Goal: Task Accomplishment & Management: Use online tool/utility

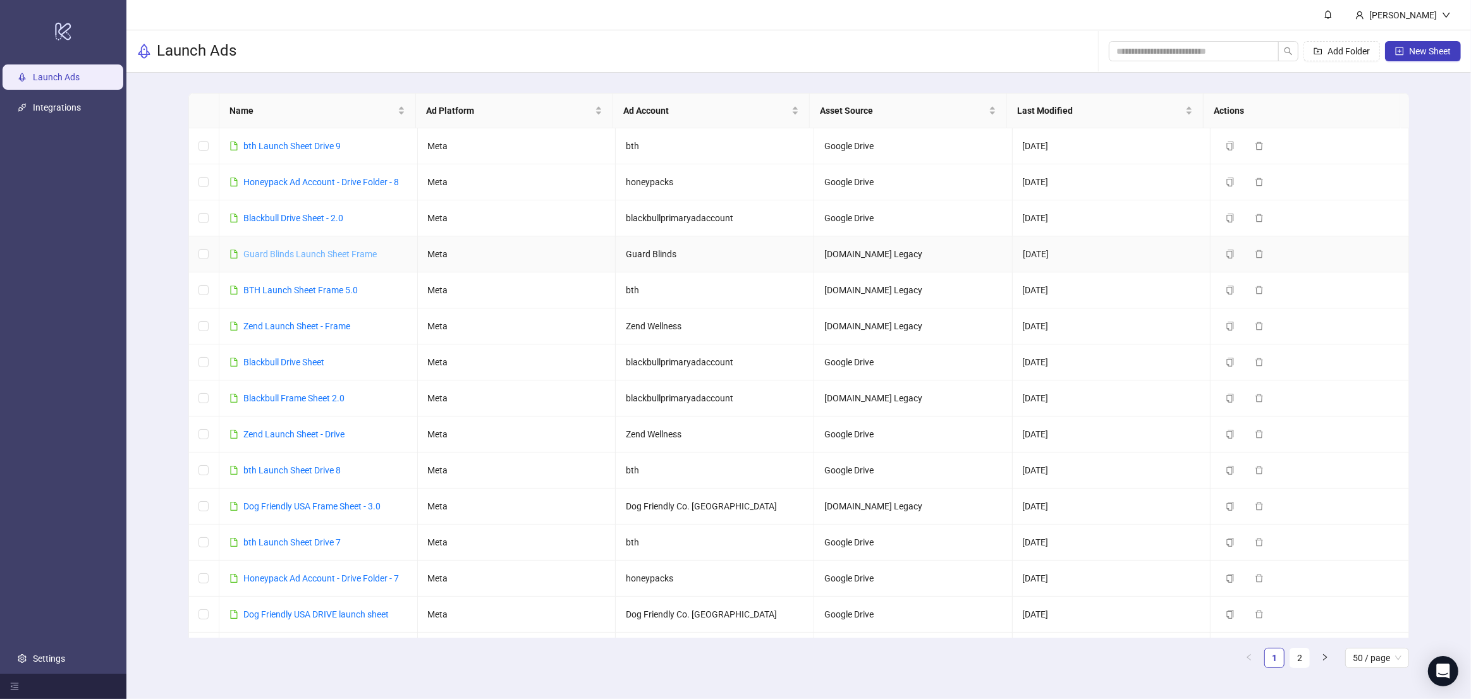
click at [307, 255] on link "Guard Blinds Launch Sheet Frame" at bounding box center [309, 254] width 133 height 10
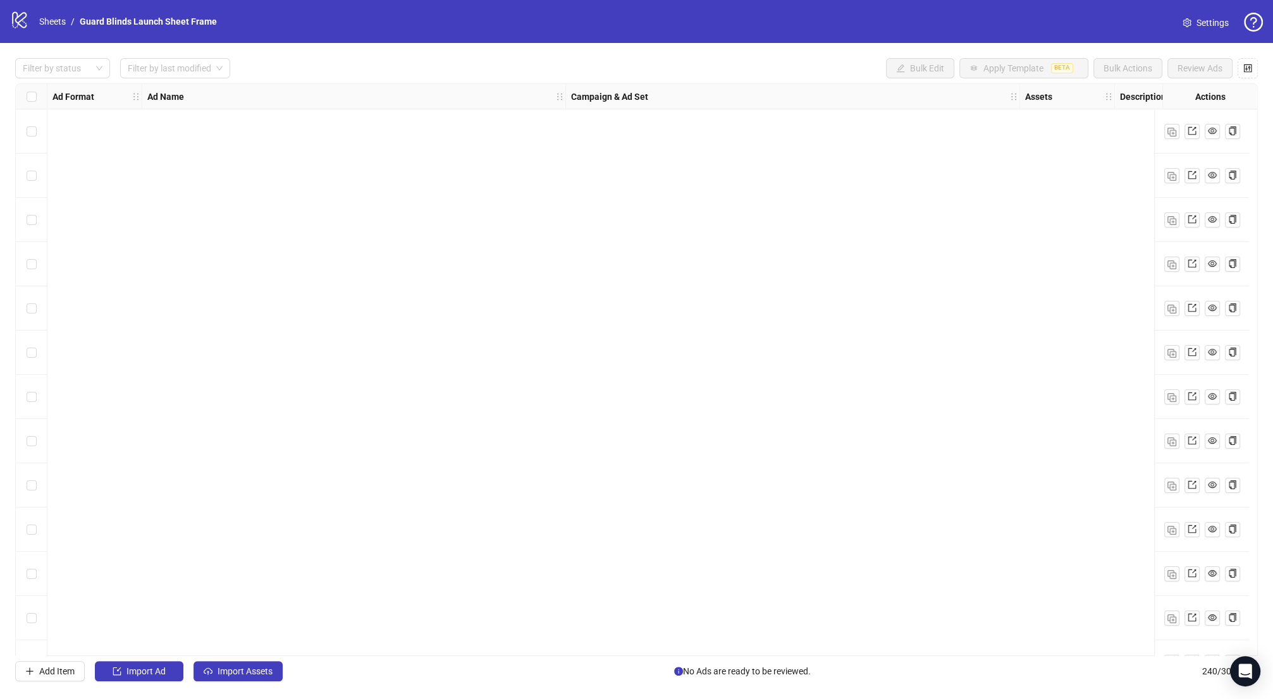
scroll to position [1040, 0]
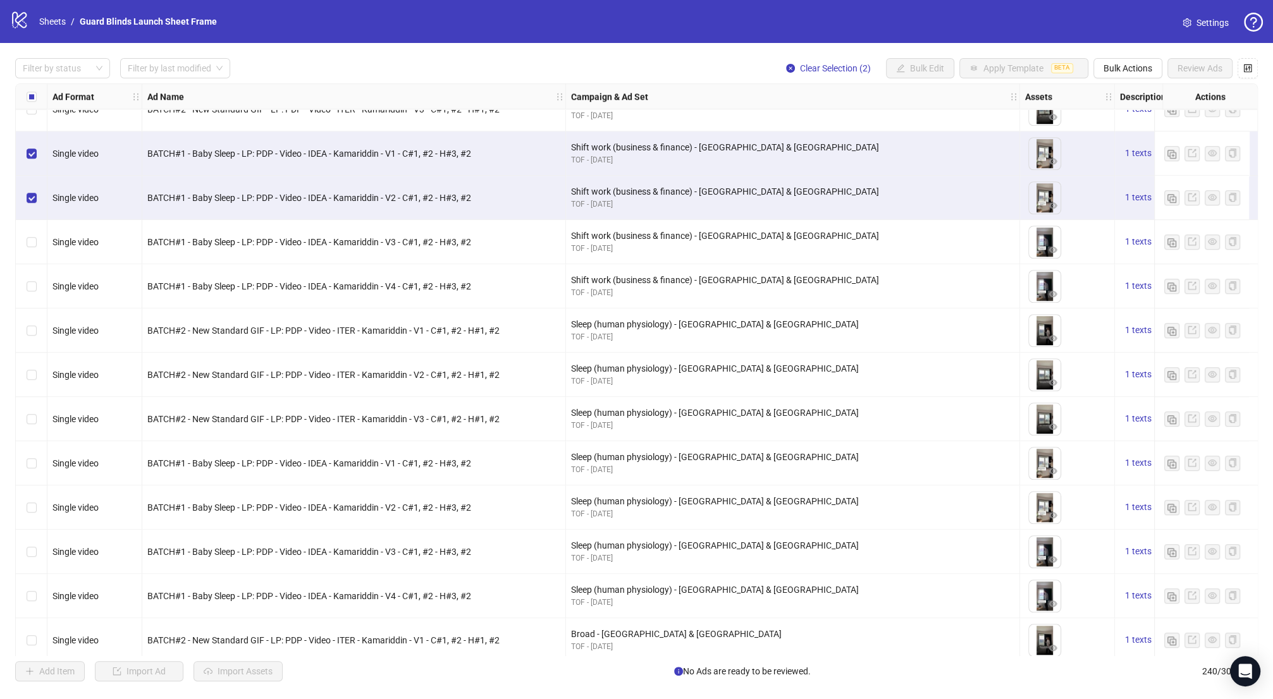
click at [36, 239] on div "Select row 27" at bounding box center [32, 242] width 32 height 44
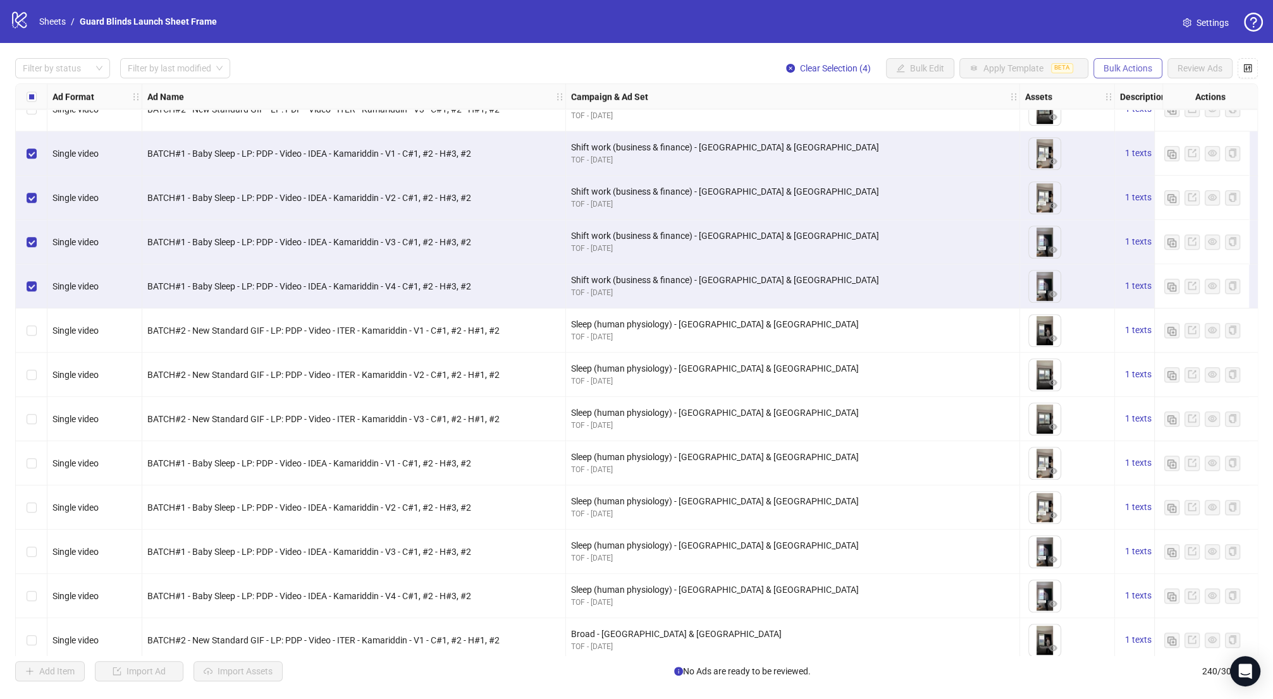
click at [1144, 63] on span "Bulk Actions" at bounding box center [1127, 68] width 49 height 10
click at [1145, 133] on span "Duplicate with assets" at bounding box center [1145, 135] width 87 height 14
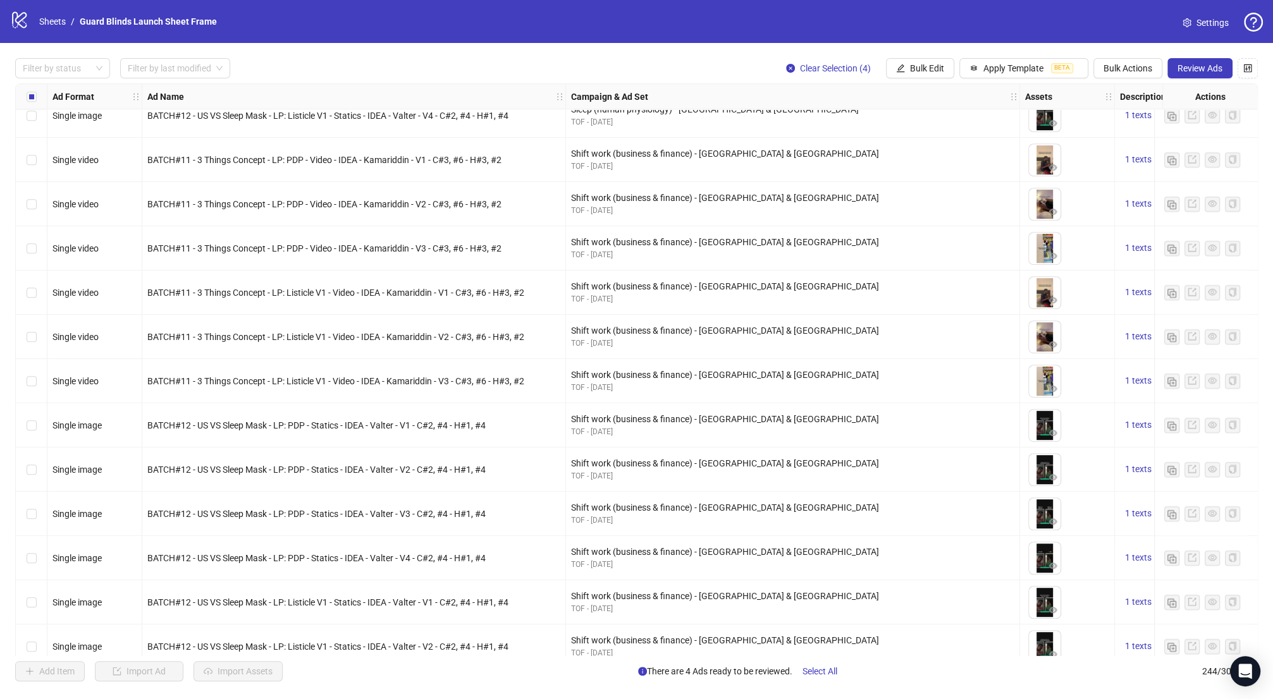
scroll to position [10255, 0]
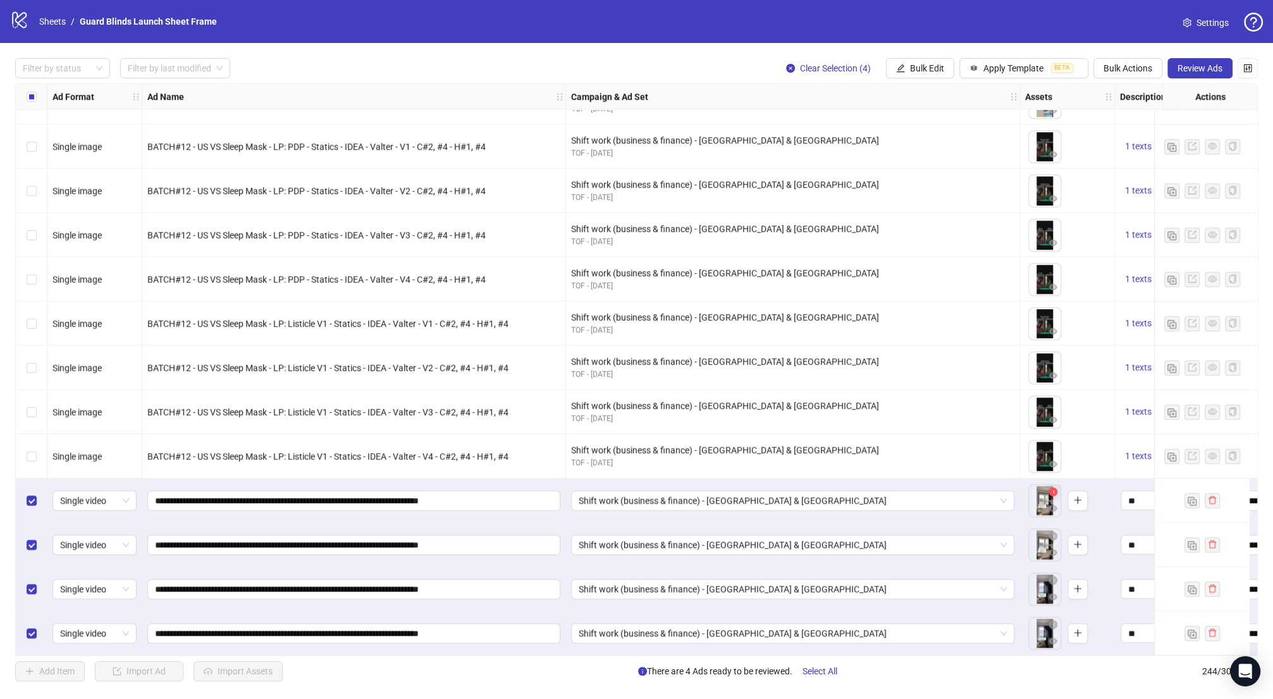
click at [1054, 487] on icon "close-circle" at bounding box center [1052, 491] width 9 height 9
click at [1051, 532] on icon "close-circle" at bounding box center [1052, 536] width 9 height 9
click at [1054, 578] on icon "close-circle" at bounding box center [1052, 580] width 9 height 9
click at [1050, 623] on icon "close-circle" at bounding box center [1052, 624] width 9 height 9
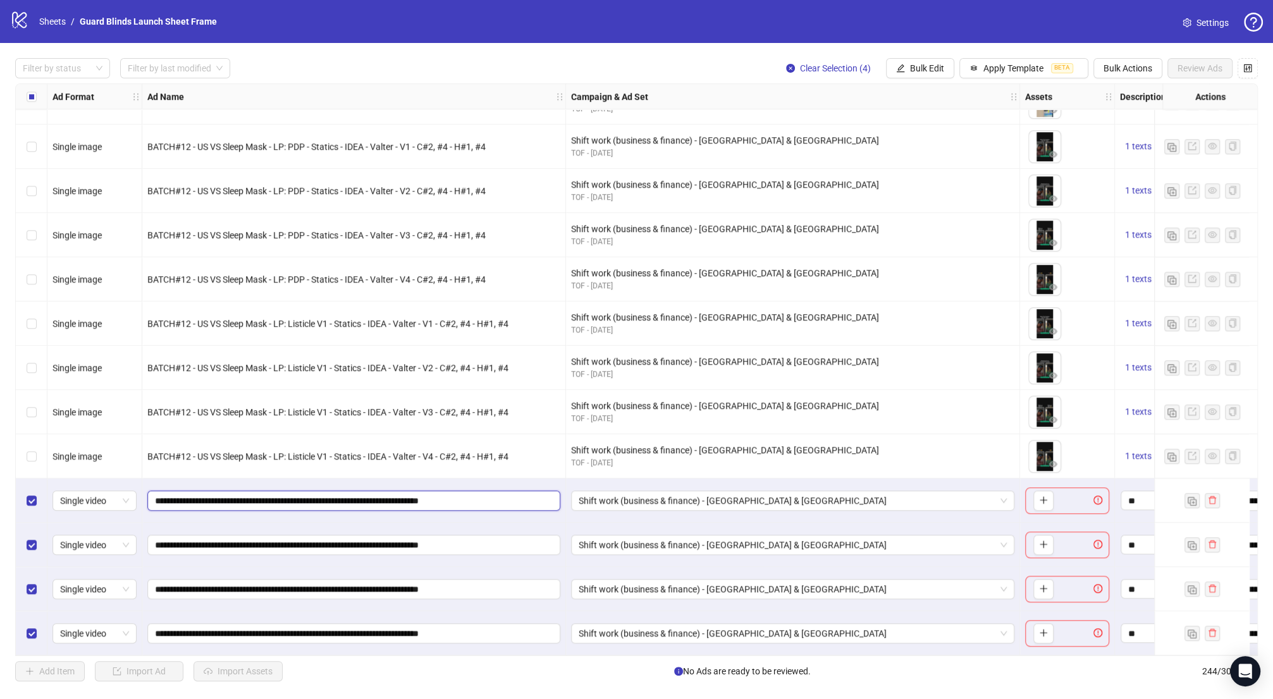
click at [241, 499] on input "**********" at bounding box center [352, 501] width 395 height 14
drag, startPoint x: 238, startPoint y: 497, endPoint x: 64, endPoint y: 490, distance: 173.4
click at [1109, 70] on span "Bulk Actions" at bounding box center [1127, 68] width 49 height 10
click at [949, 63] on button "Bulk Edit" at bounding box center [920, 68] width 68 height 20
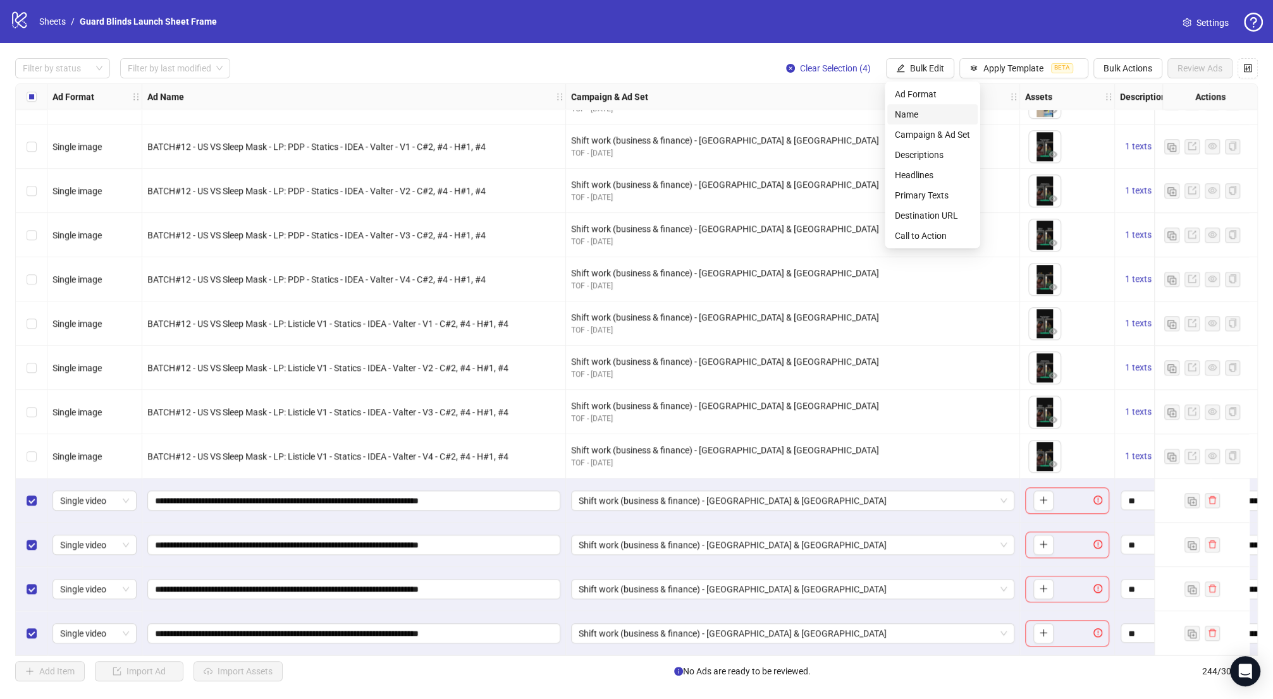
click at [928, 109] on span "Name" at bounding box center [932, 114] width 75 height 14
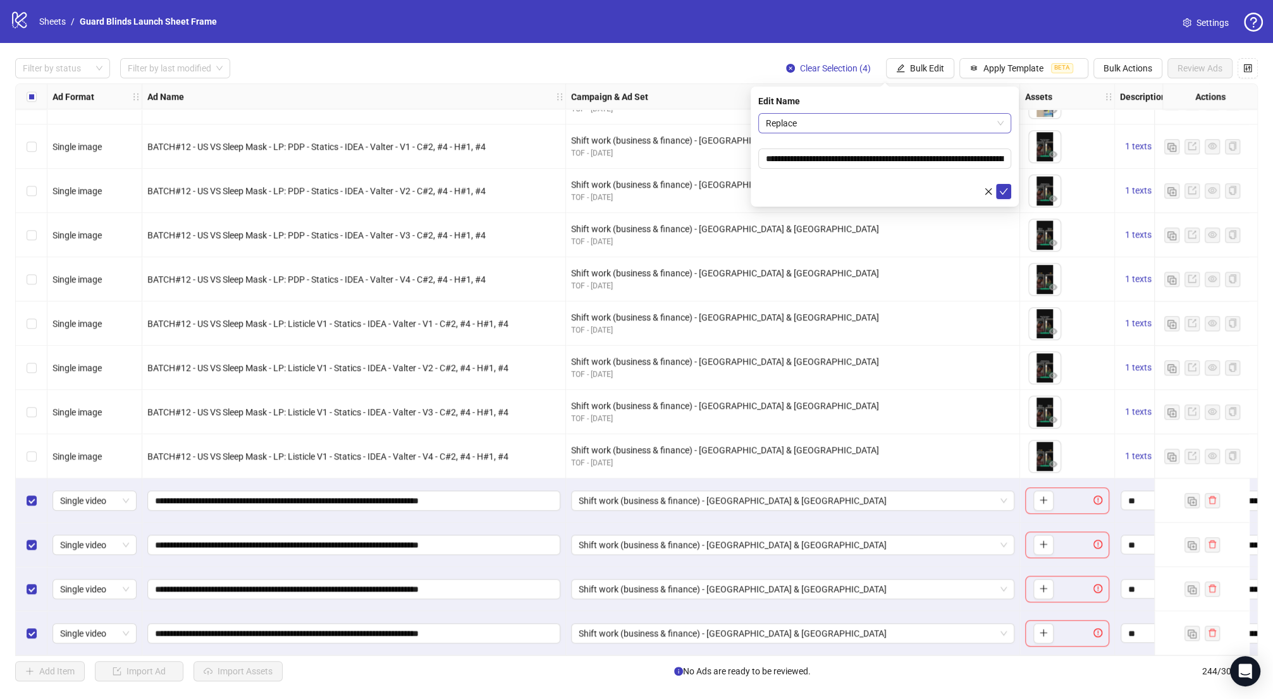
click at [882, 119] on span "Replace" at bounding box center [885, 123] width 238 height 19
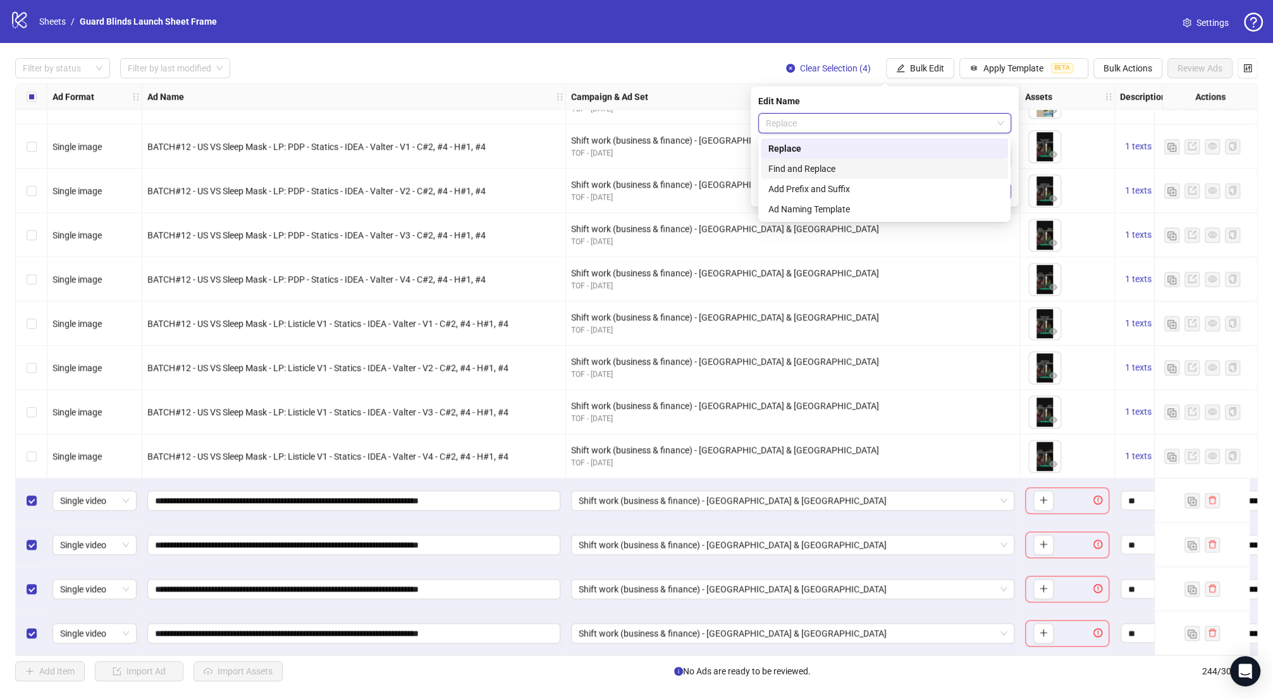
click at [828, 162] on div "Find and Replace" at bounding box center [884, 169] width 232 height 14
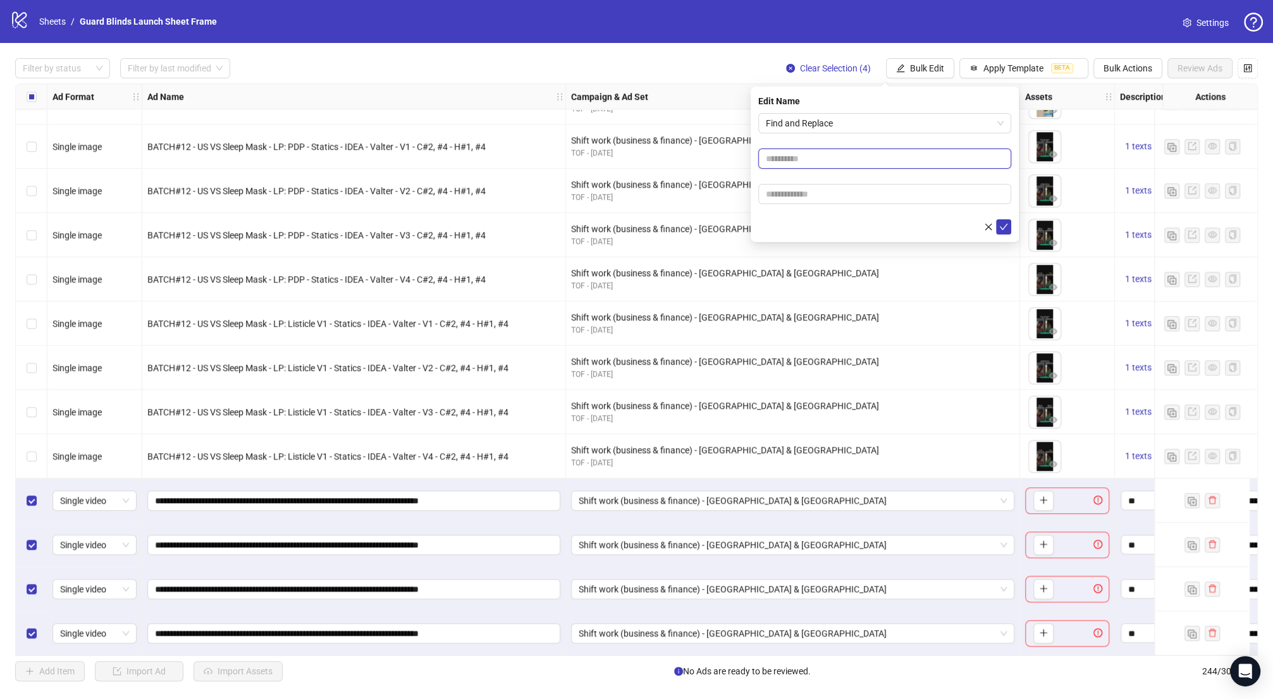
click at [827, 161] on input "text" at bounding box center [884, 159] width 253 height 20
paste input "**********"
type input "**********"
click at [820, 192] on input "text" at bounding box center [884, 194] width 253 height 20
click at [836, 195] on input "text" at bounding box center [884, 194] width 253 height 20
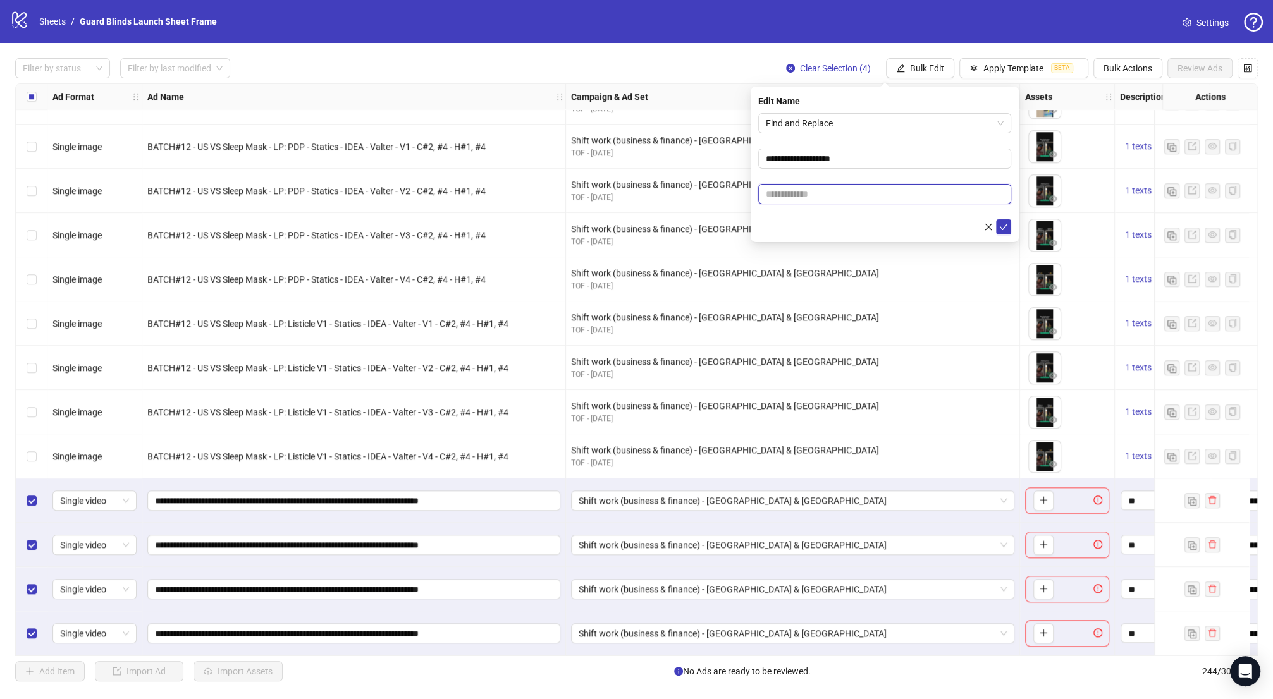
click at [836, 195] on input "text" at bounding box center [884, 194] width 253 height 20
paste input "**********"
type input "**********"
click at [1002, 226] on icon "check" at bounding box center [1003, 227] width 9 height 9
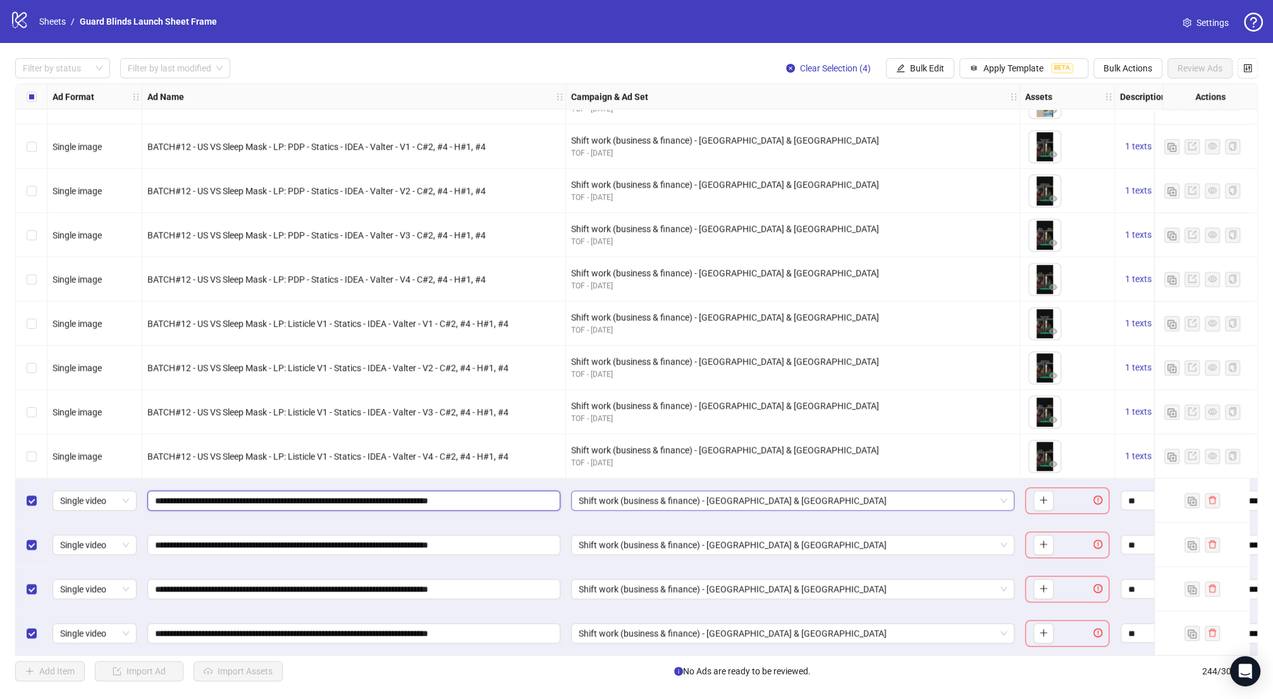
drag, startPoint x: 436, startPoint y: 497, endPoint x: 643, endPoint y: 498, distance: 206.7
click at [932, 70] on span "Bulk Edit" at bounding box center [927, 68] width 34 height 10
click at [921, 72] on span "Bulk Edit" at bounding box center [927, 68] width 34 height 10
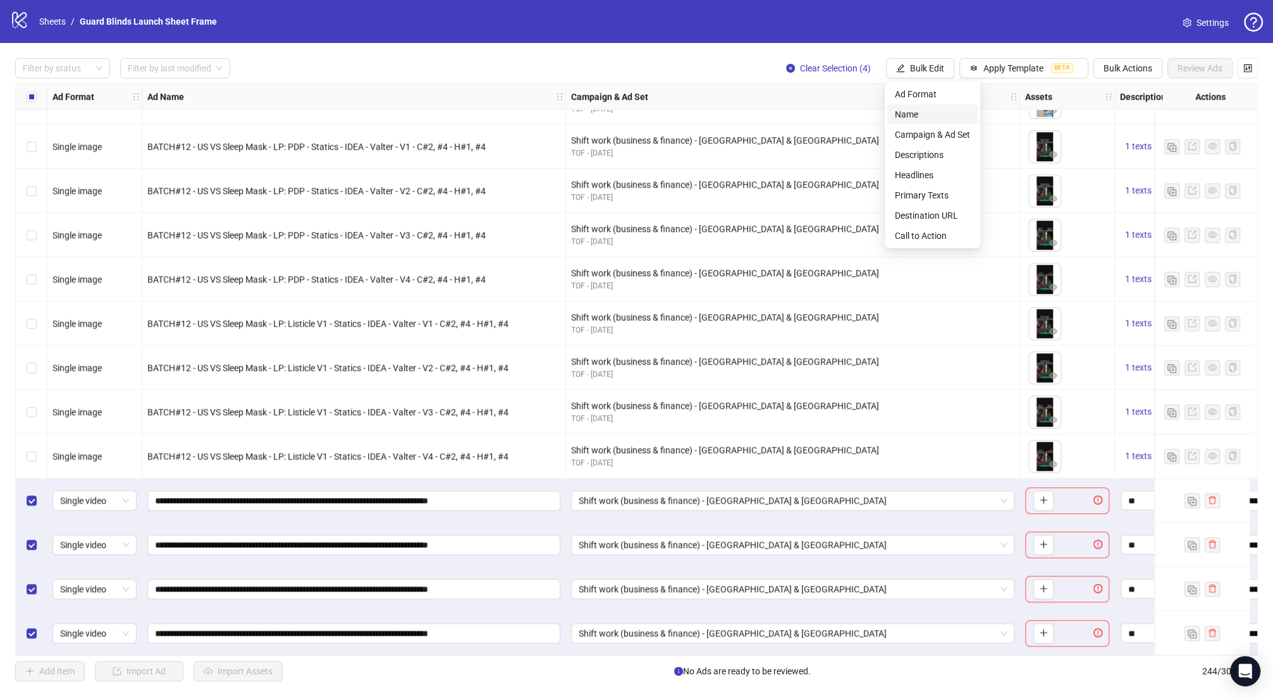
click at [917, 120] on span "Name" at bounding box center [932, 114] width 75 height 14
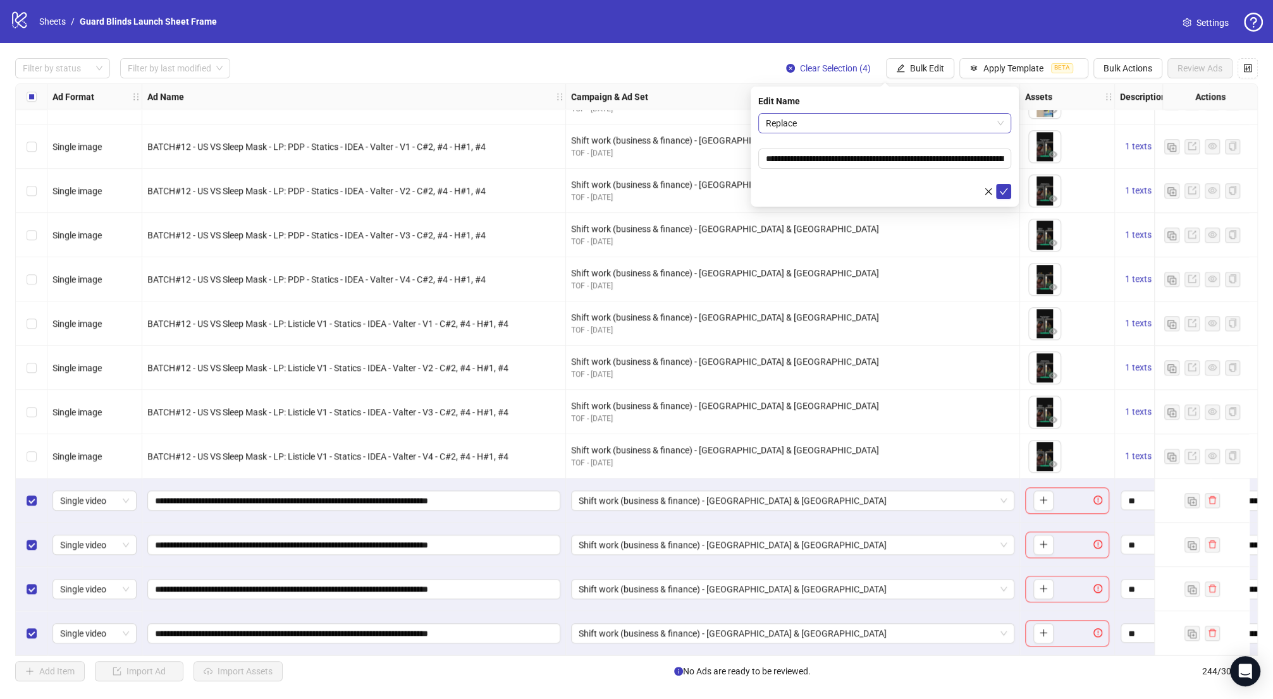
click at [873, 121] on span "Replace" at bounding box center [885, 123] width 238 height 19
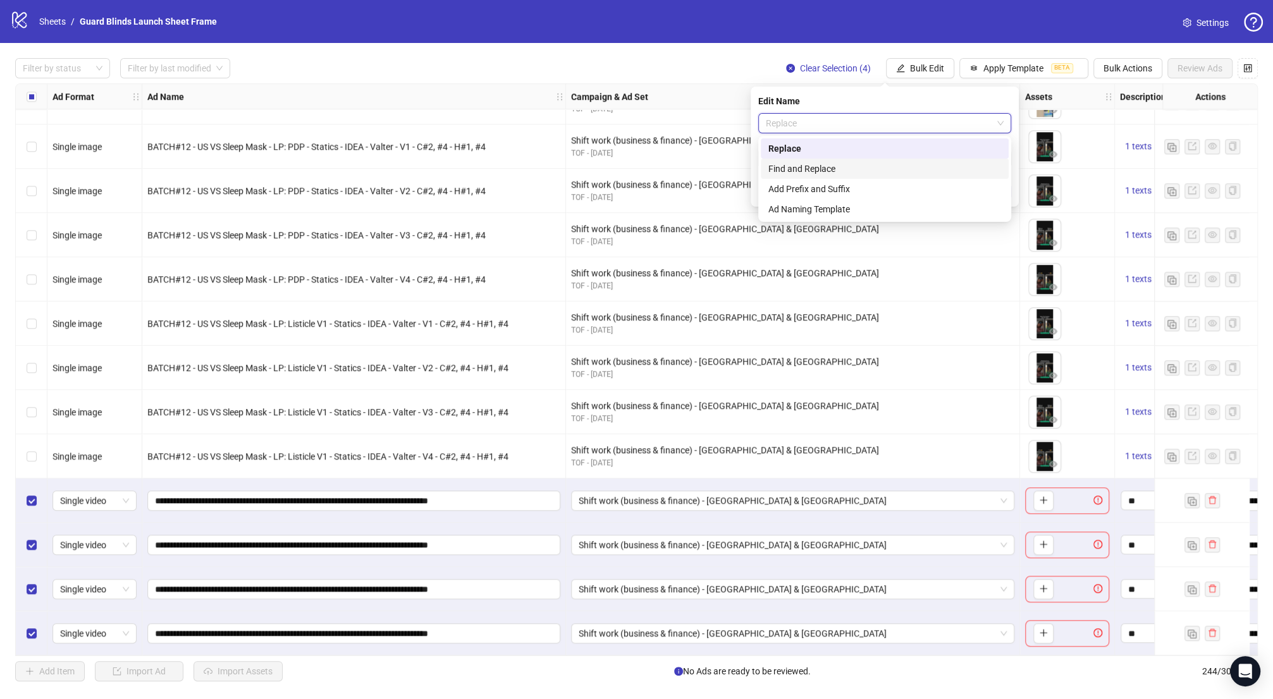
click at [853, 160] on div "Find and Replace" at bounding box center [885, 169] width 248 height 20
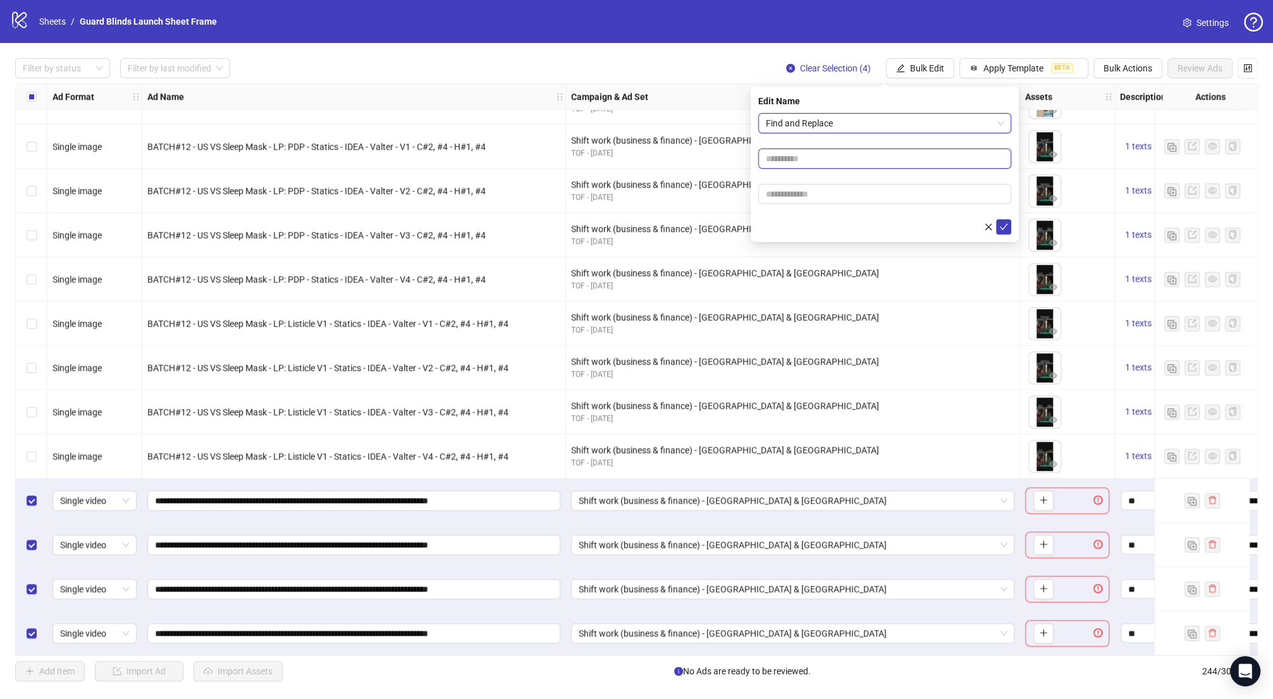
click at [853, 160] on input "text" at bounding box center [884, 159] width 253 height 20
paste input "**********"
type input "**********"
click at [831, 197] on input "text" at bounding box center [884, 194] width 253 height 20
paste input "**********"
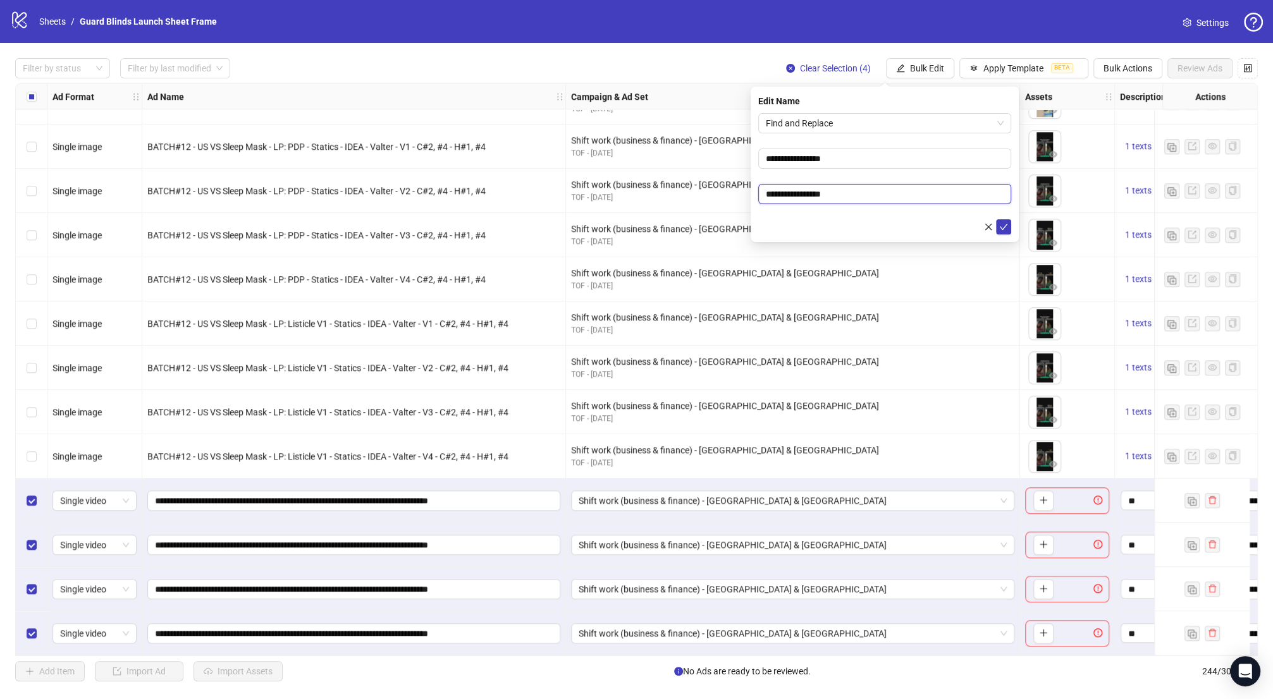
click at [781, 194] on input "**********" at bounding box center [884, 194] width 253 height 20
click at [819, 193] on input "**********" at bounding box center [884, 194] width 253 height 20
type input "**********"
click at [1008, 229] on button "submit" at bounding box center [1003, 226] width 15 height 15
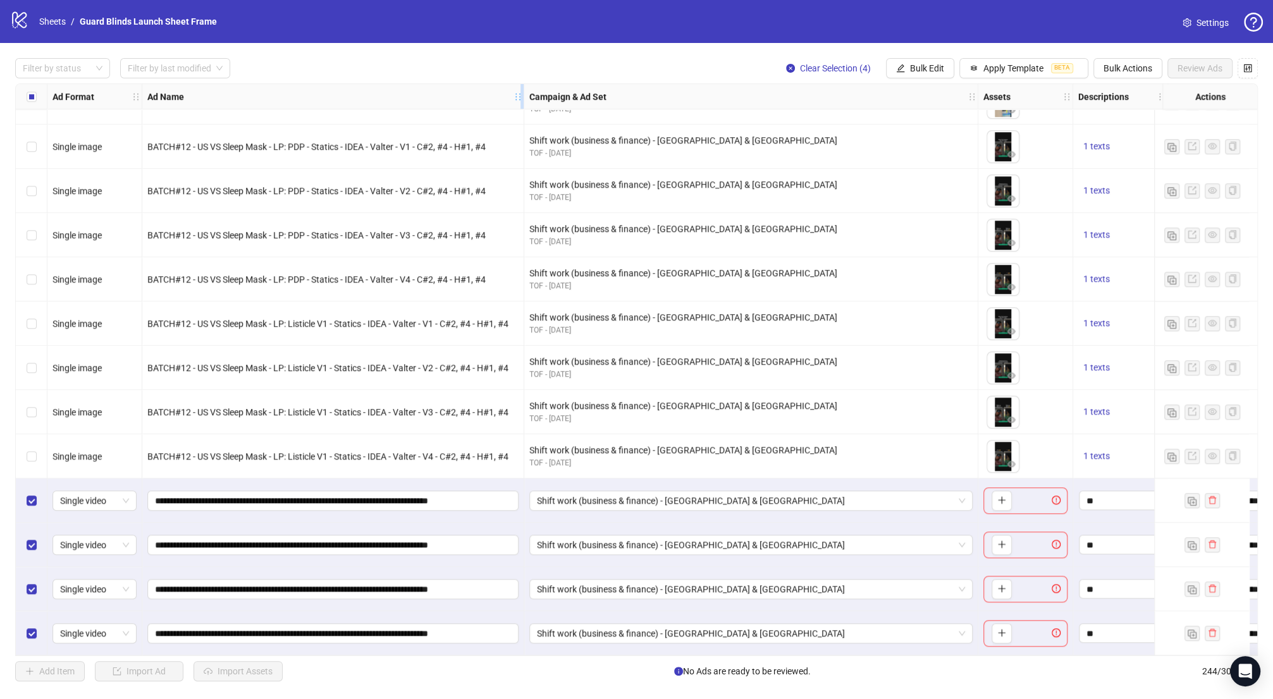
drag, startPoint x: 562, startPoint y: 94, endPoint x: 520, endPoint y: 95, distance: 41.7
click at [520, 95] on icon "holder" at bounding box center [517, 96] width 9 height 9
click at [934, 75] on button "Bulk Edit" at bounding box center [920, 68] width 68 height 20
click at [919, 170] on span "Headlines" at bounding box center [932, 175] width 75 height 14
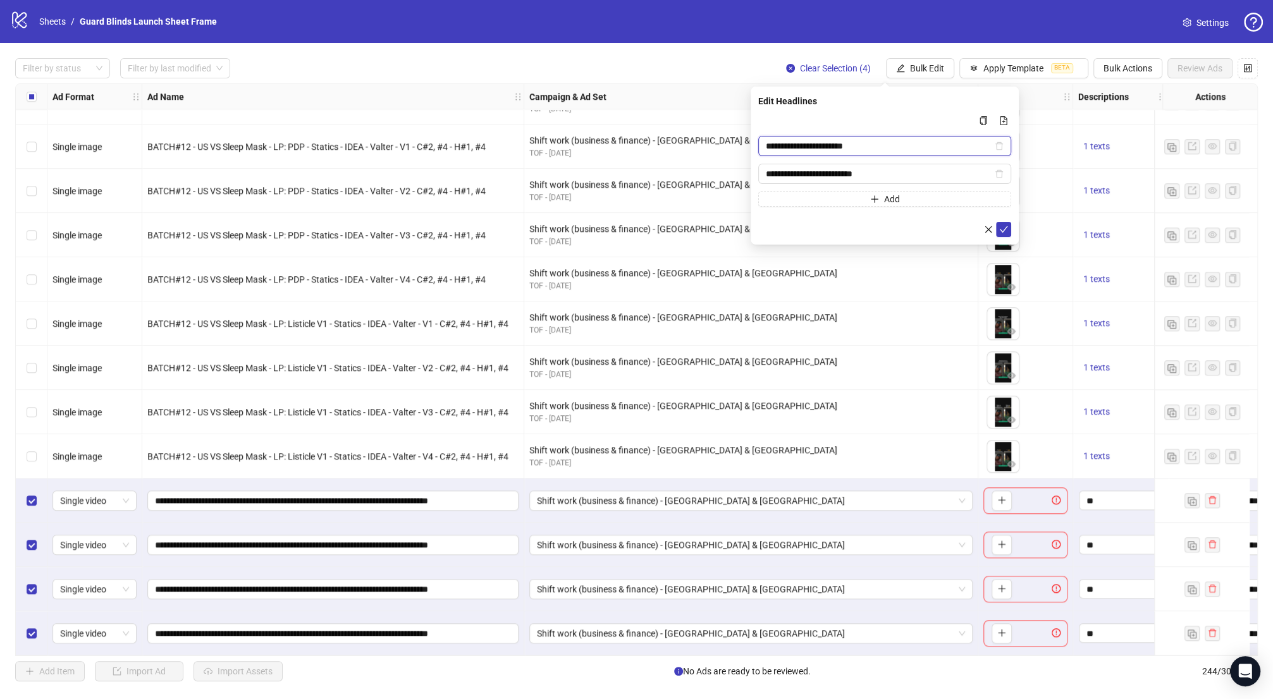
click at [831, 145] on input "**********" at bounding box center [879, 146] width 226 height 14
paste input "******"
type input "**********"
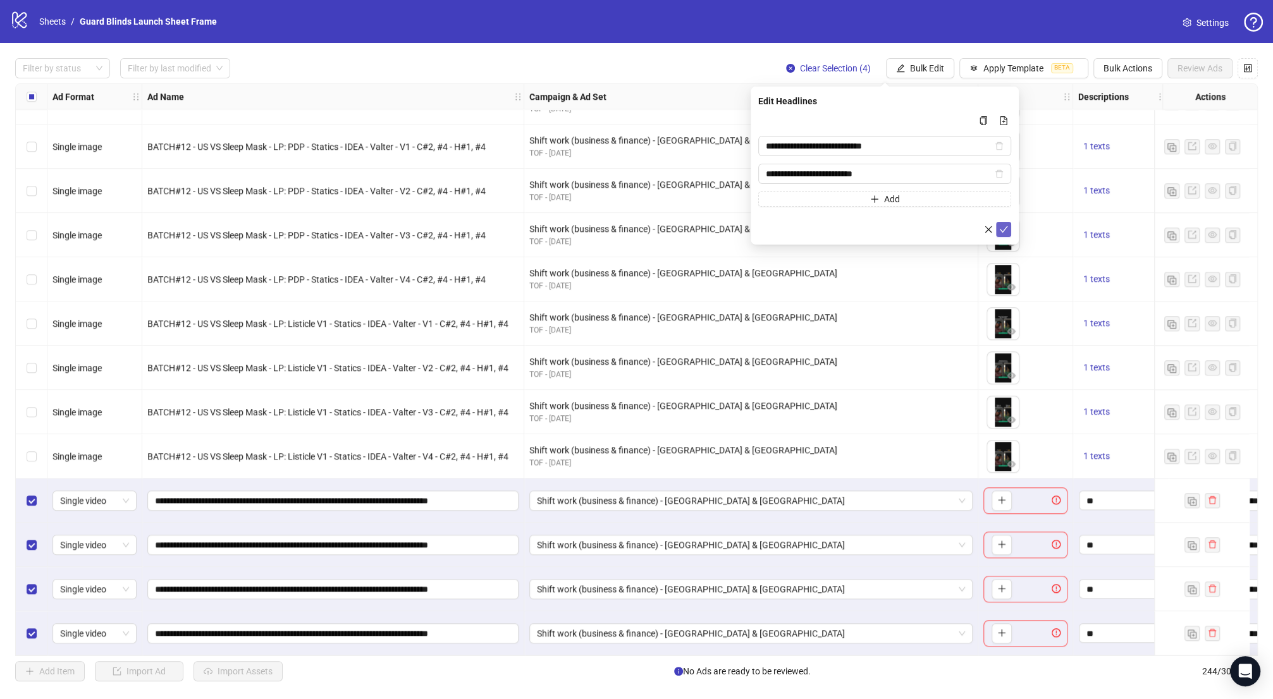
click at [999, 230] on icon "check" at bounding box center [1003, 229] width 9 height 9
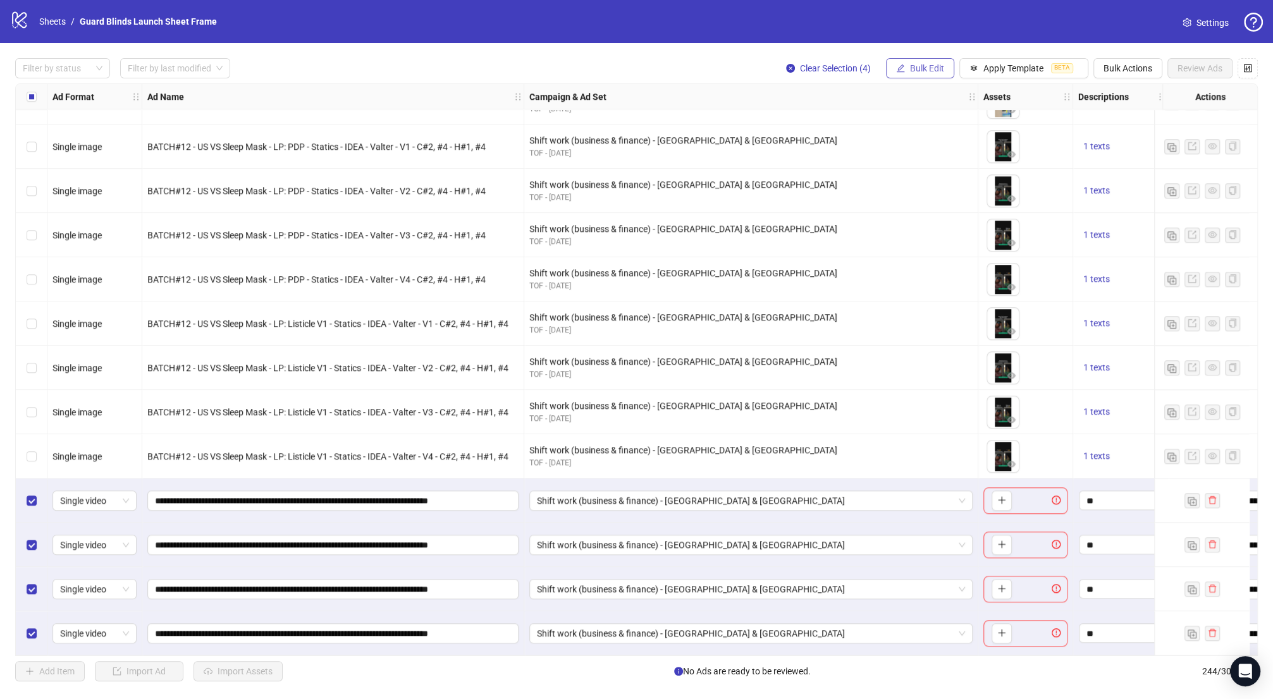
click at [918, 70] on span "Bulk Edit" at bounding box center [927, 68] width 34 height 10
click at [936, 190] on span "Primary Texts" at bounding box center [932, 195] width 75 height 14
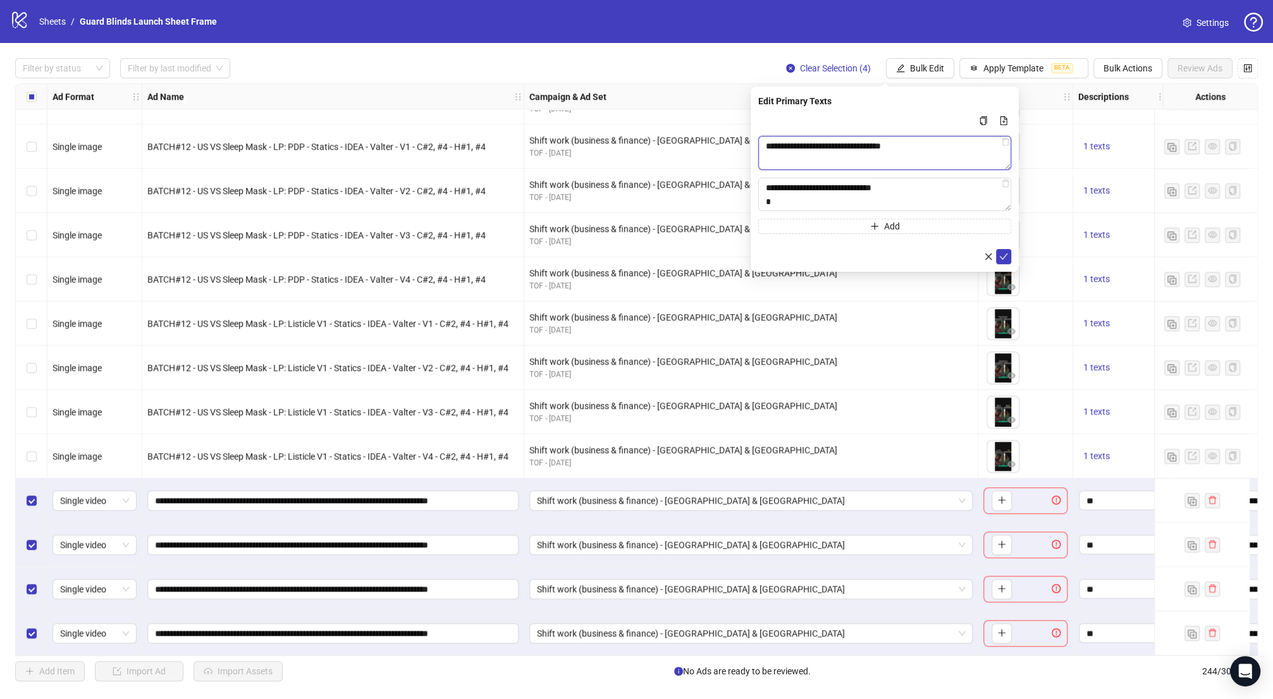
click at [834, 150] on textarea "**********" at bounding box center [884, 153] width 253 height 34
paste textarea "**********"
type textarea "**********"
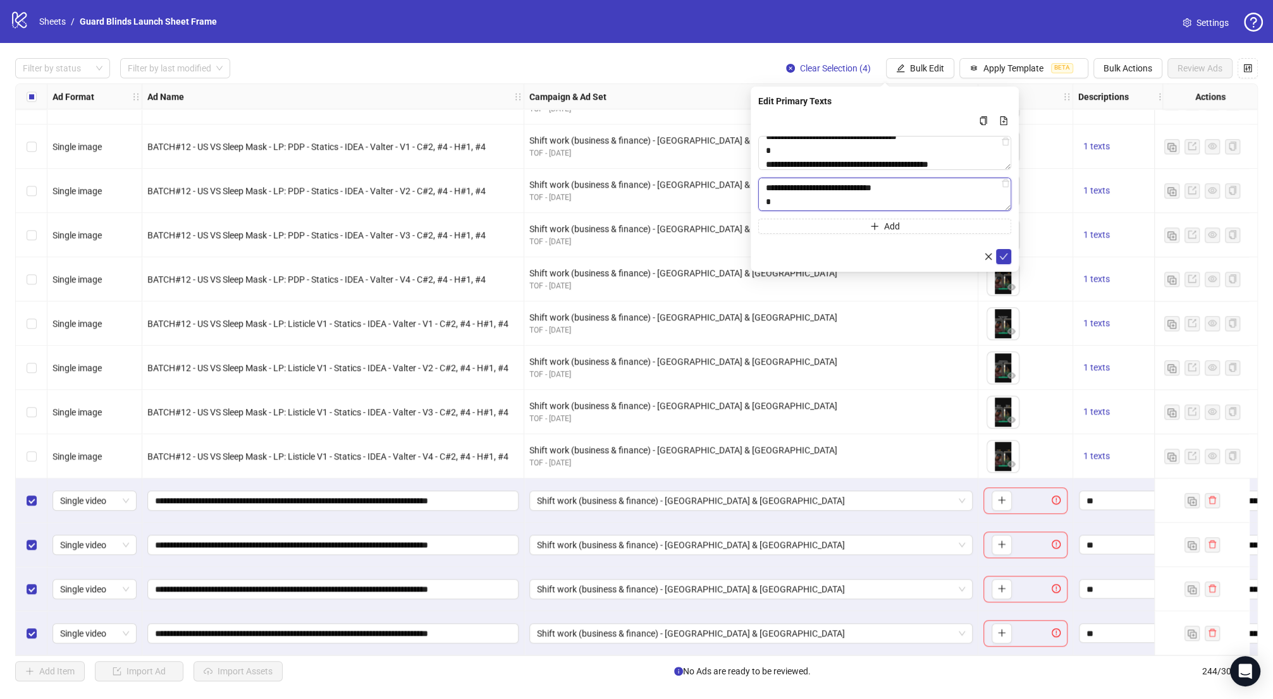
click at [873, 184] on textarea "**********" at bounding box center [884, 195] width 253 height 34
paste textarea "**********"
type textarea "**********"
click at [1005, 256] on icon "check" at bounding box center [1003, 256] width 9 height 9
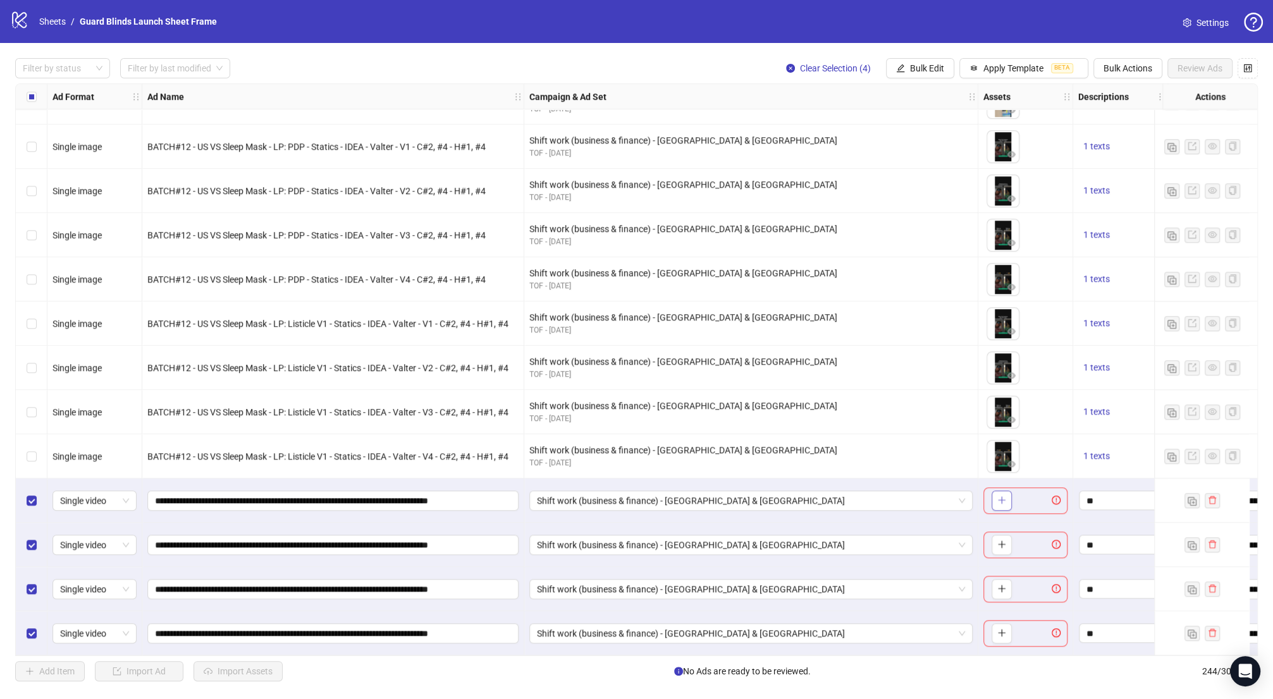
click at [1002, 501] on span "button" at bounding box center [1001, 500] width 9 height 10
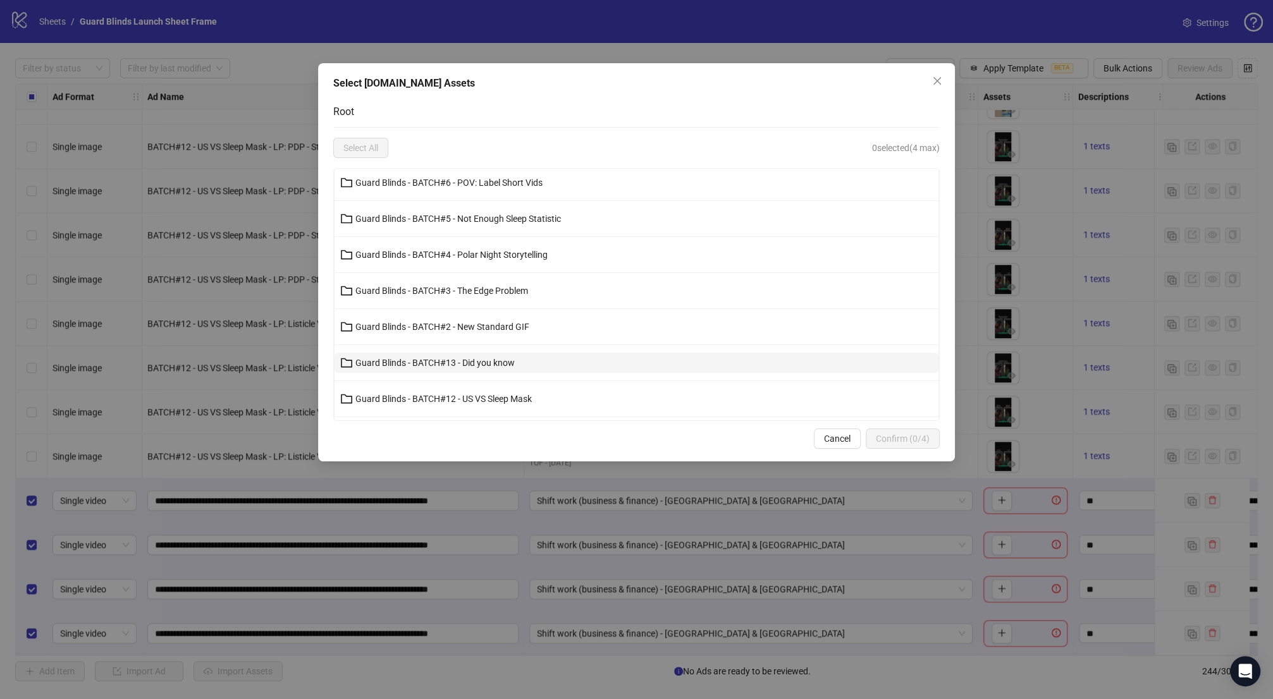
scroll to position [113, 0]
click at [528, 359] on button "Guard Blinds - BATCH#13 - Did you know" at bounding box center [636, 362] width 604 height 20
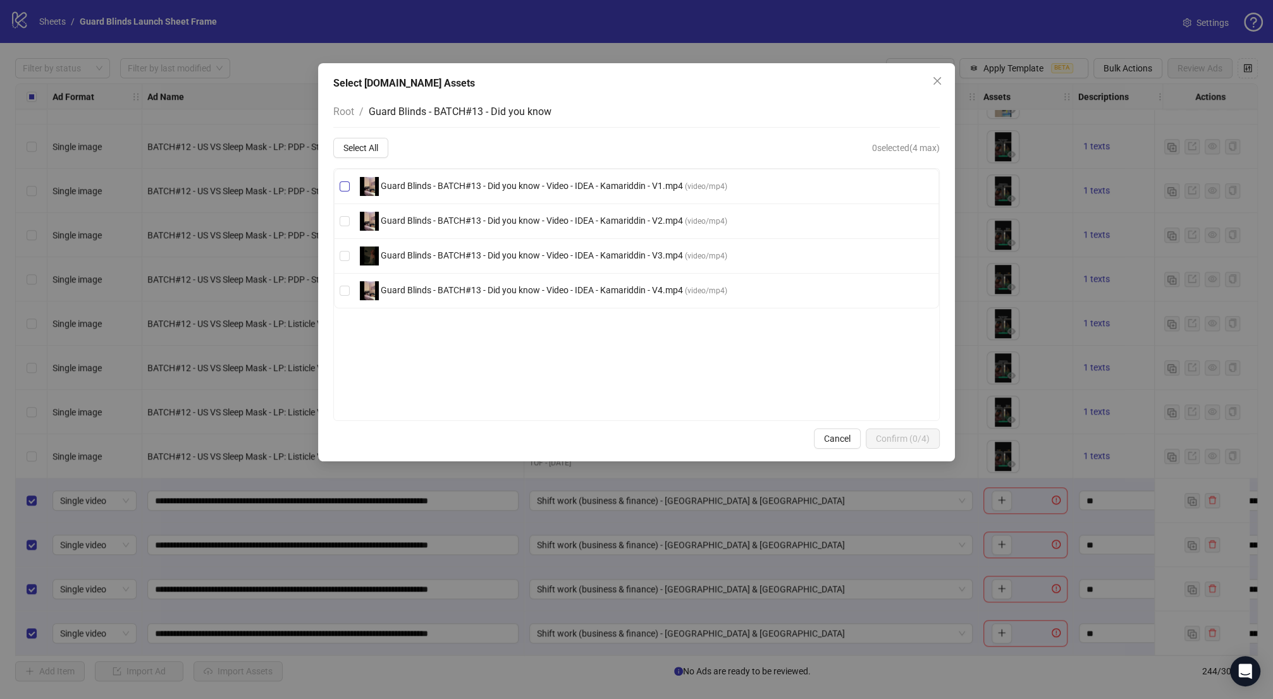
click at [499, 191] on span "Guard Blinds - BATCH#13 - Did you know - Video - IDEA - Kamariddin - V1.mp4 ( v…" at bounding box center [543, 186] width 377 height 19
click at [902, 439] on span "Confirm (1/4)" at bounding box center [903, 439] width 54 height 10
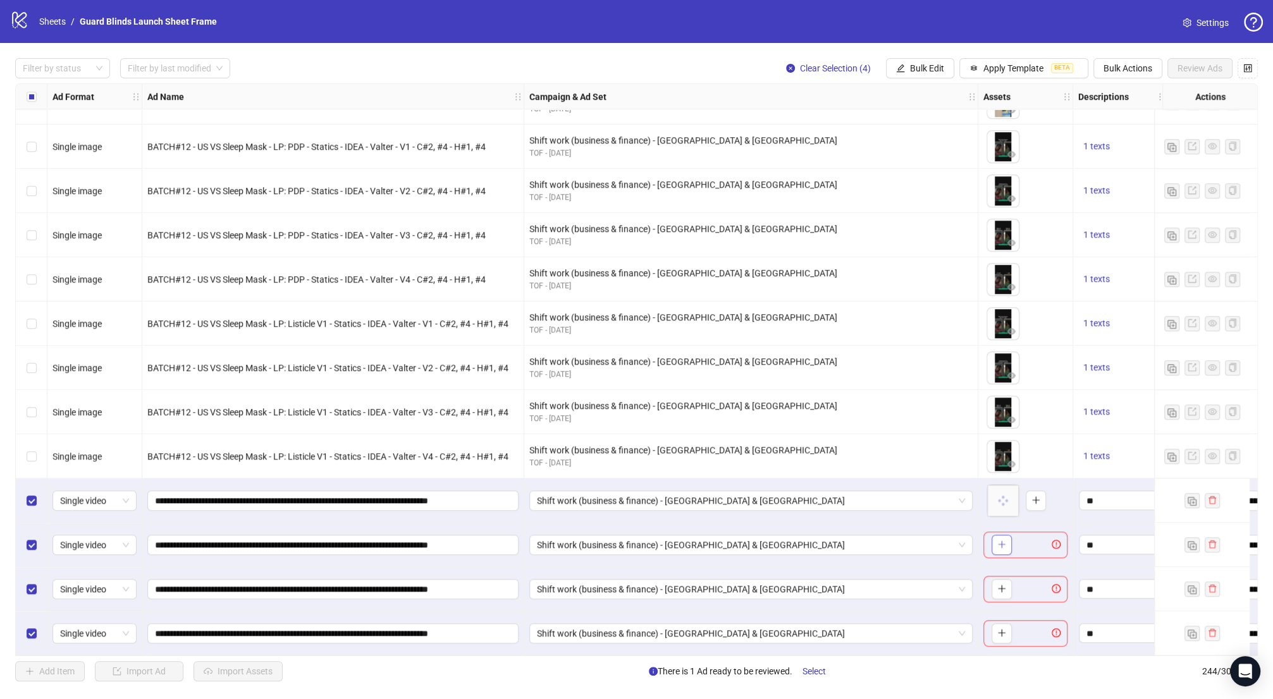
click at [1001, 544] on span "button" at bounding box center [1001, 544] width 9 height 10
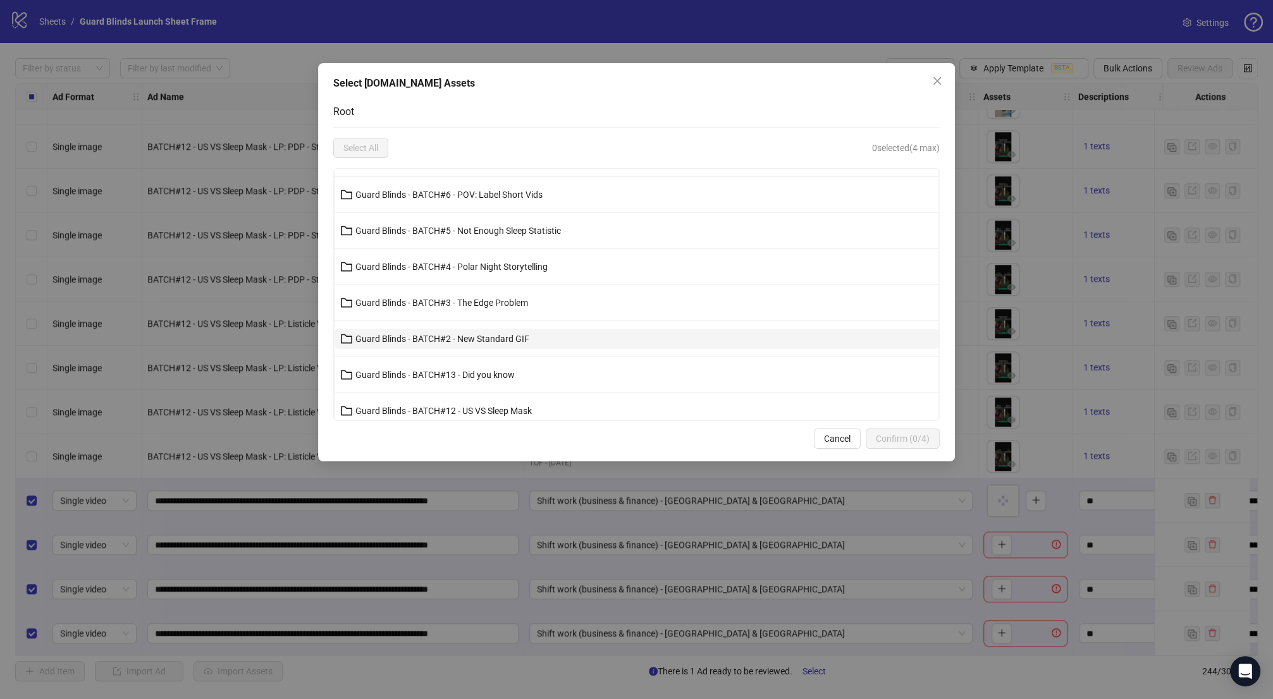
scroll to position [197, 0]
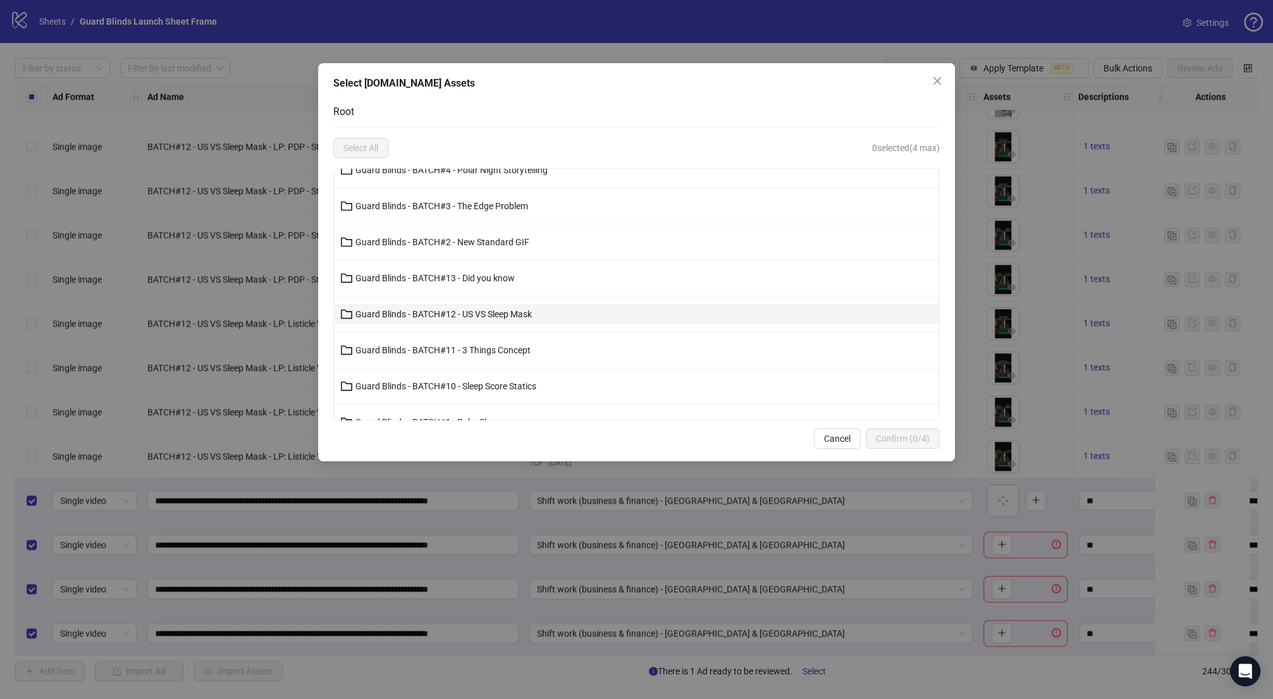
click at [506, 314] on span "Guard Blinds - BATCH#12 - US VS Sleep Mask" at bounding box center [443, 314] width 176 height 10
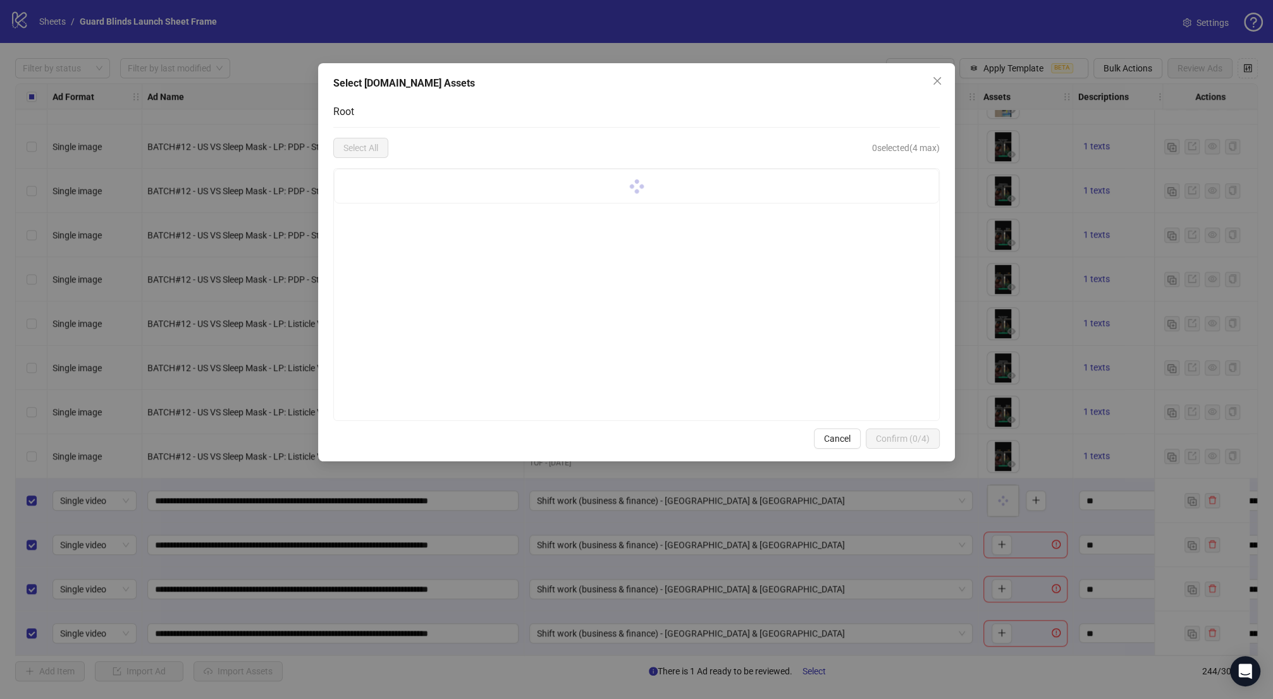
scroll to position [0, 0]
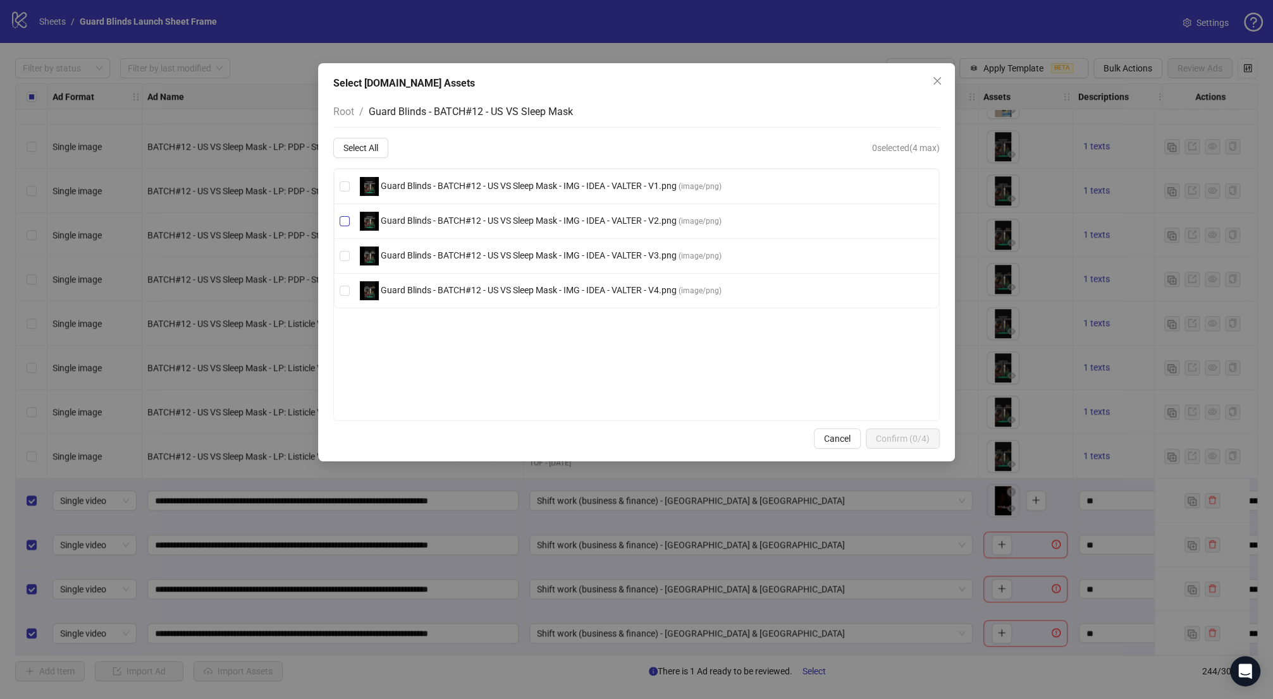
click at [651, 218] on span "Guard Blinds - BATCH#12 - US VS Sleep Mask - IMG - IDEA - VALTER - V2.png" at bounding box center [529, 221] width 300 height 10
click at [895, 441] on span "Confirm (1/4)" at bounding box center [903, 439] width 54 height 10
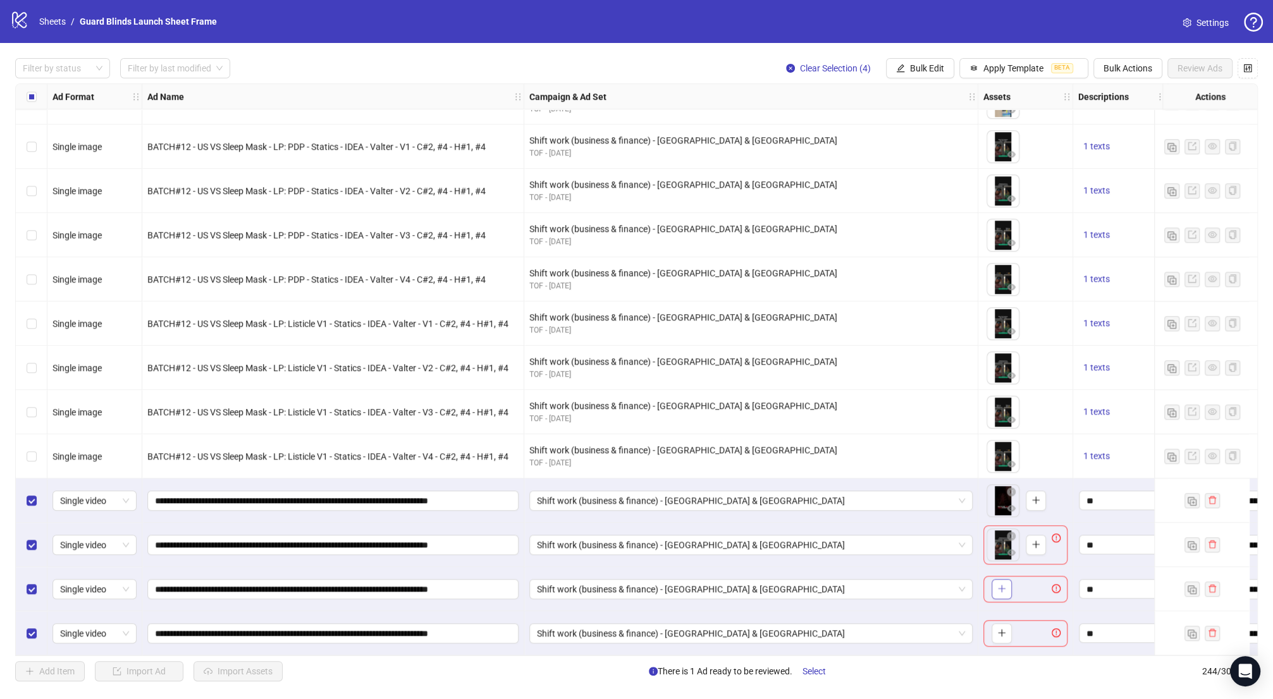
click at [1002, 584] on icon "plus" at bounding box center [1001, 588] width 9 height 9
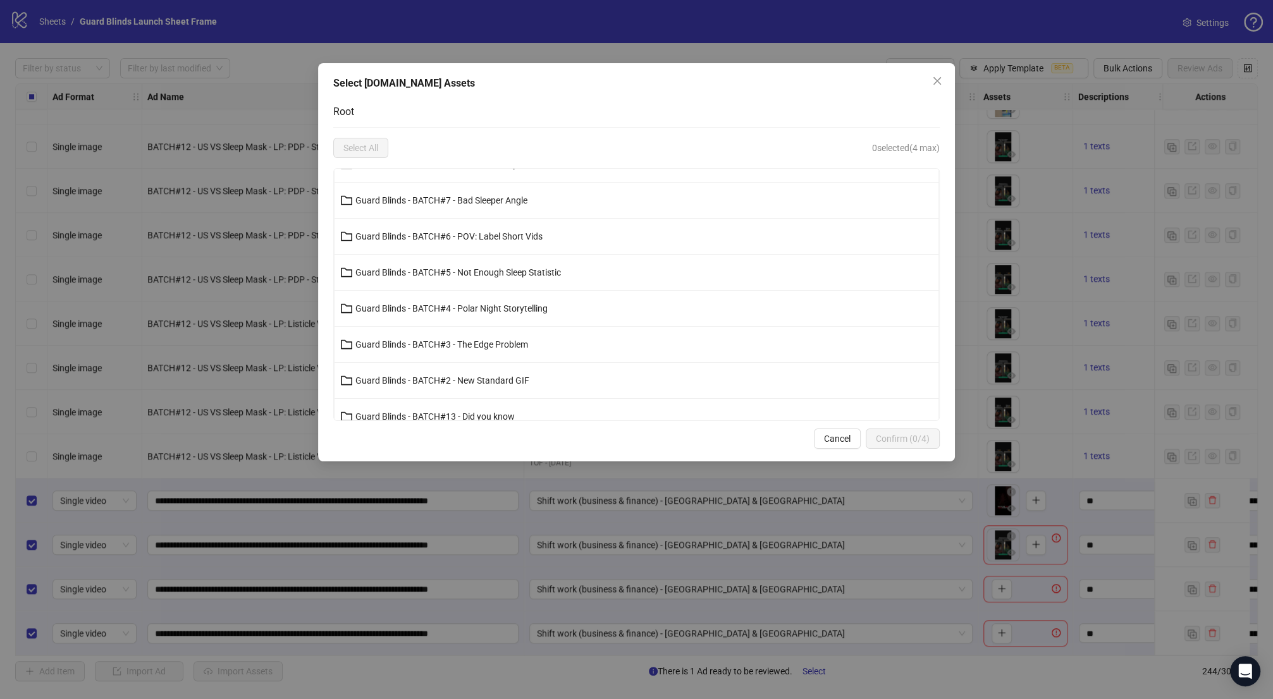
scroll to position [216, 0]
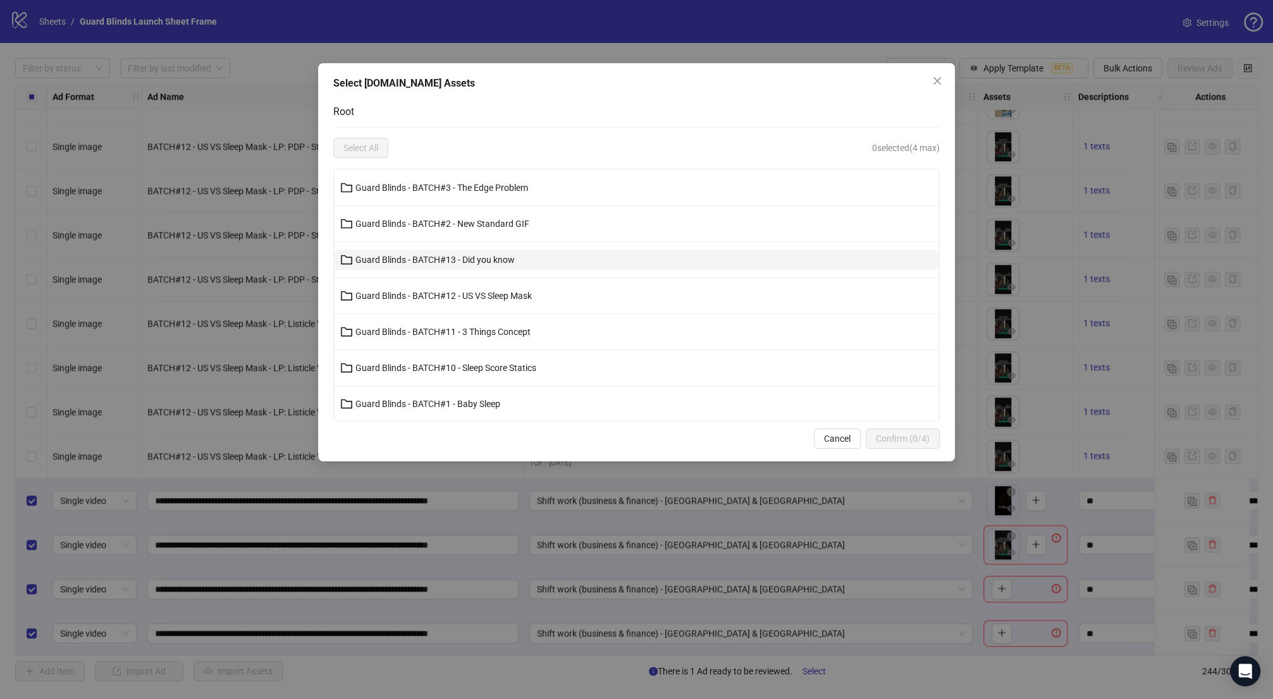
click at [537, 260] on button "Guard Blinds - BATCH#13 - Did you know" at bounding box center [636, 260] width 604 height 20
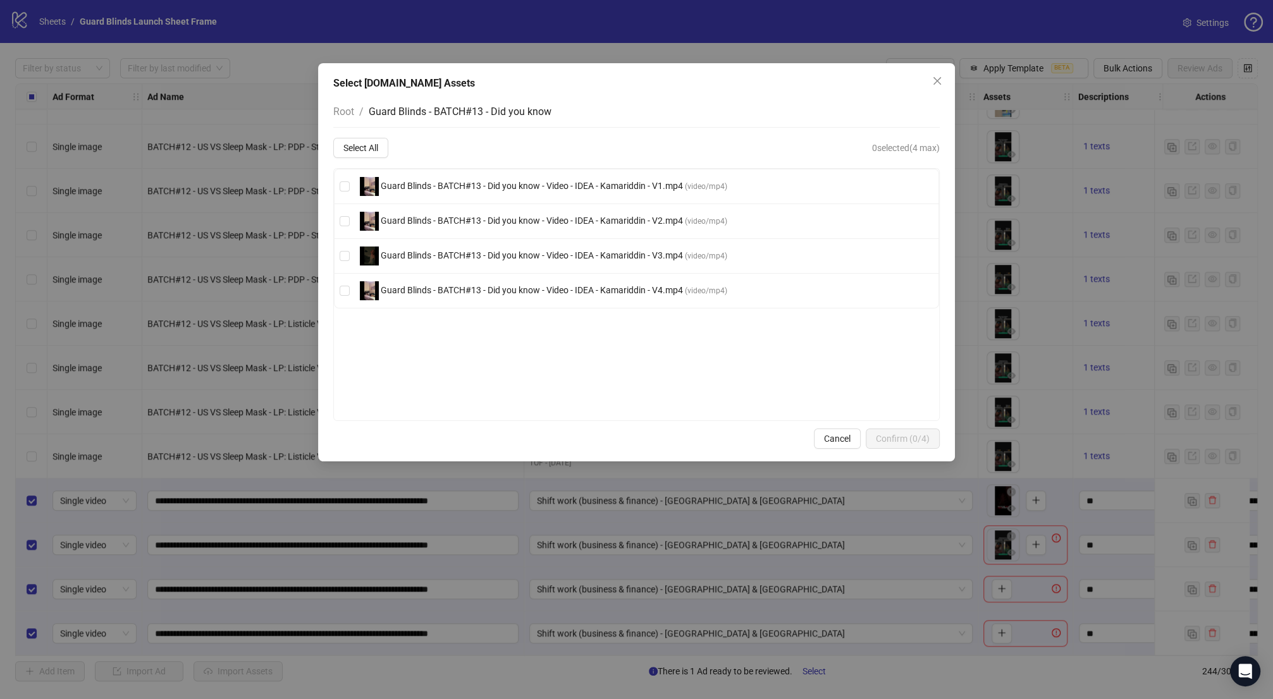
click at [537, 260] on span "Guard Blinds - BATCH#13 - Did you know - Video - IDEA - Kamariddin - V3.mp4" at bounding box center [532, 255] width 306 height 10
click at [880, 434] on span "Confirm (1/4)" at bounding box center [903, 439] width 54 height 10
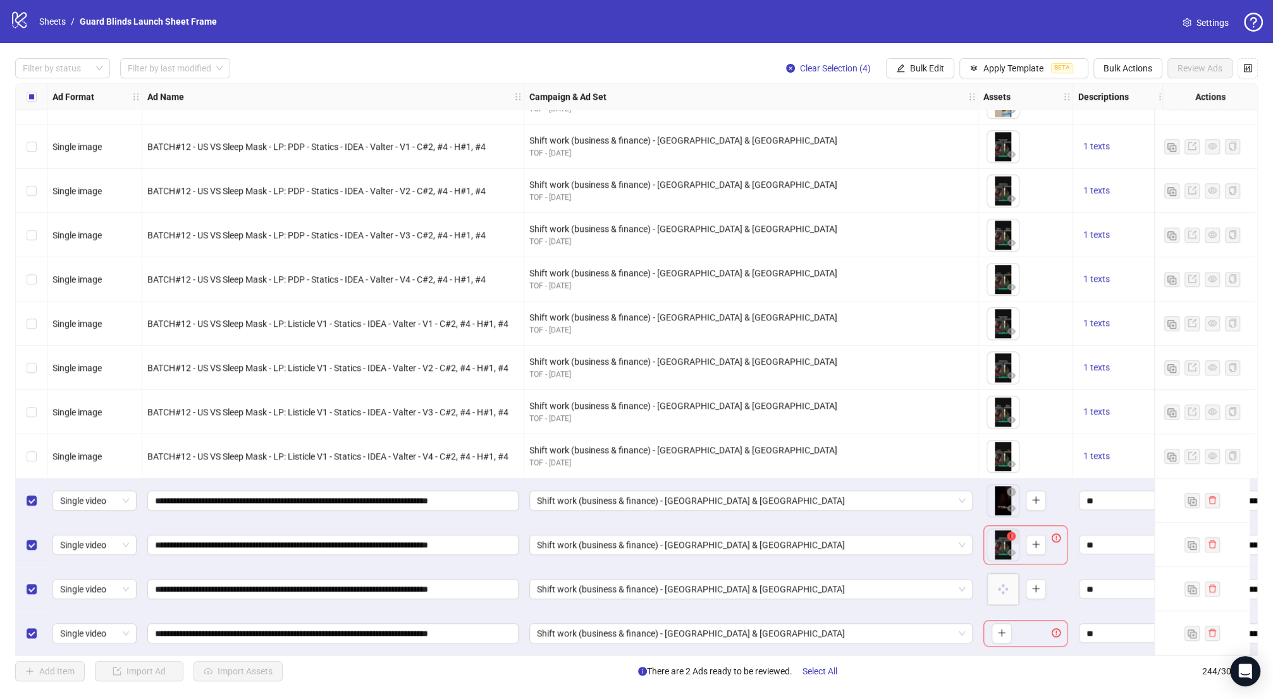
click at [1008, 535] on icon "close-circle" at bounding box center [1010, 536] width 9 height 9
click at [1002, 542] on icon "plus" at bounding box center [1001, 544] width 9 height 9
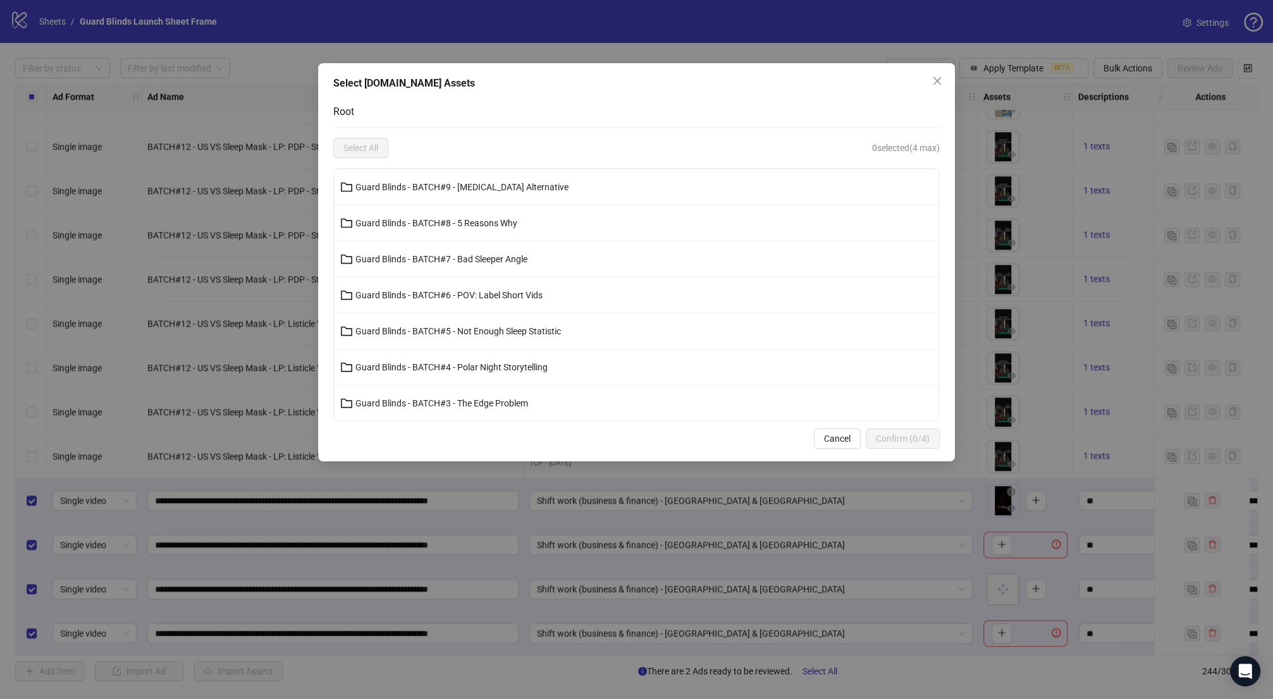
scroll to position [216, 0]
click at [528, 256] on button "Guard Blinds - BATCH#13 - Did you know" at bounding box center [636, 260] width 604 height 20
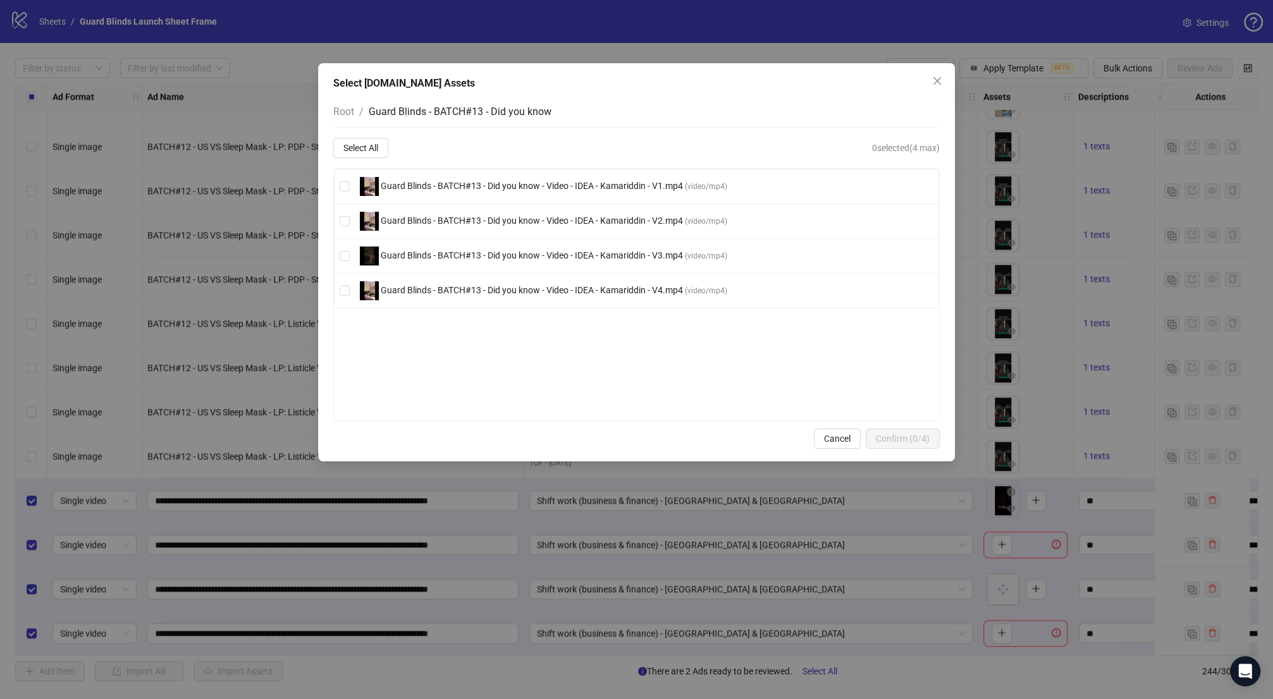
scroll to position [0, 0]
click at [479, 223] on span "Guard Blinds - BATCH#13 - Did you know - Video - IDEA - Kamariddin - V2.mp4" at bounding box center [532, 221] width 306 height 10
click at [903, 437] on span "Confirm (1/4)" at bounding box center [903, 439] width 54 height 10
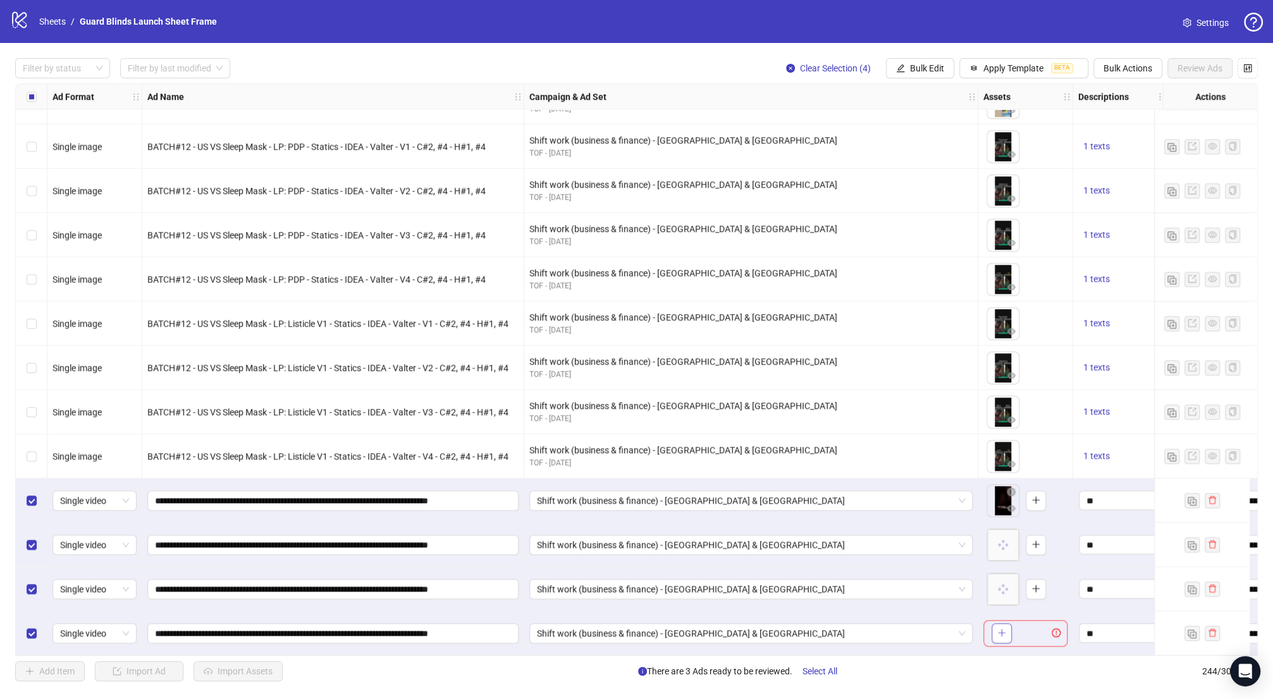
click at [1002, 632] on icon "plus" at bounding box center [1001, 632] width 9 height 9
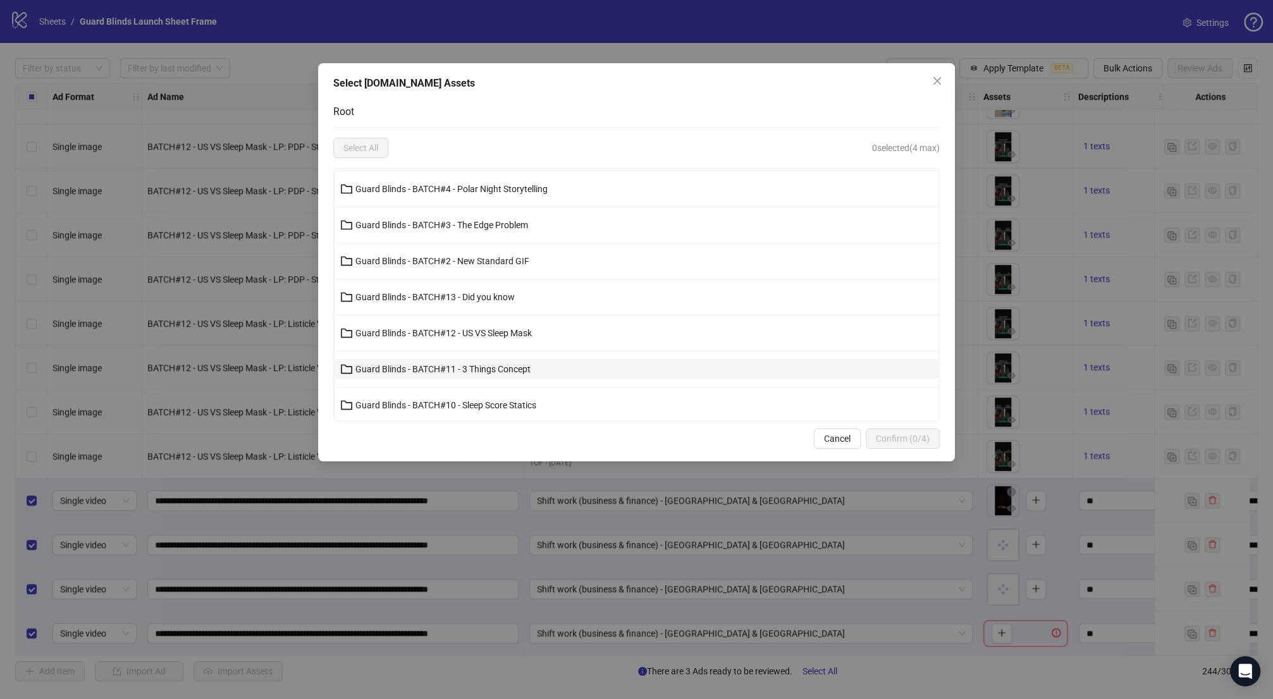
scroll to position [216, 0]
click at [471, 266] on button "Guard Blinds - BATCH#13 - Did you know" at bounding box center [636, 260] width 604 height 20
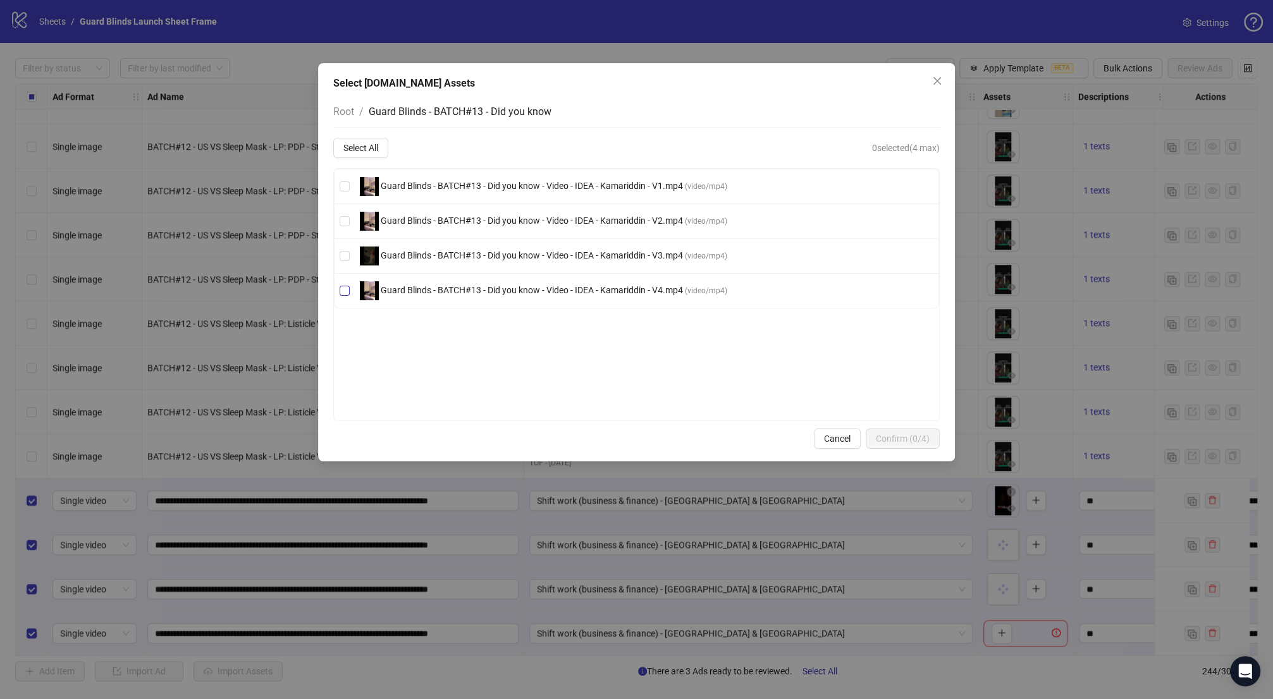
click at [471, 285] on span "Guard Blinds - BATCH#13 - Did you know - Video - IDEA - Kamariddin - V4.mp4" at bounding box center [532, 290] width 306 height 10
click at [908, 443] on span "Confirm (1/4)" at bounding box center [903, 439] width 54 height 10
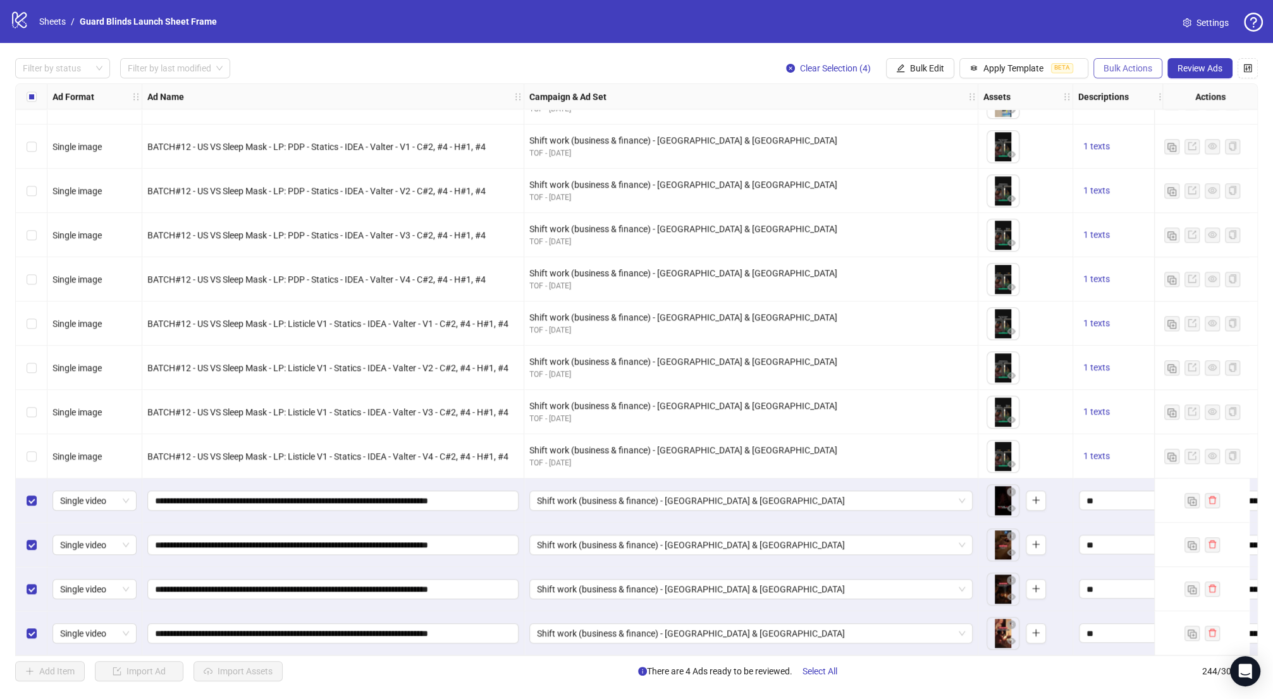
click at [1118, 71] on span "Bulk Actions" at bounding box center [1127, 68] width 49 height 10
click at [1148, 137] on span "Duplicate with assets" at bounding box center [1145, 135] width 87 height 14
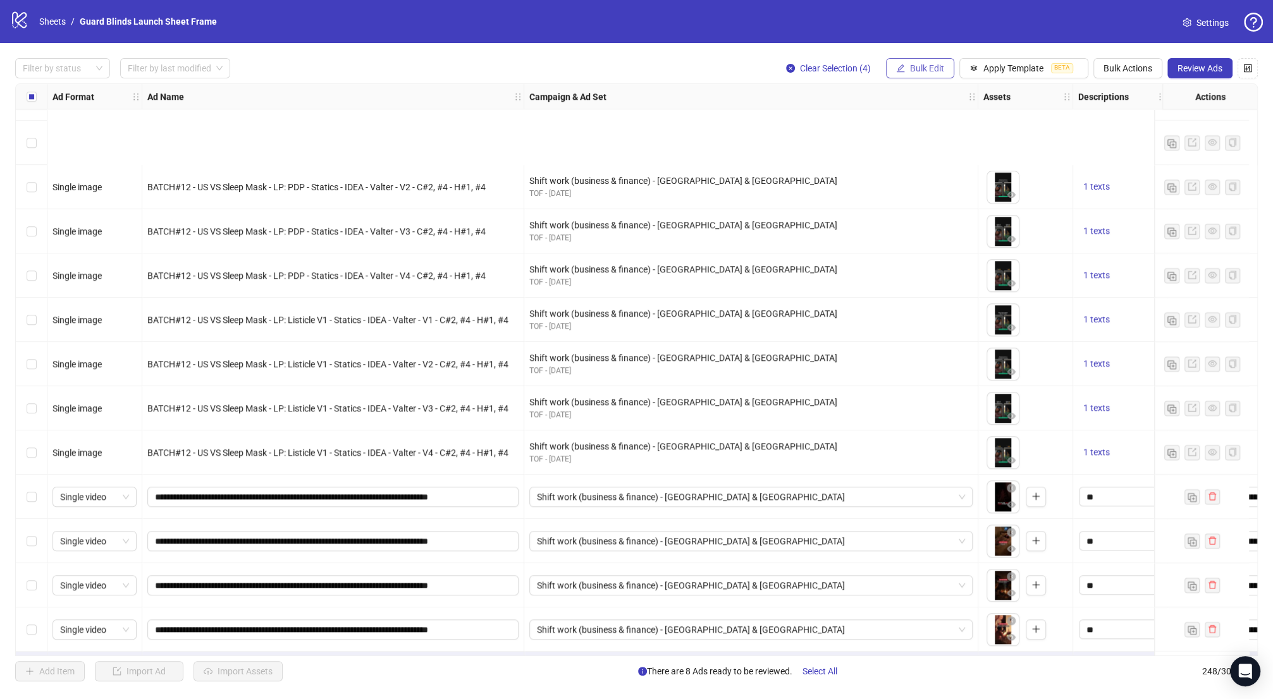
scroll to position [10432, 0]
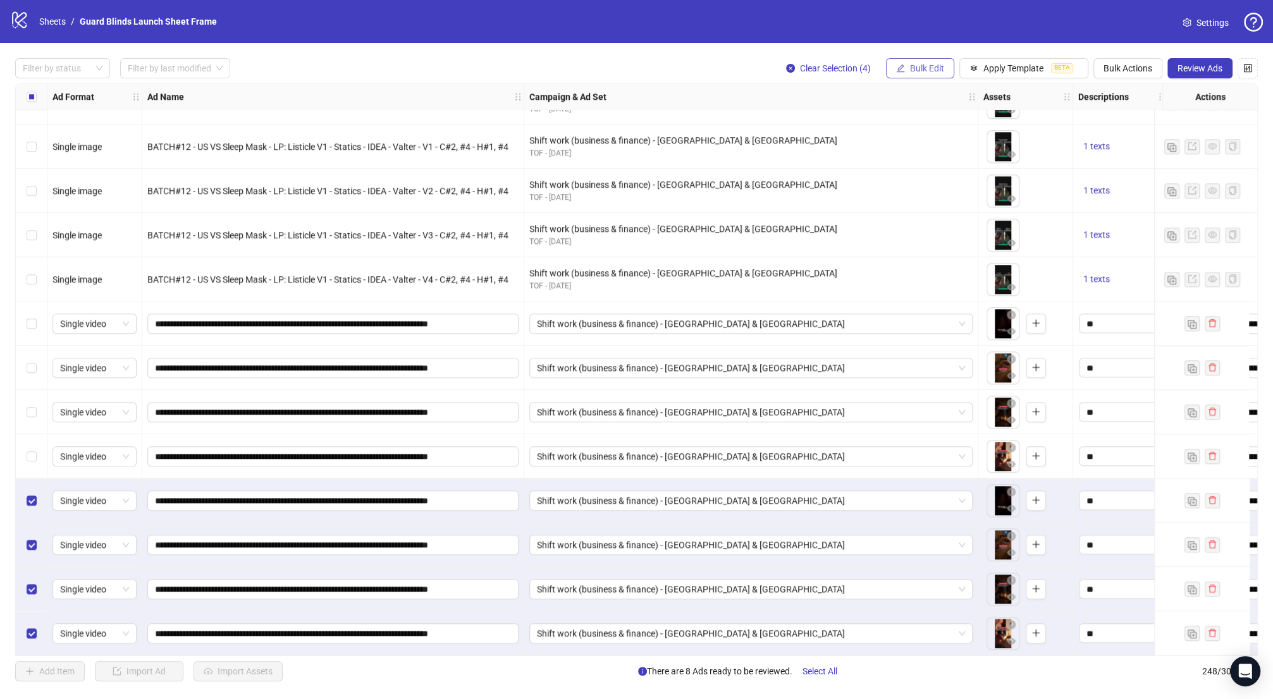
click at [915, 73] on span "Bulk Edit" at bounding box center [927, 68] width 34 height 10
click at [927, 132] on span "Campaign & Ad Set" at bounding box center [932, 135] width 75 height 14
click at [925, 137] on form "Shift work (business & finance) - [GEOGRAPHIC_DATA] & [GEOGRAPHIC_DATA]" at bounding box center [884, 138] width 253 height 51
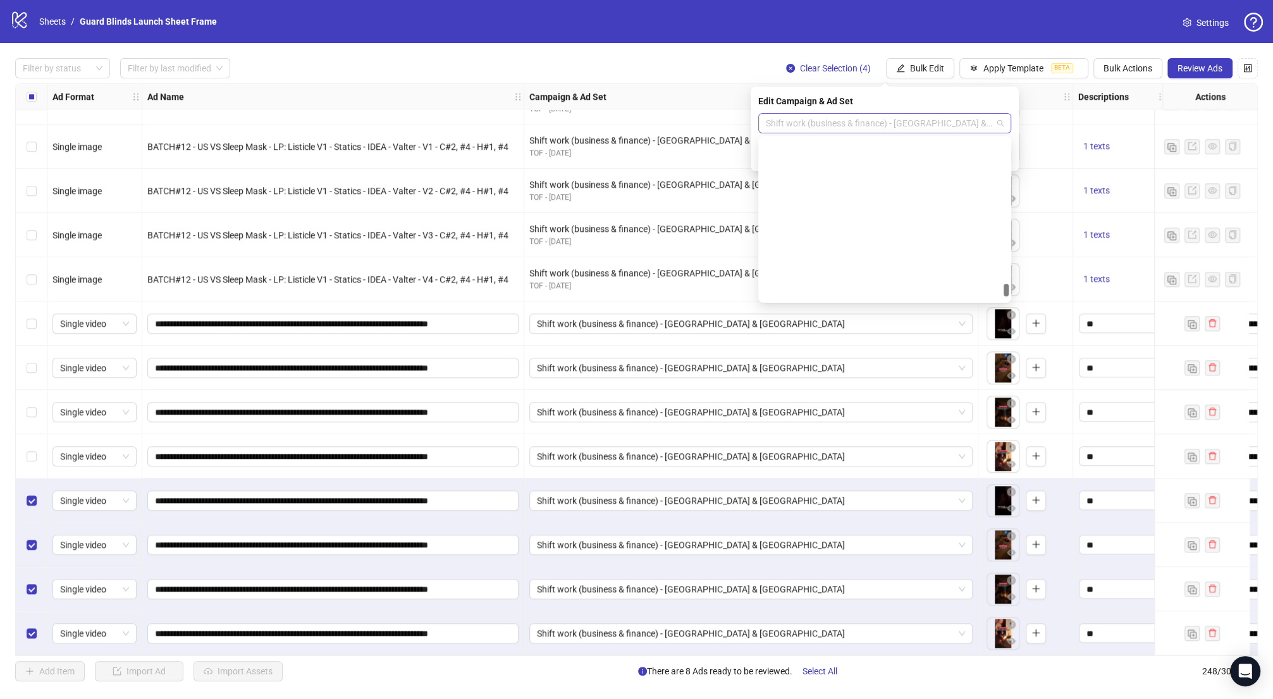
click at [925, 133] on div "Shift work (business & finance) - [GEOGRAPHIC_DATA] & [GEOGRAPHIC_DATA]" at bounding box center [884, 123] width 253 height 20
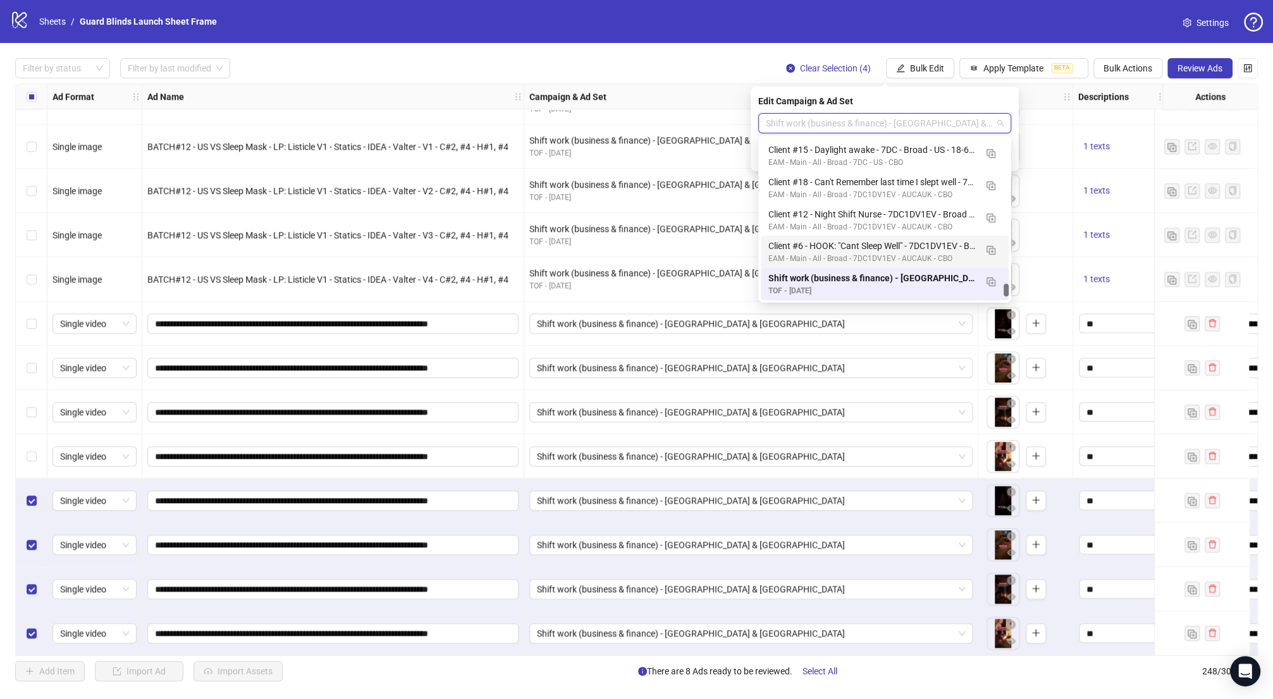
scroll to position [2436, 0]
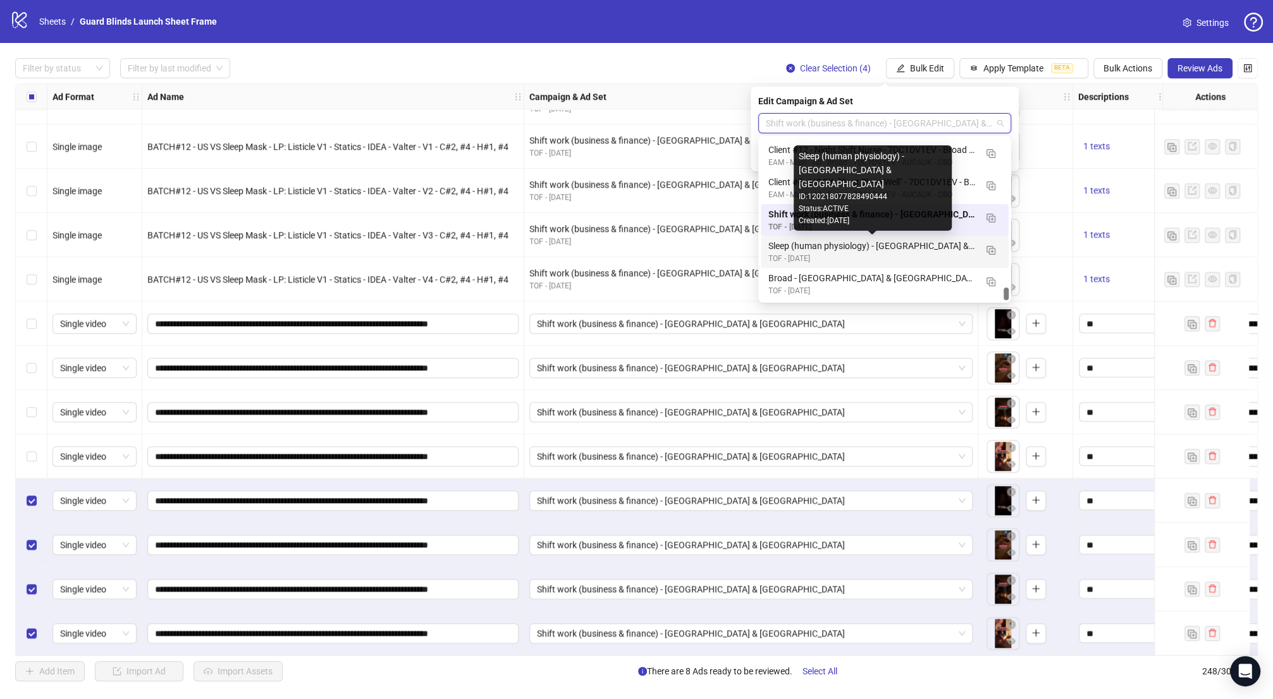
click at [895, 251] on div "Sleep (human physiology) - [GEOGRAPHIC_DATA] & [GEOGRAPHIC_DATA]" at bounding box center [871, 246] width 207 height 14
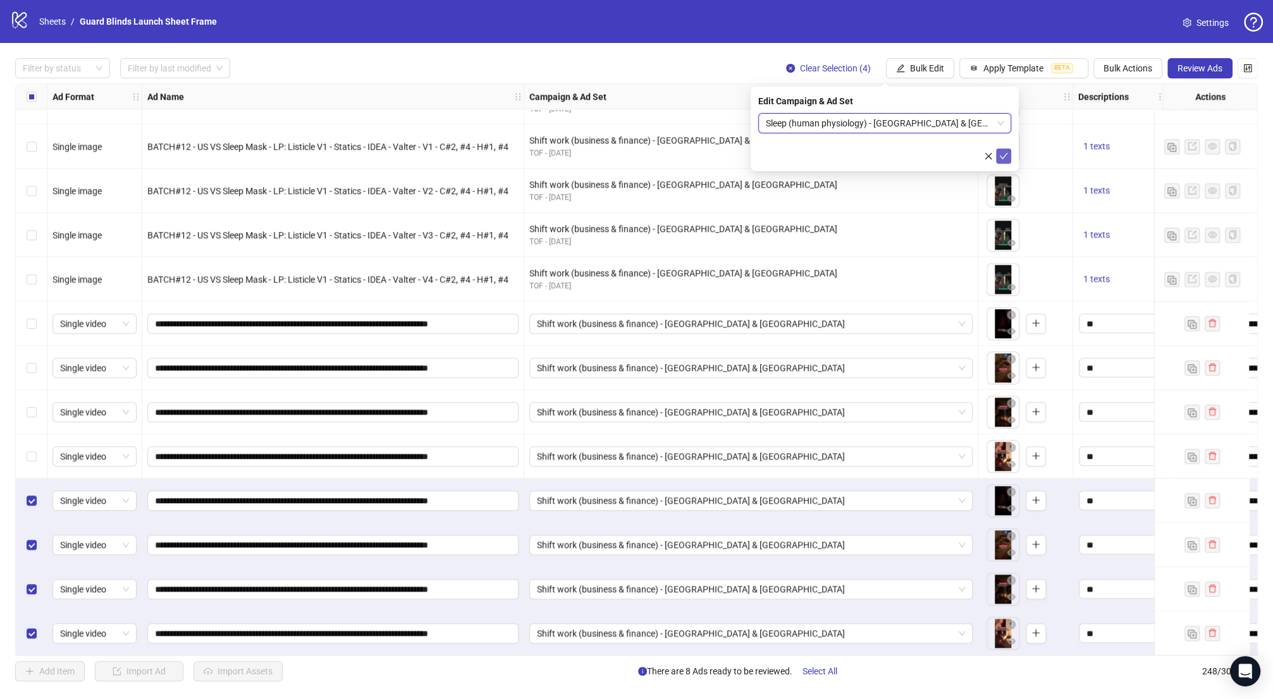
click at [999, 161] on span "submit" at bounding box center [1003, 156] width 9 height 10
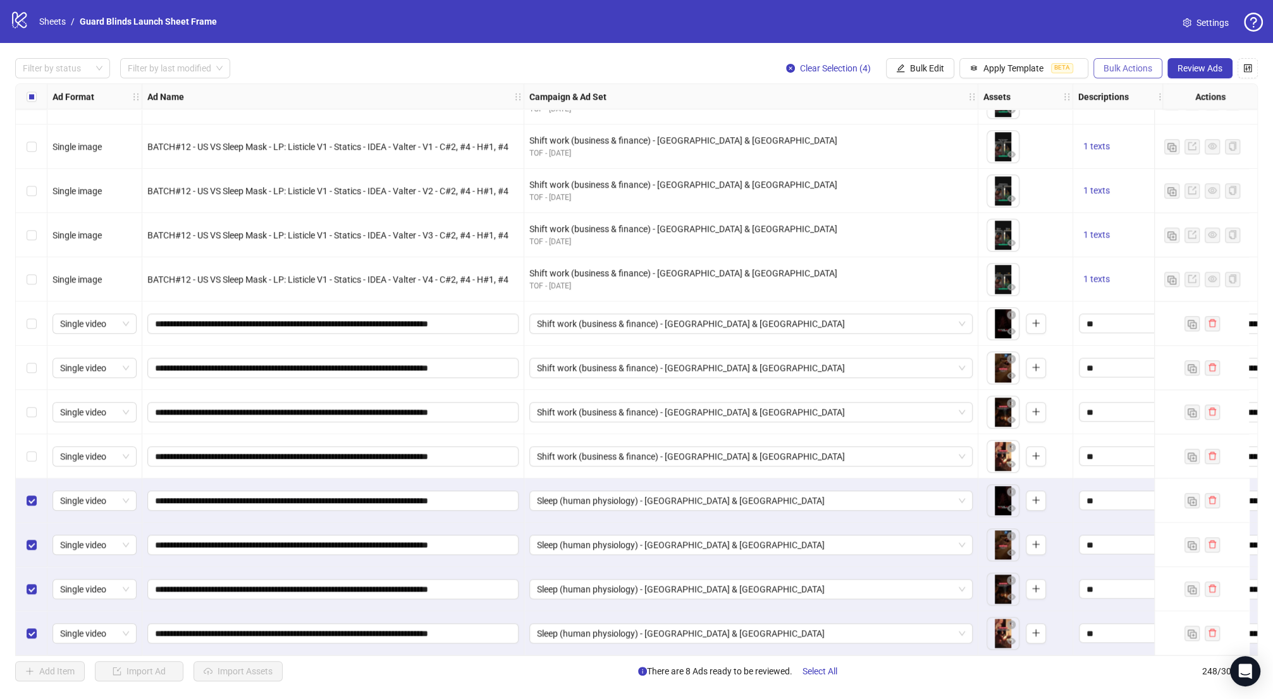
click at [1135, 64] on span "Bulk Actions" at bounding box center [1127, 68] width 49 height 10
click at [1148, 133] on span "Duplicate with assets" at bounding box center [1145, 135] width 87 height 14
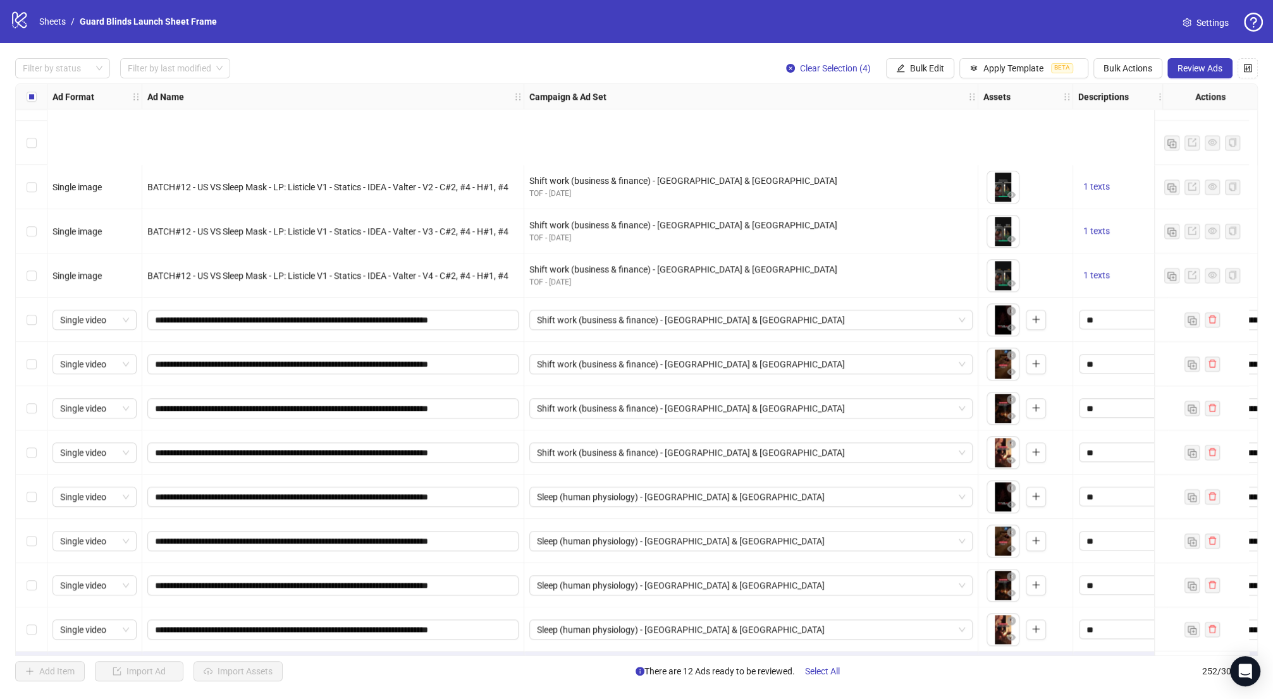
scroll to position [10609, 0]
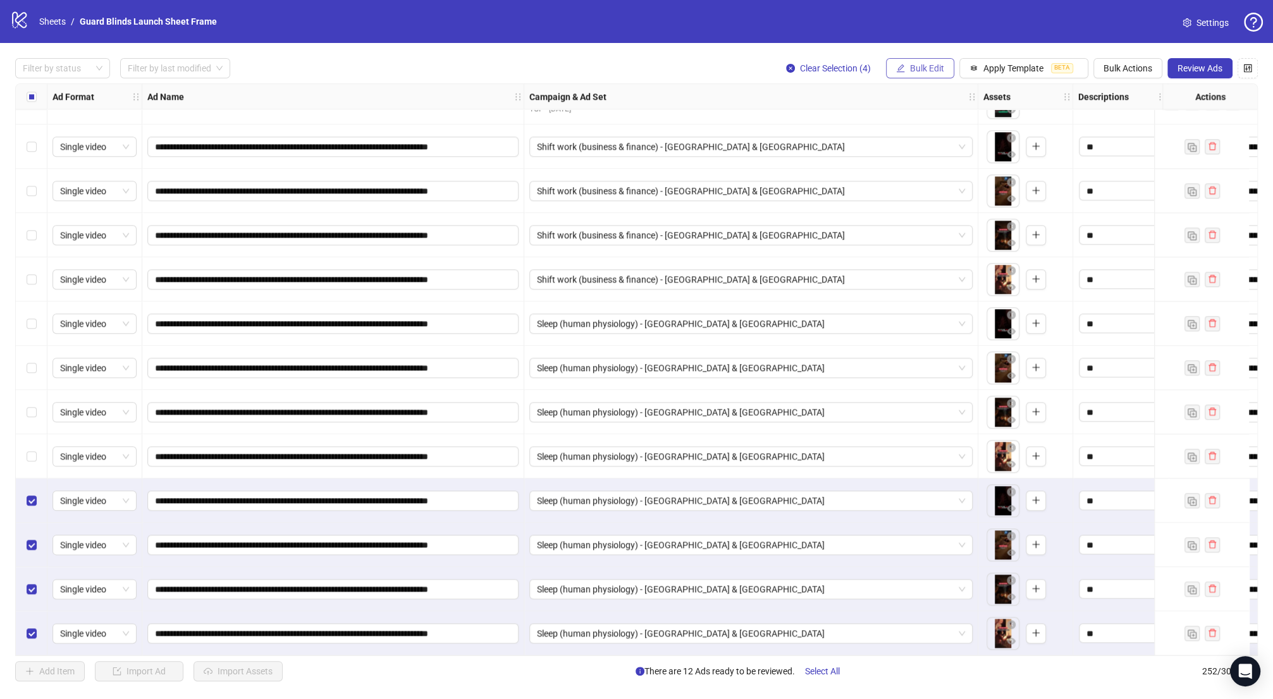
click at [923, 64] on span "Bulk Edit" at bounding box center [927, 68] width 34 height 10
click at [917, 135] on span "Campaign & Ad Set" at bounding box center [932, 135] width 75 height 14
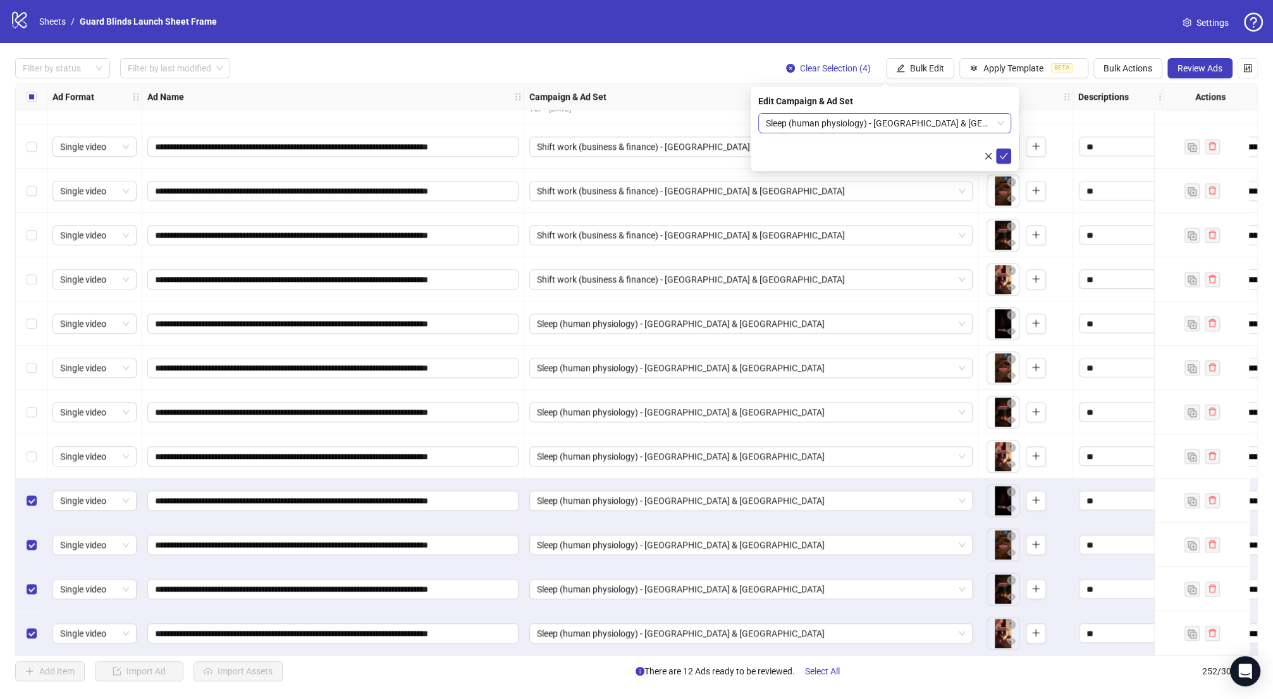
click at [883, 125] on span "Sleep (human physiology) - [GEOGRAPHIC_DATA] & [GEOGRAPHIC_DATA]" at bounding box center [885, 123] width 238 height 19
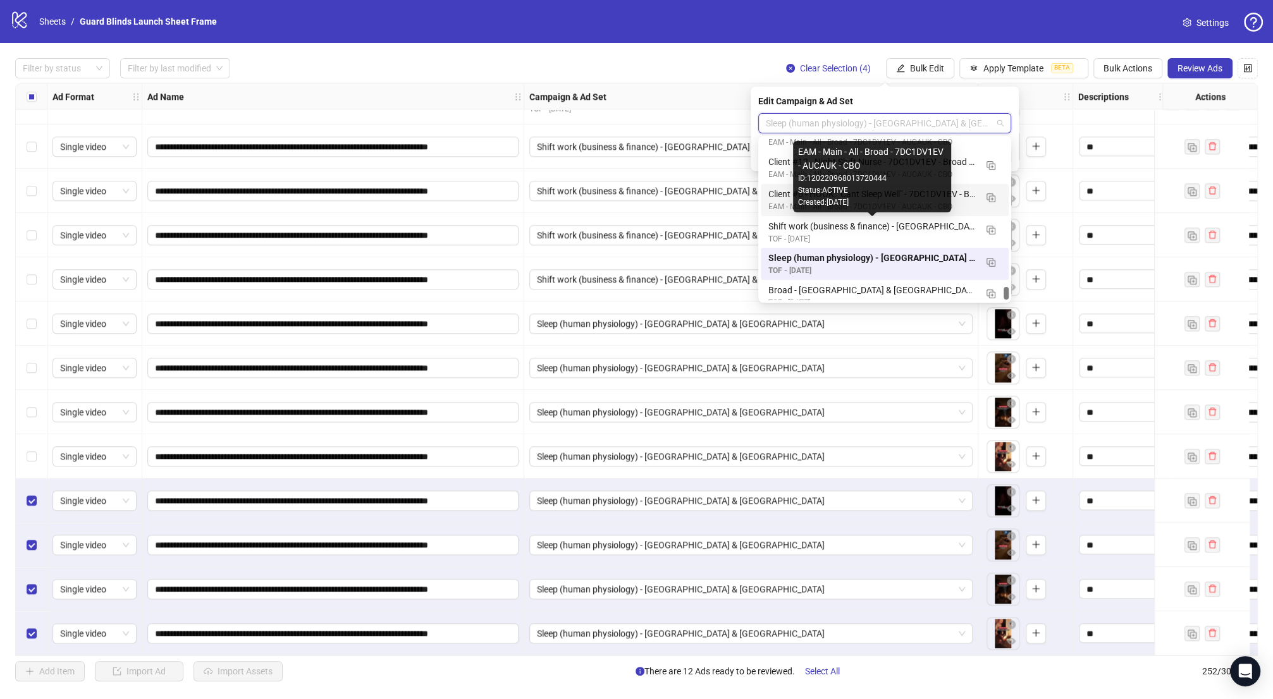
scroll to position [2424, 0]
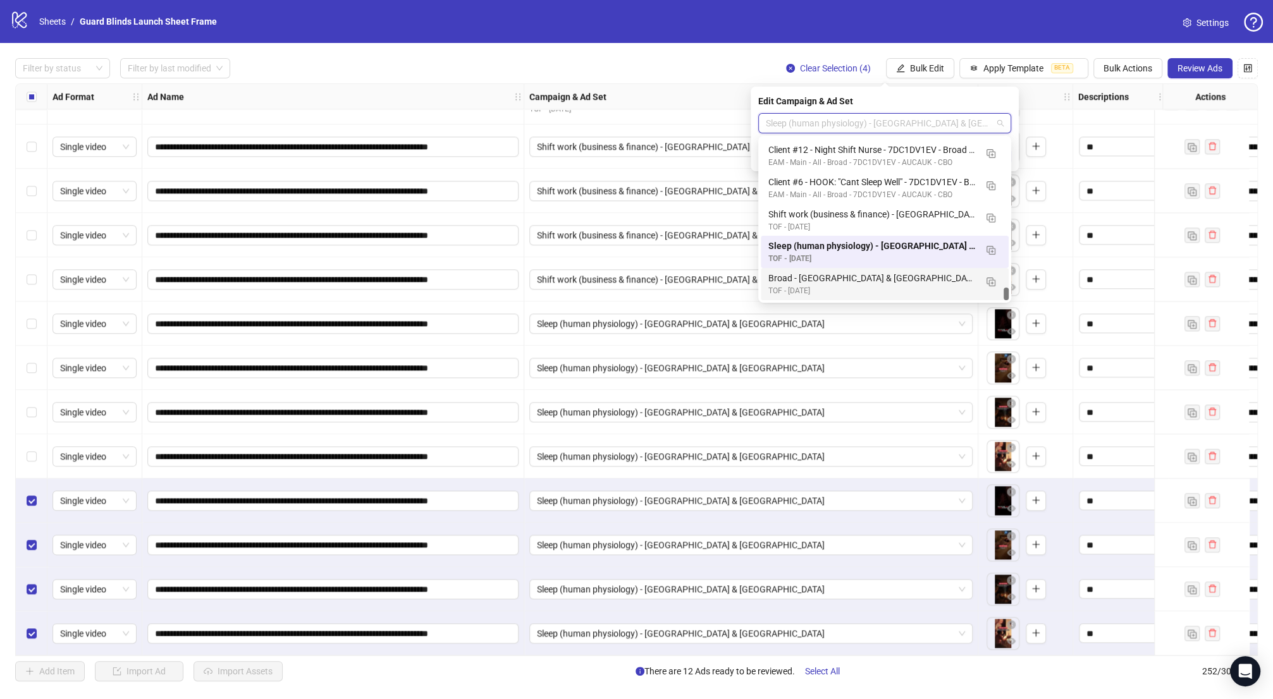
click at [841, 285] on div "TOF - [DATE]" at bounding box center [871, 291] width 207 height 12
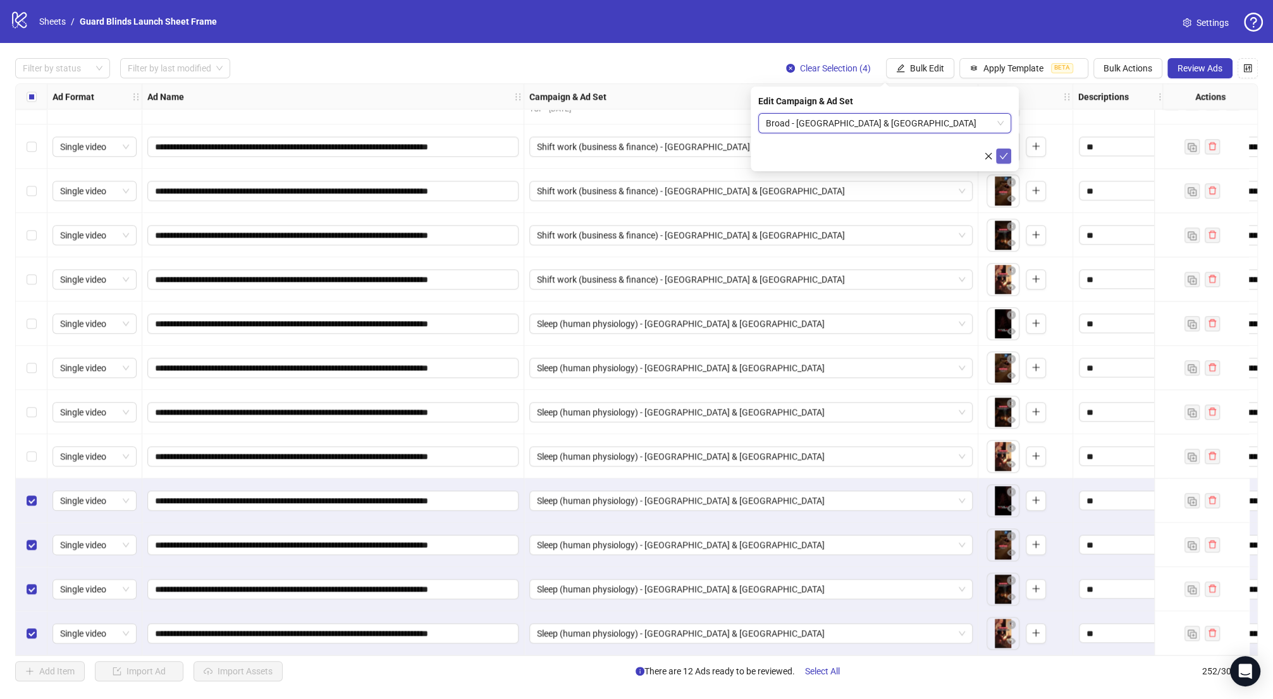
click at [999, 156] on icon "check" at bounding box center [1003, 156] width 9 height 9
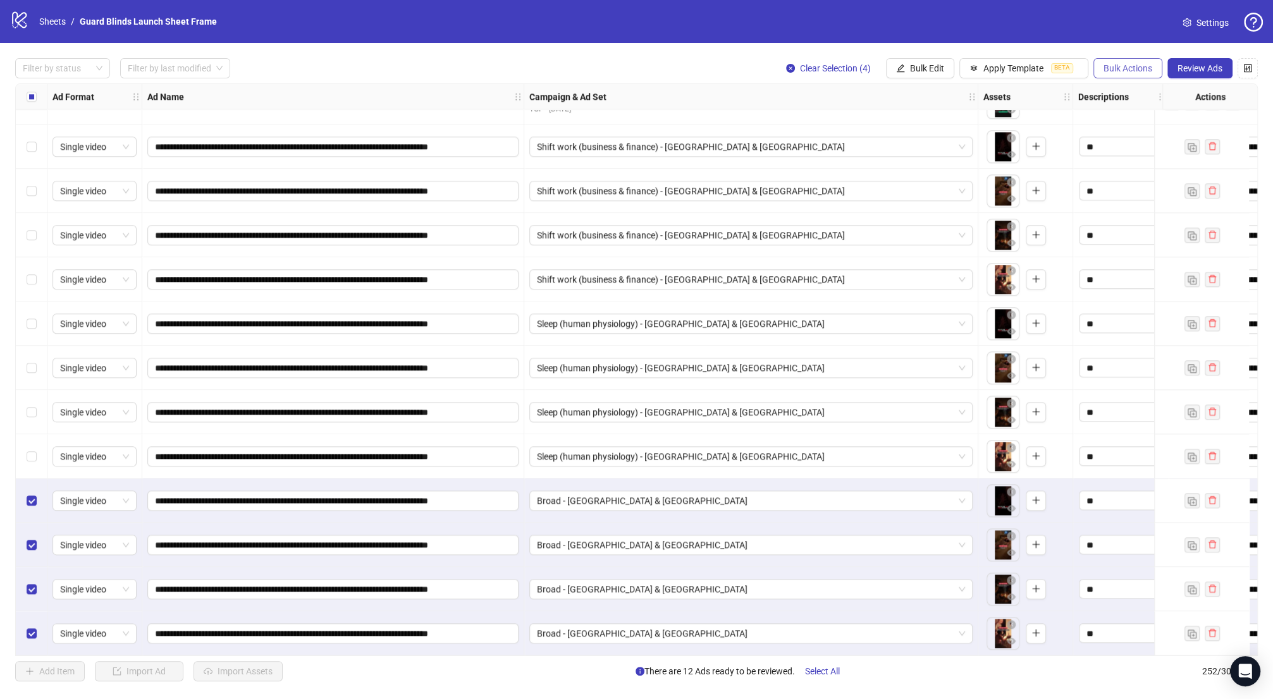
click at [1141, 73] on button "Bulk Actions" at bounding box center [1127, 68] width 69 height 20
click at [1149, 135] on span "Duplicate with assets" at bounding box center [1145, 135] width 87 height 14
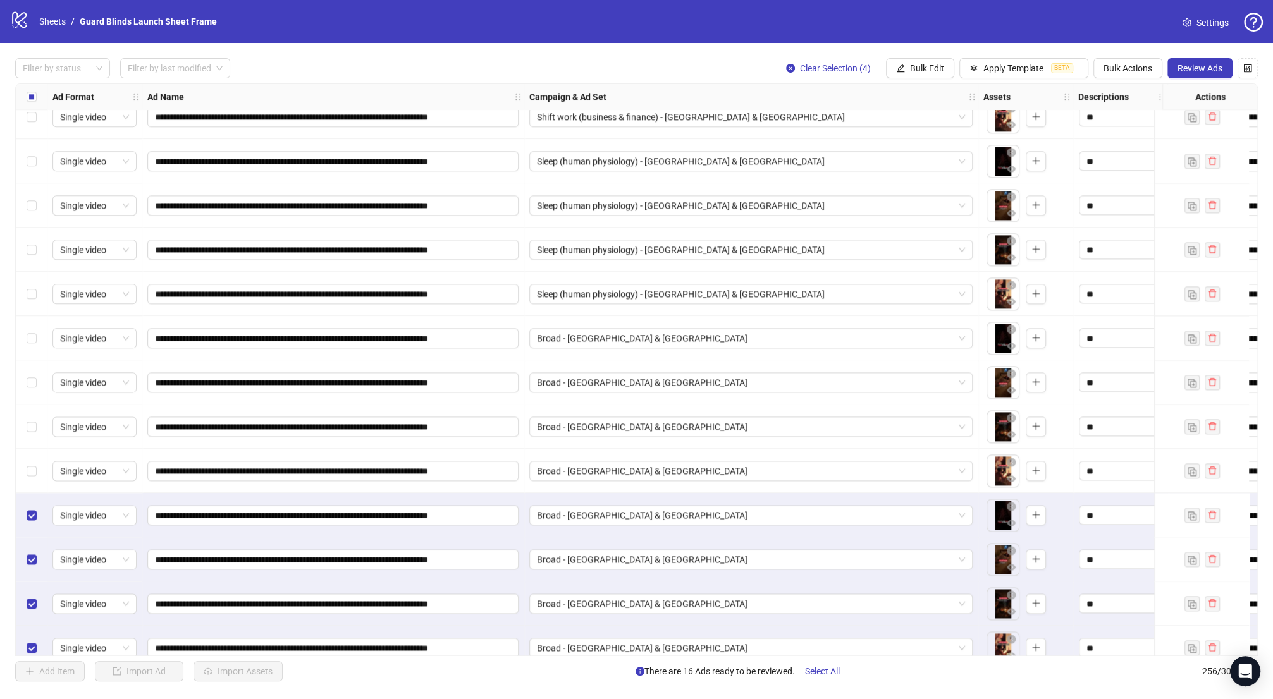
scroll to position [10786, 0]
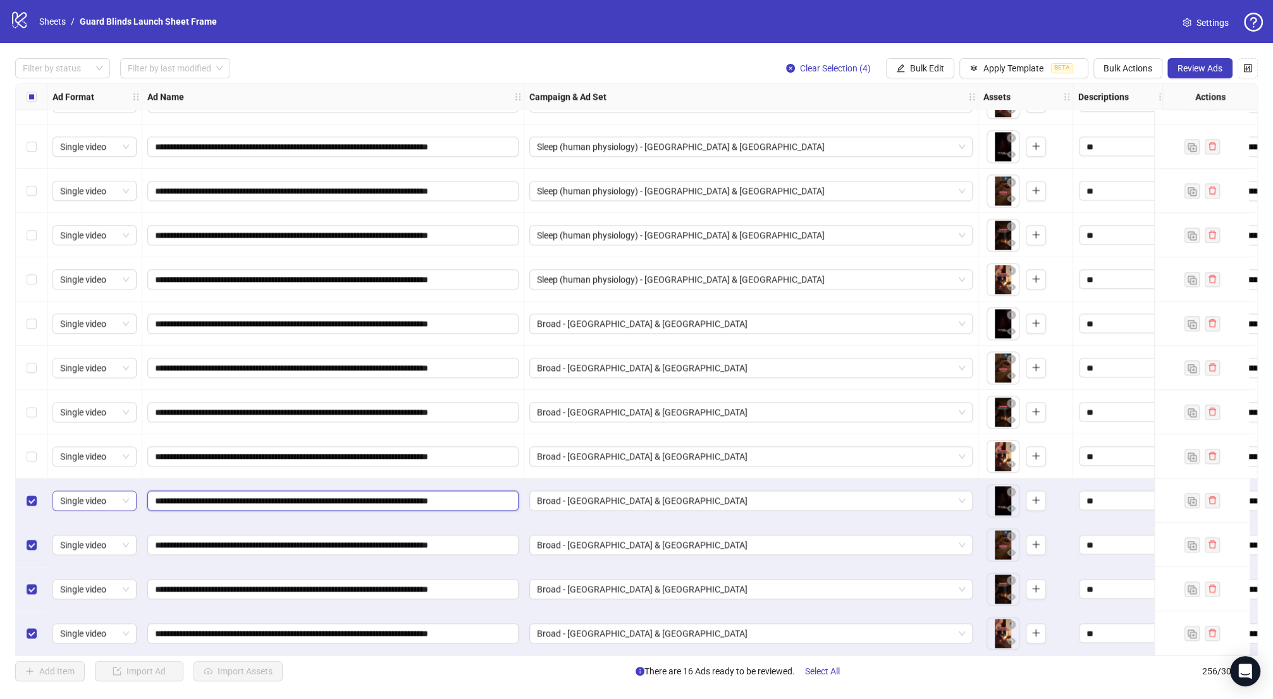
drag, startPoint x: 189, startPoint y: 496, endPoint x: 68, endPoint y: 492, distance: 120.8
click at [936, 73] on span "Bulk Edit" at bounding box center [927, 68] width 34 height 10
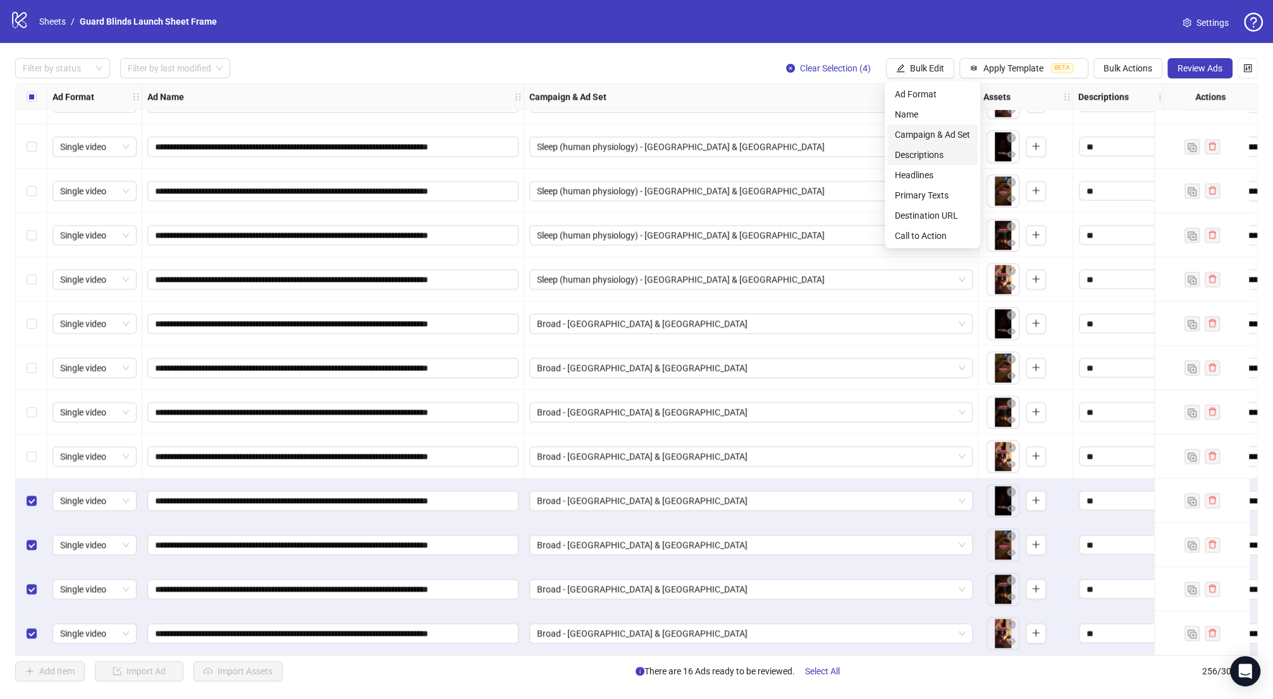
click at [935, 138] on span "Campaign & Ad Set" at bounding box center [932, 135] width 75 height 14
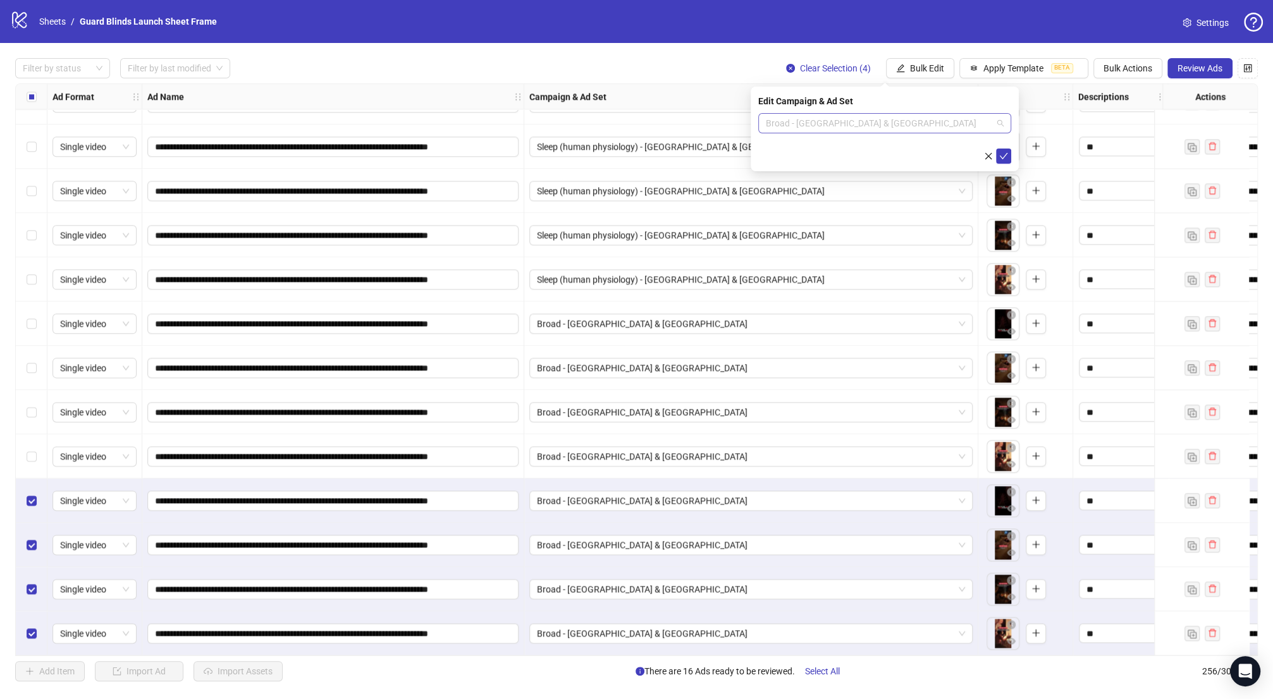
click at [915, 128] on span "Broad - [GEOGRAPHIC_DATA] & [GEOGRAPHIC_DATA]" at bounding box center [885, 123] width 238 height 19
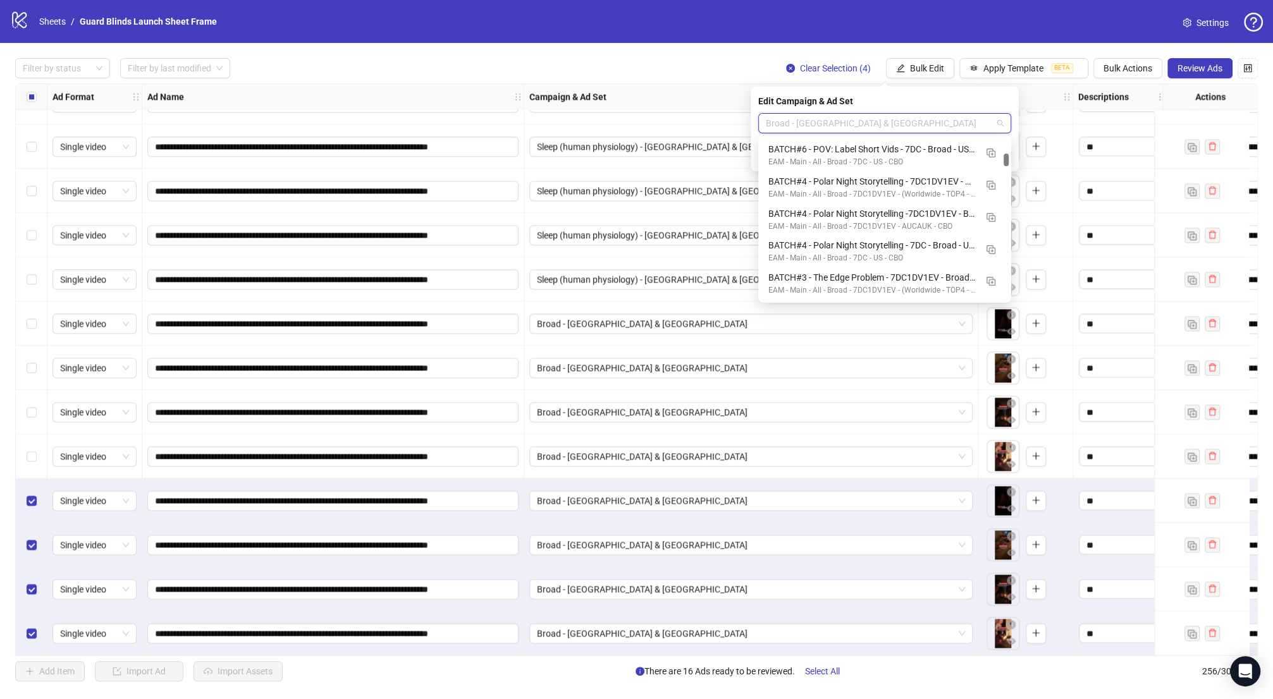
scroll to position [0, 0]
click at [985, 152] on button "button" at bounding box center [990, 152] width 20 height 20
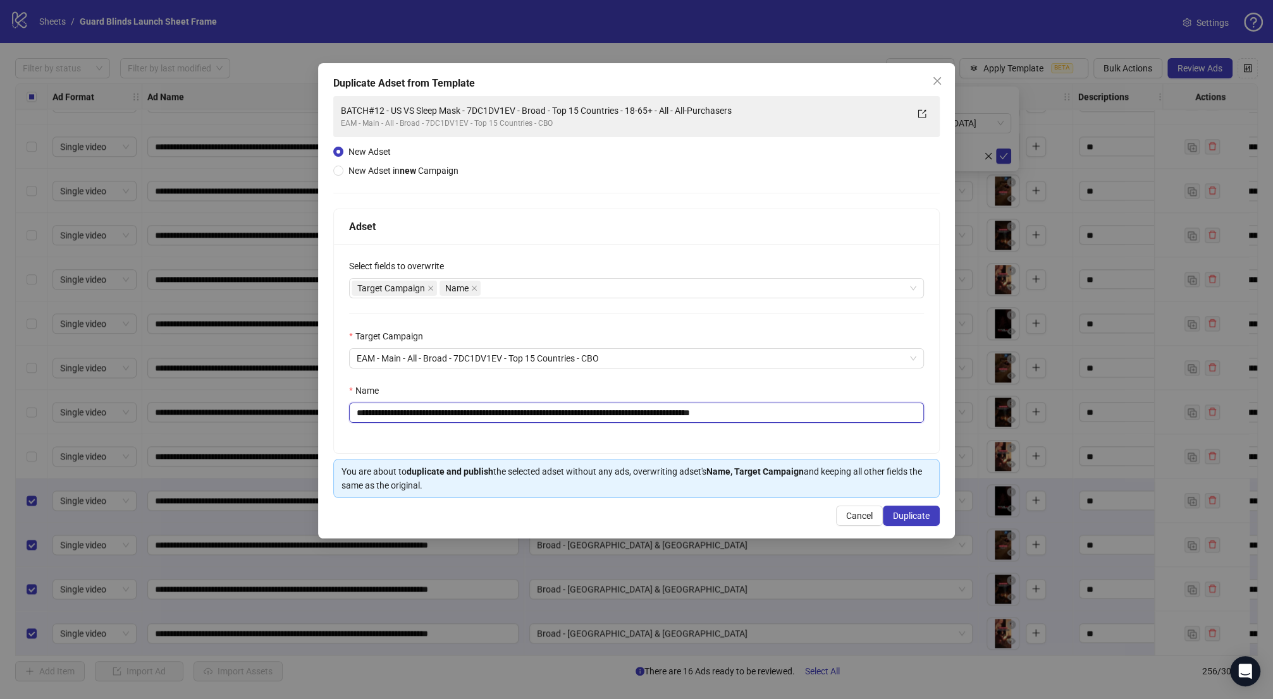
drag, startPoint x: 478, startPoint y: 414, endPoint x: 208, endPoint y: 413, distance: 269.9
click at [208, 413] on div "**********" at bounding box center [636, 349] width 1273 height 699
paste input "text"
drag, startPoint x: 733, startPoint y: 414, endPoint x: 824, endPoint y: 418, distance: 91.8
click at [824, 418] on input "**********" at bounding box center [636, 413] width 575 height 20
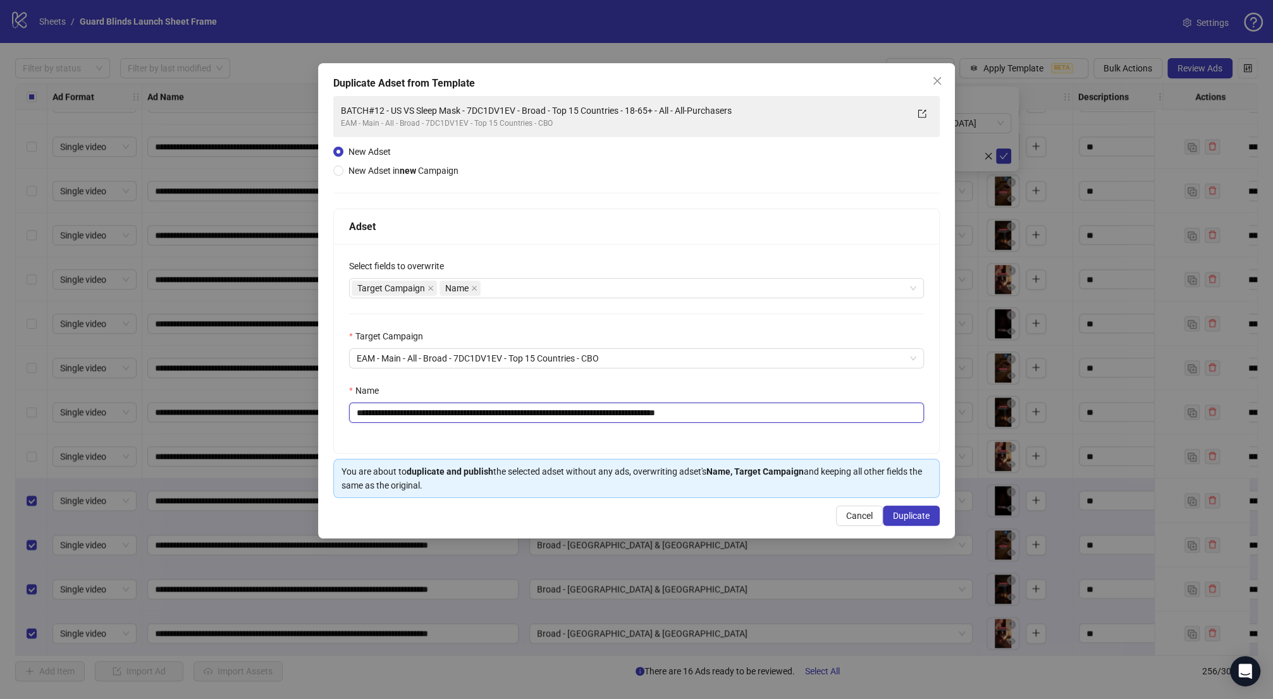
type input "**********"
click at [883, 506] on button "Duplicate" at bounding box center [911, 516] width 57 height 20
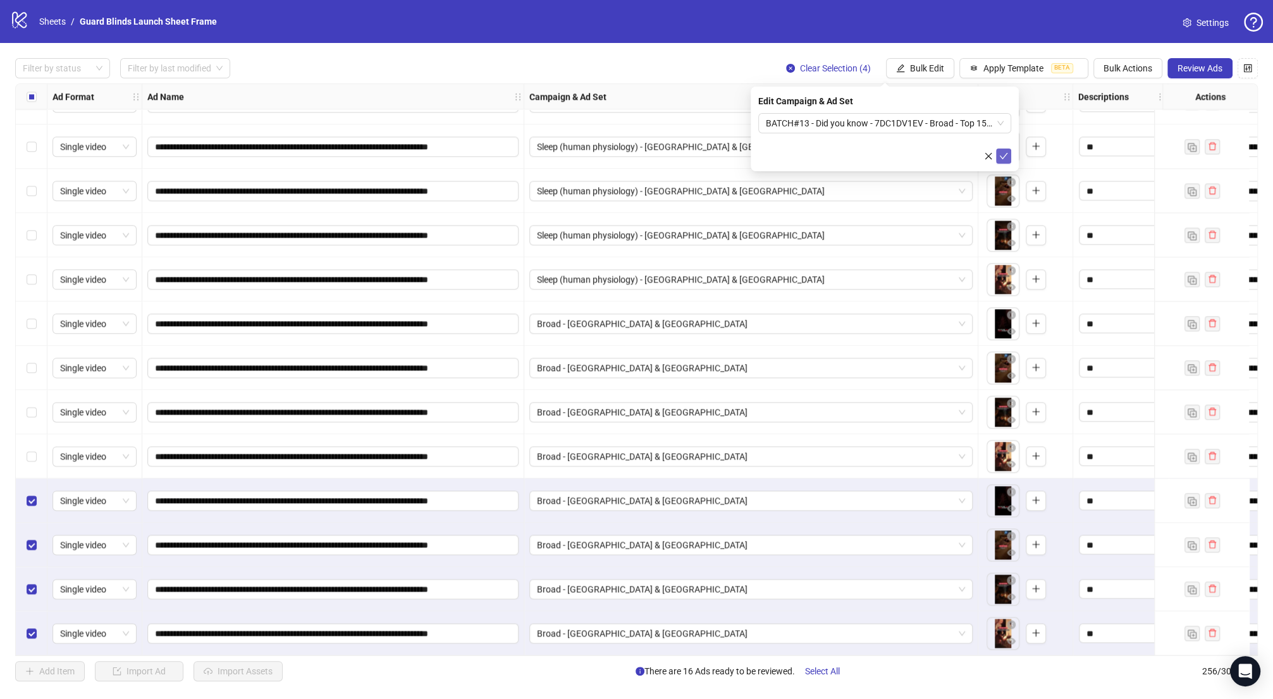
click at [1006, 153] on icon "check" at bounding box center [1003, 156] width 8 height 6
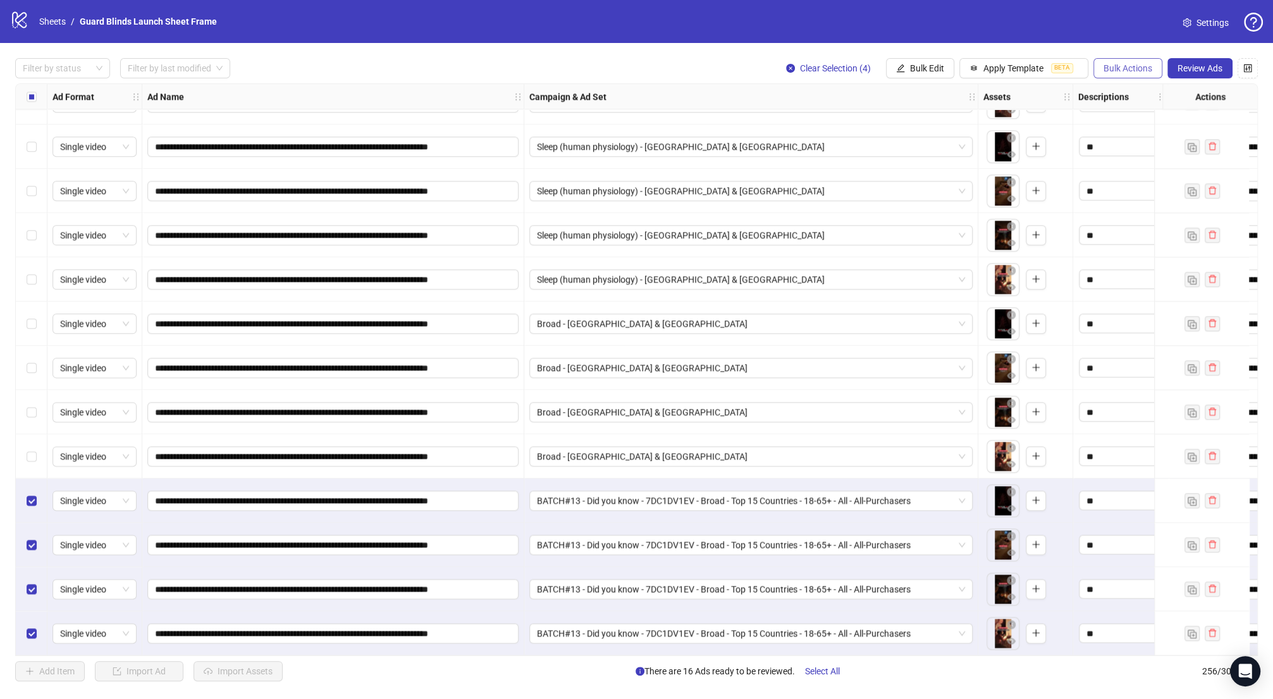
click at [1138, 67] on span "Bulk Actions" at bounding box center [1127, 68] width 49 height 10
click at [1156, 137] on span "Duplicate with assets" at bounding box center [1145, 135] width 87 height 14
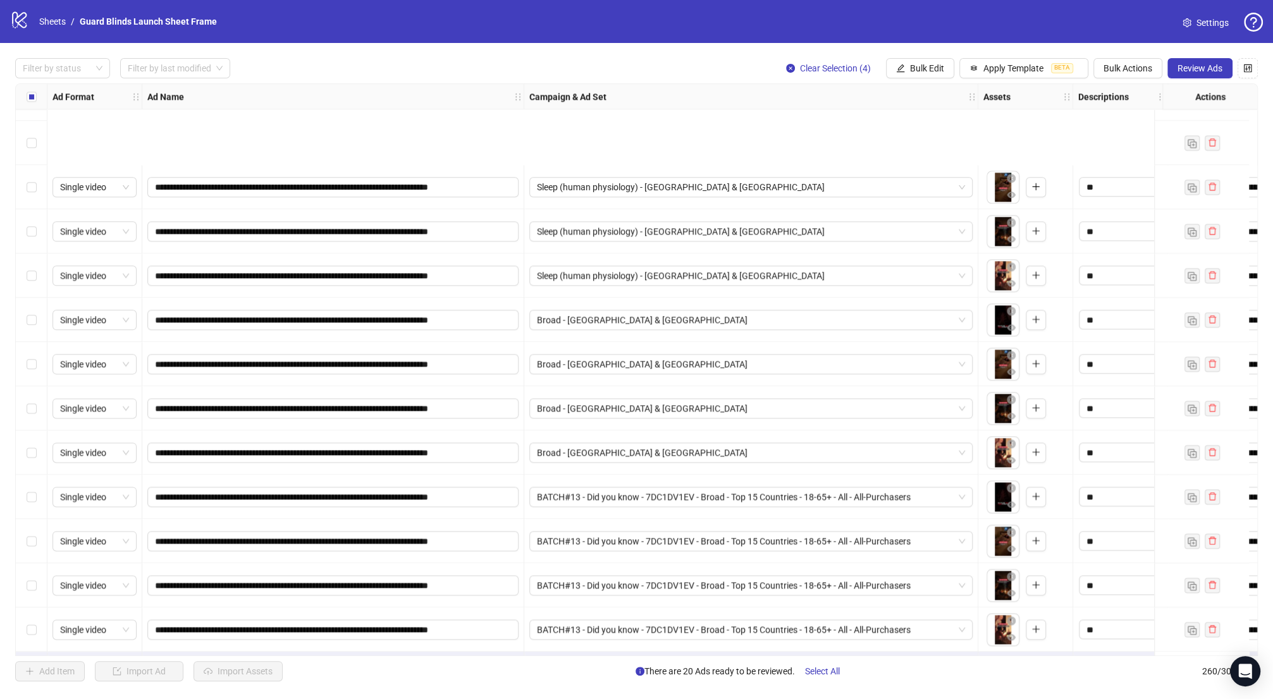
scroll to position [10963, 0]
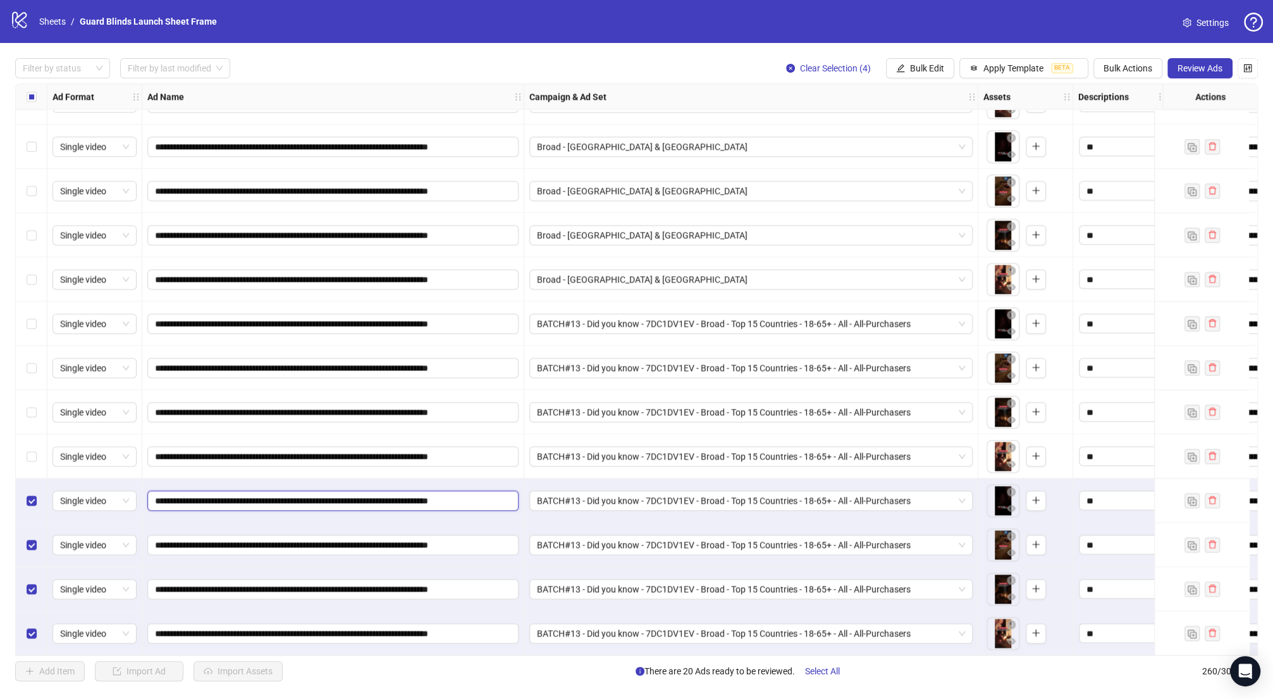
drag, startPoint x: 265, startPoint y: 498, endPoint x: 293, endPoint y: 498, distance: 28.4
click at [293, 498] on input "**********" at bounding box center [331, 501] width 353 height 14
click at [926, 75] on button "Bulk Edit" at bounding box center [920, 68] width 68 height 20
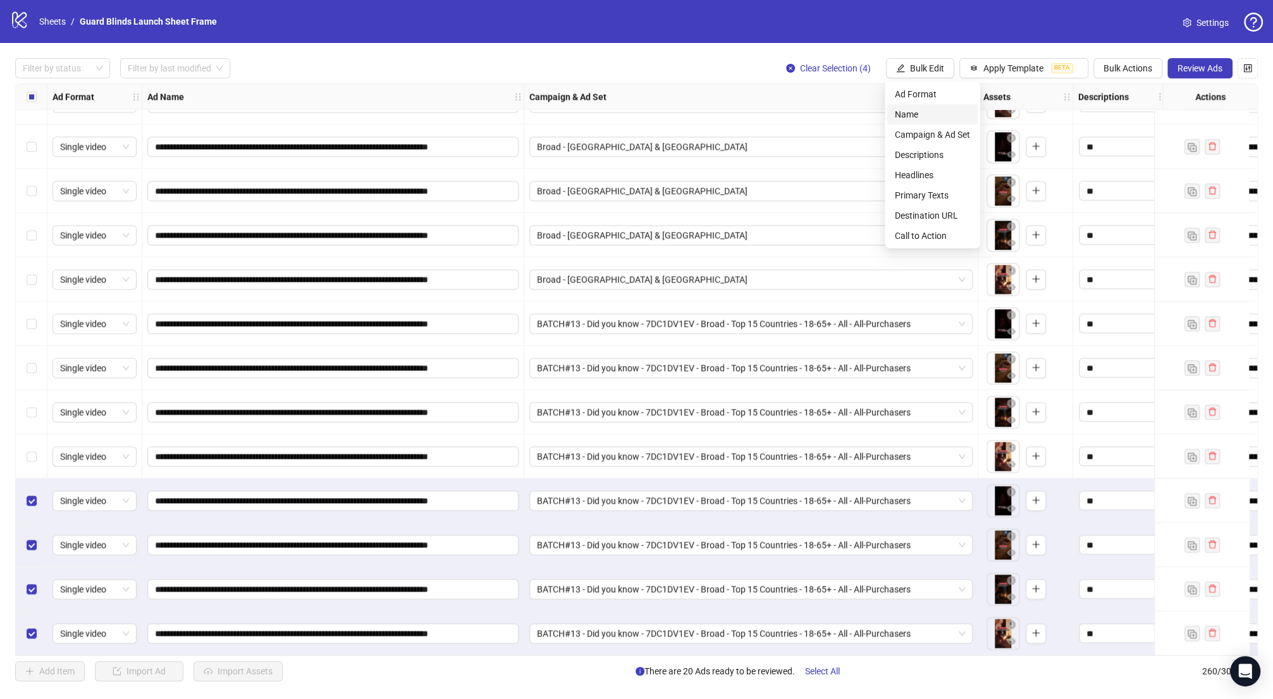
click at [923, 118] on span "Name" at bounding box center [932, 114] width 75 height 14
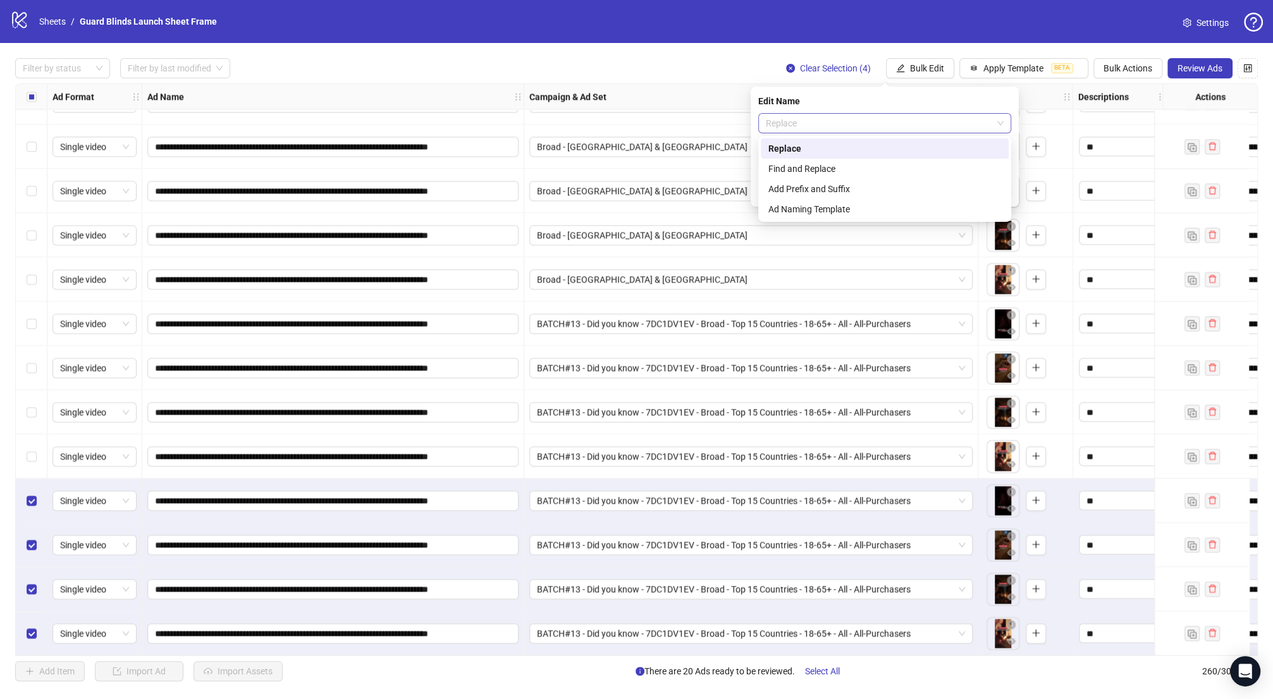
click at [862, 116] on span "Replace" at bounding box center [885, 123] width 238 height 19
click at [817, 168] on div "Find and Replace" at bounding box center [884, 169] width 233 height 14
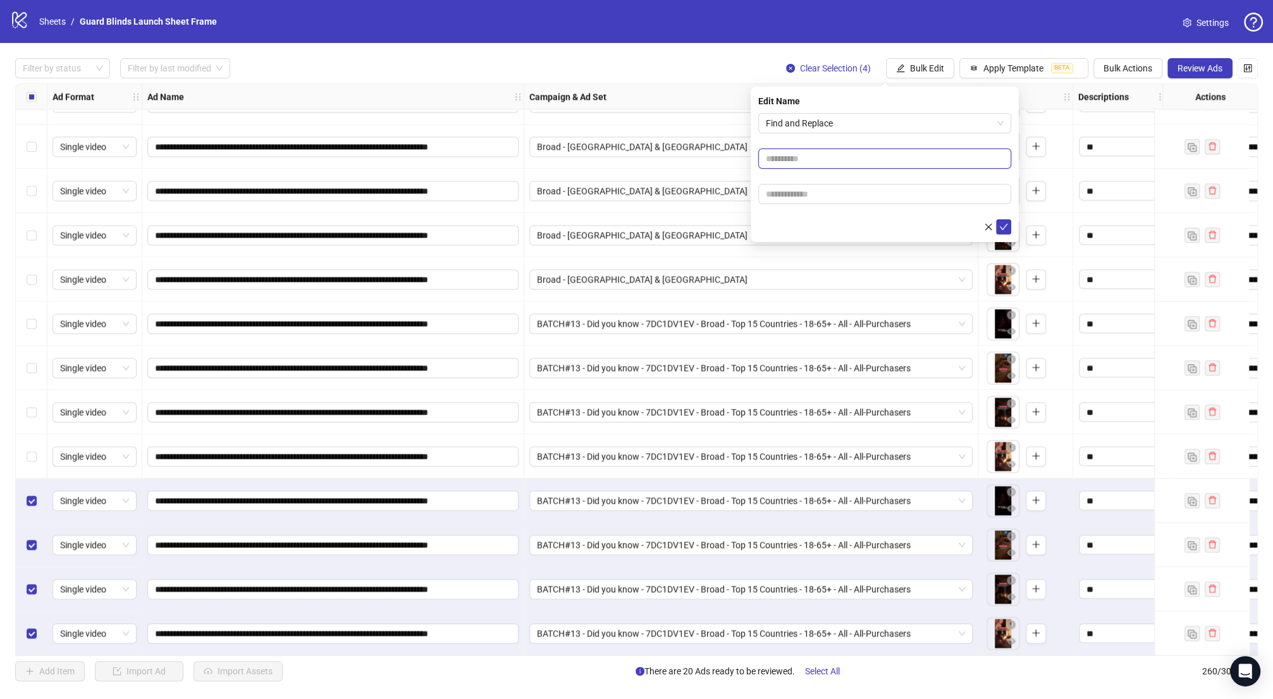
click at [794, 160] on input "text" at bounding box center [884, 159] width 253 height 20
paste input "*******"
type input "*******"
click at [838, 199] on input "text" at bounding box center [884, 194] width 253 height 20
paste input "**********"
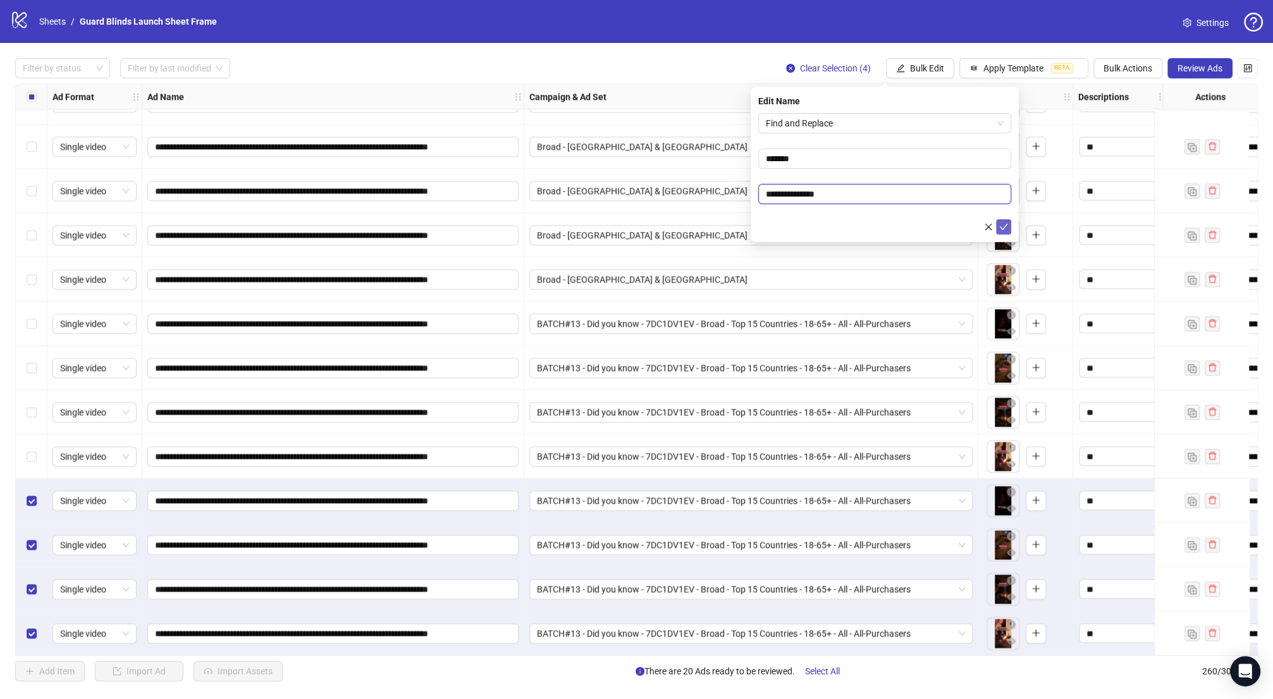
type input "**********"
click at [1001, 229] on icon "check" at bounding box center [1003, 227] width 9 height 9
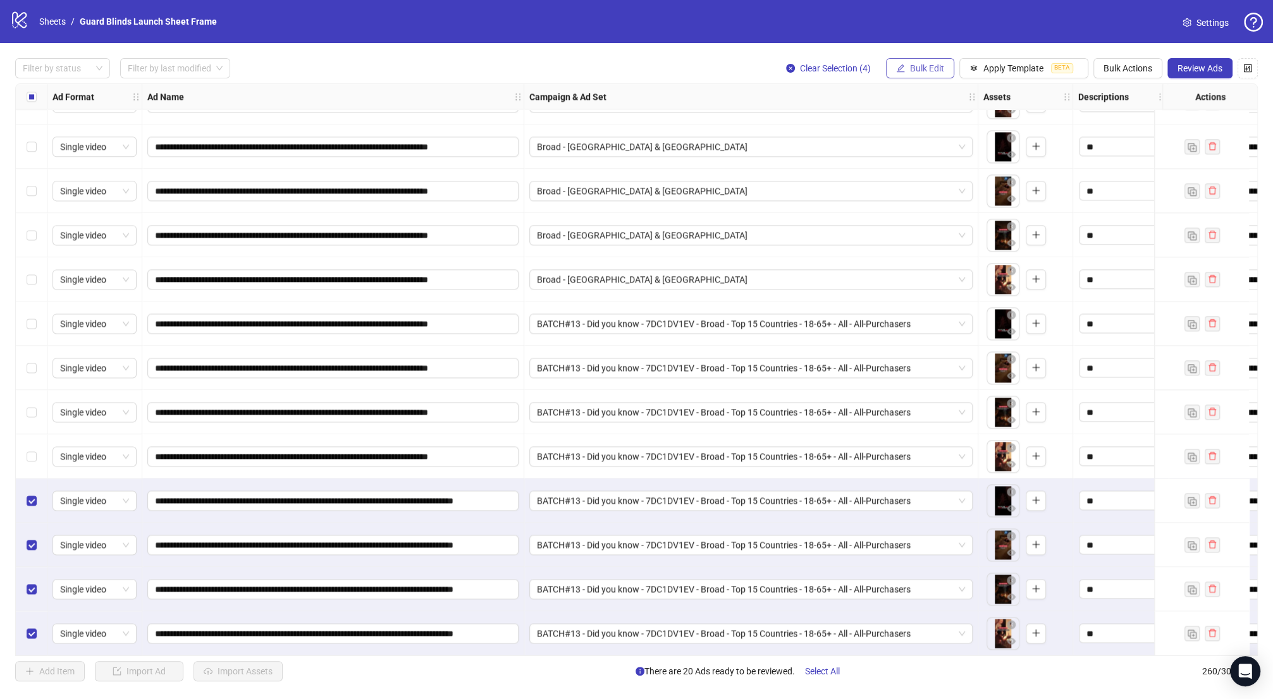
click at [942, 66] on span "Bulk Edit" at bounding box center [927, 68] width 34 height 10
click at [944, 217] on span "Destination URL" at bounding box center [932, 216] width 75 height 14
click at [998, 124] on icon "close-circle" at bounding box center [1000, 123] width 8 height 8
paste input "**********"
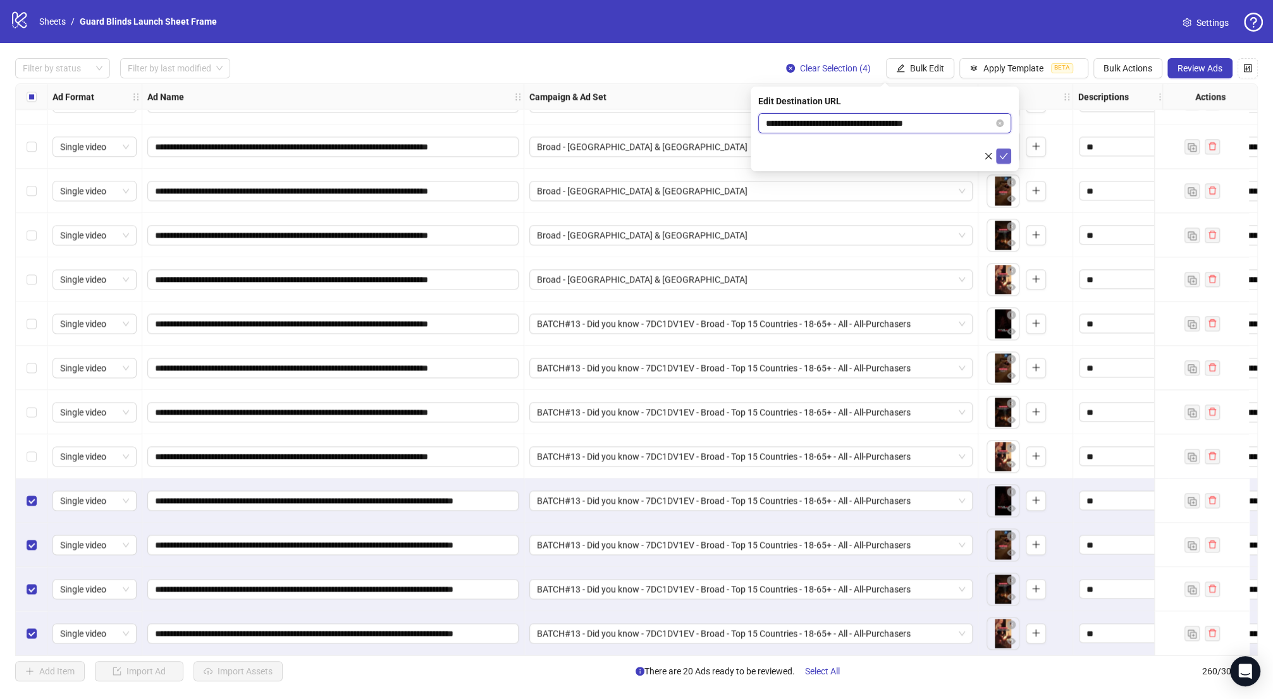
type input "**********"
click at [1005, 156] on icon "check" at bounding box center [1003, 156] width 9 height 9
click at [821, 671] on span "Select All" at bounding box center [822, 671] width 35 height 10
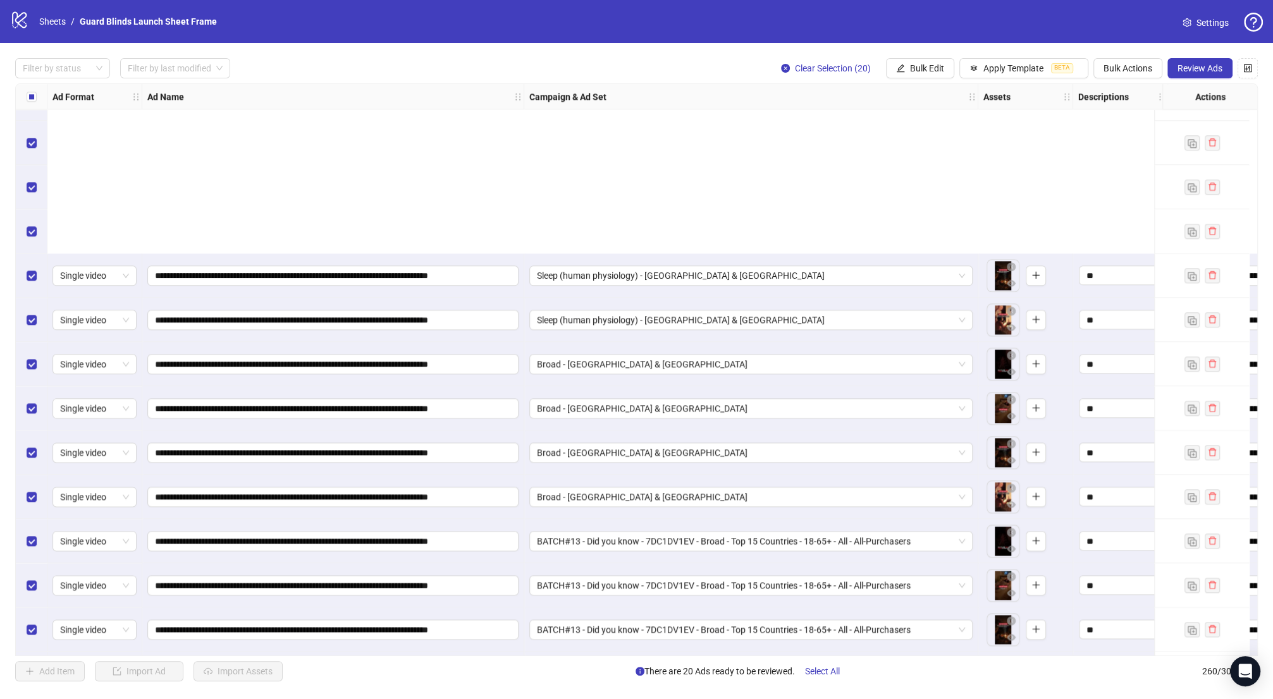
scroll to position [10963, 0]
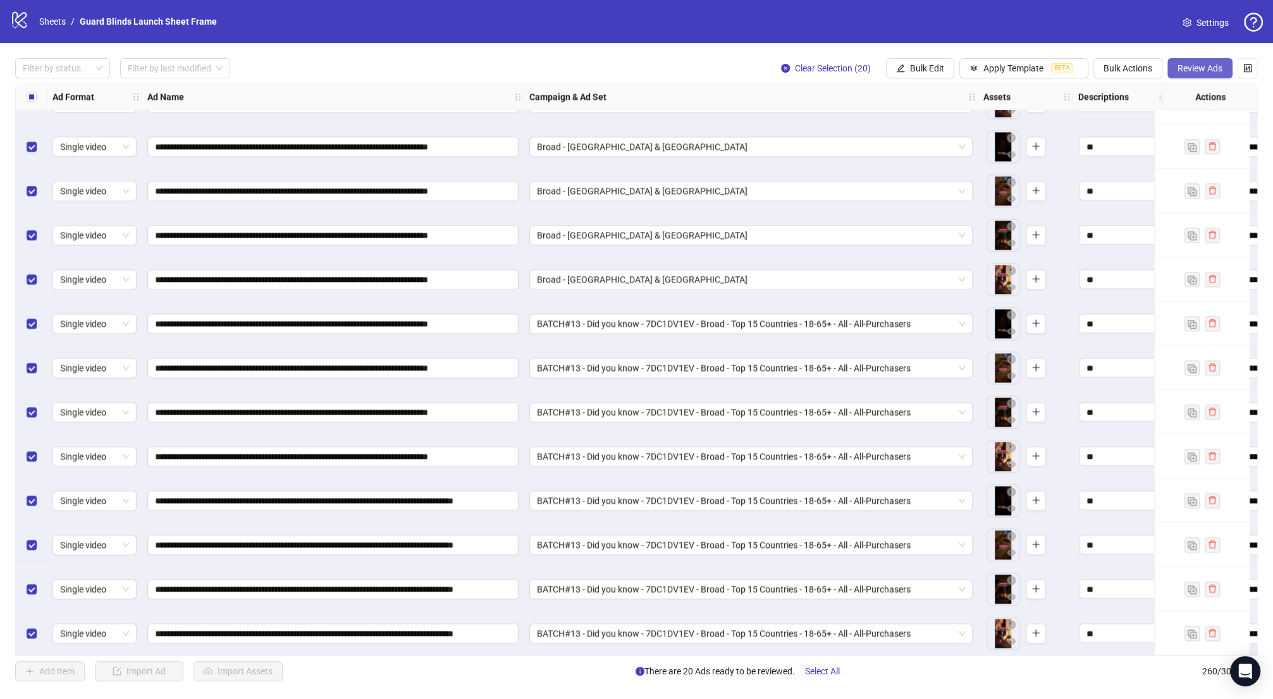
click at [1187, 63] on span "Review Ads" at bounding box center [1199, 68] width 45 height 10
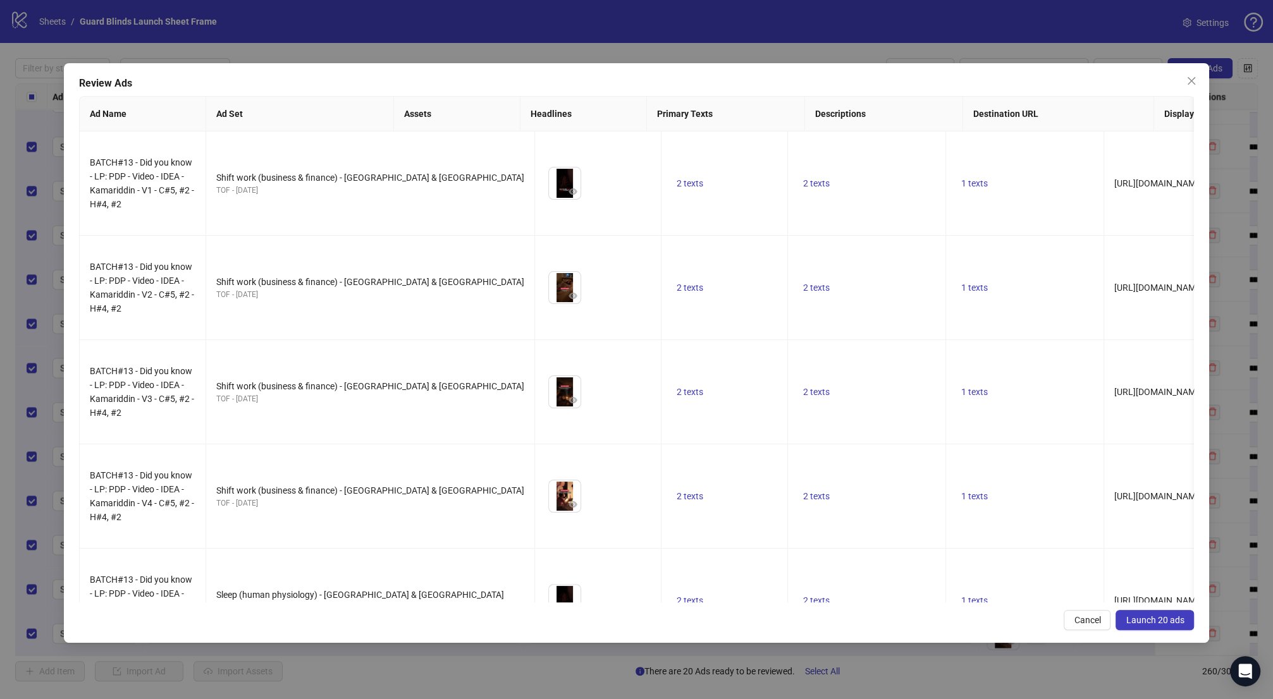
click at [1146, 618] on span "Launch 20 ads" at bounding box center [1154, 620] width 58 height 10
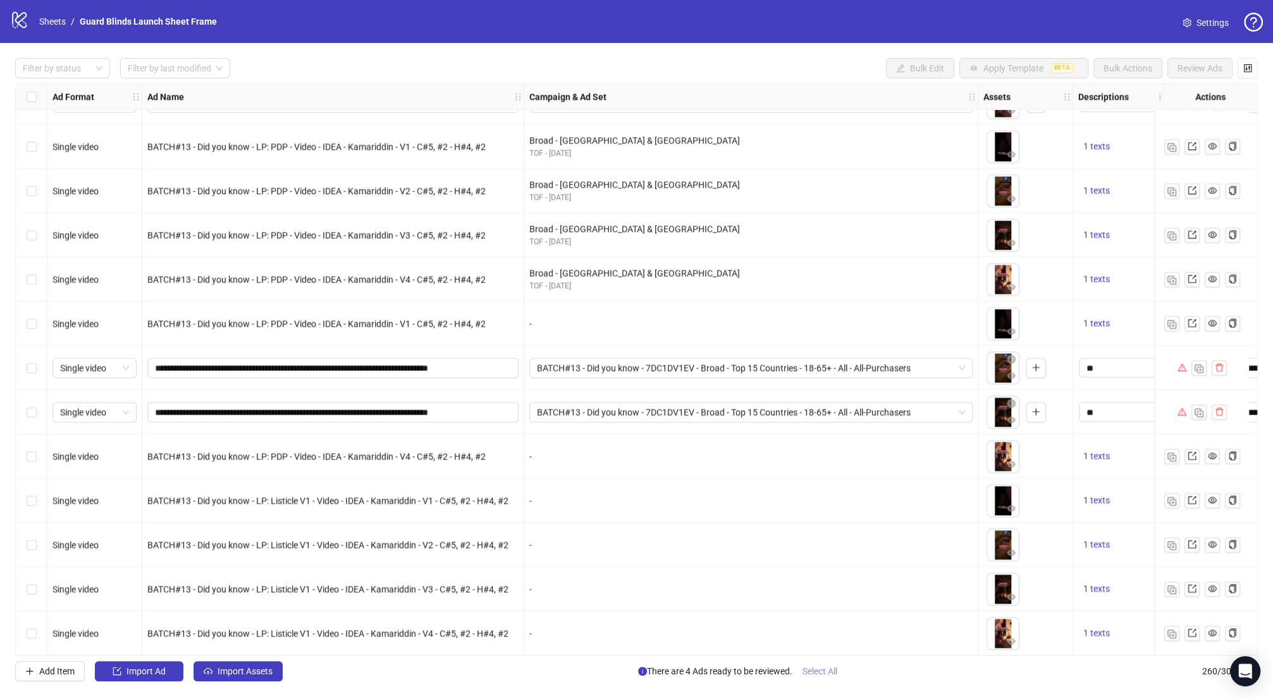
click at [834, 673] on span "Select All" at bounding box center [819, 671] width 35 height 10
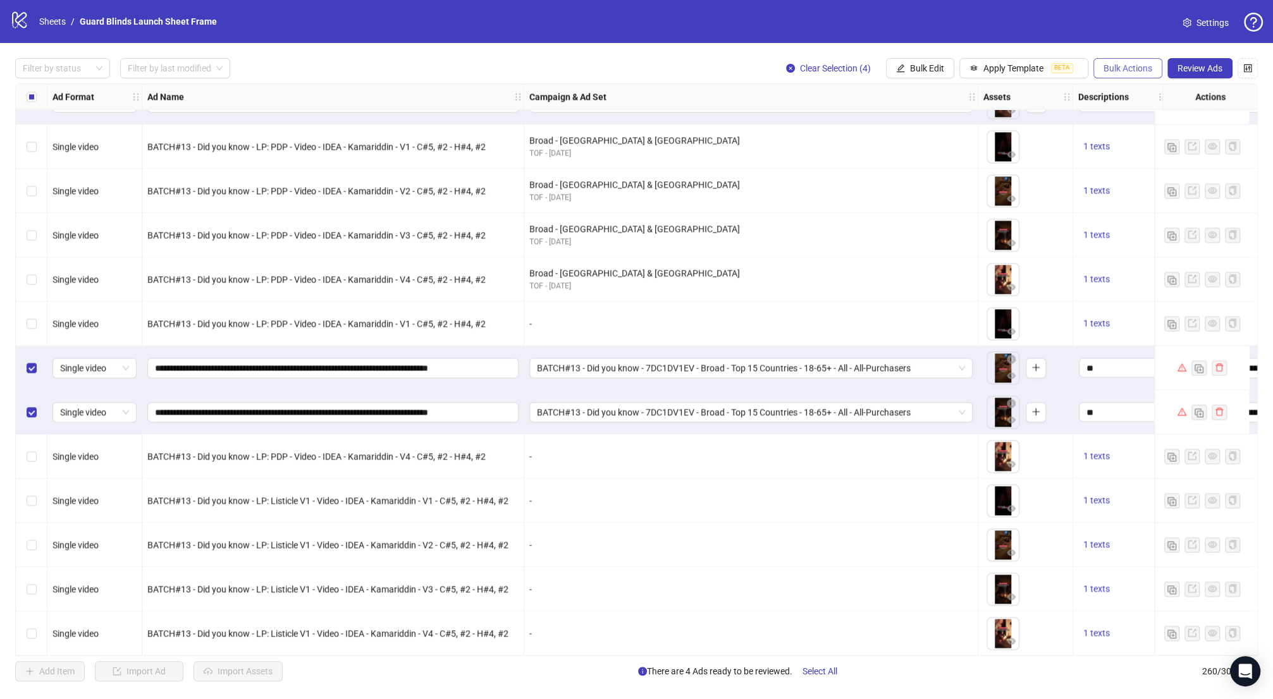
click at [1132, 71] on span "Bulk Actions" at bounding box center [1127, 68] width 49 height 10
click at [1169, 70] on button "Review Ads" at bounding box center [1199, 68] width 65 height 20
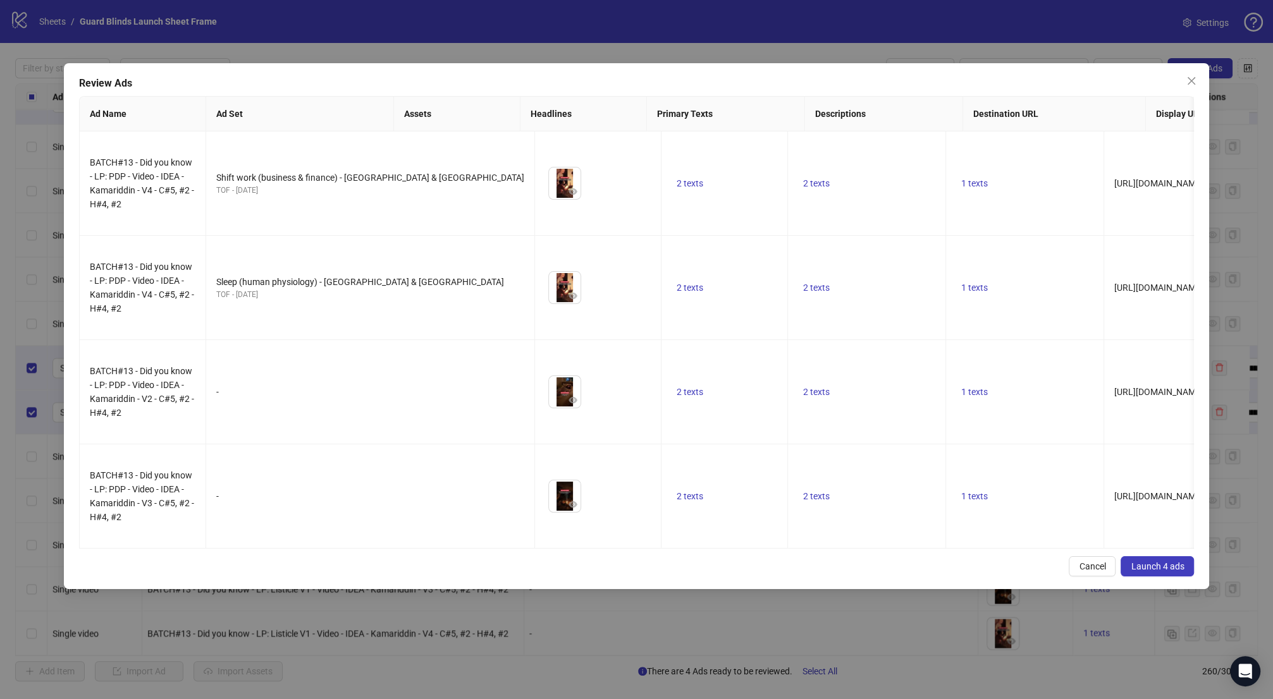
click at [1144, 561] on span "Launch 4 ads" at bounding box center [1156, 566] width 53 height 10
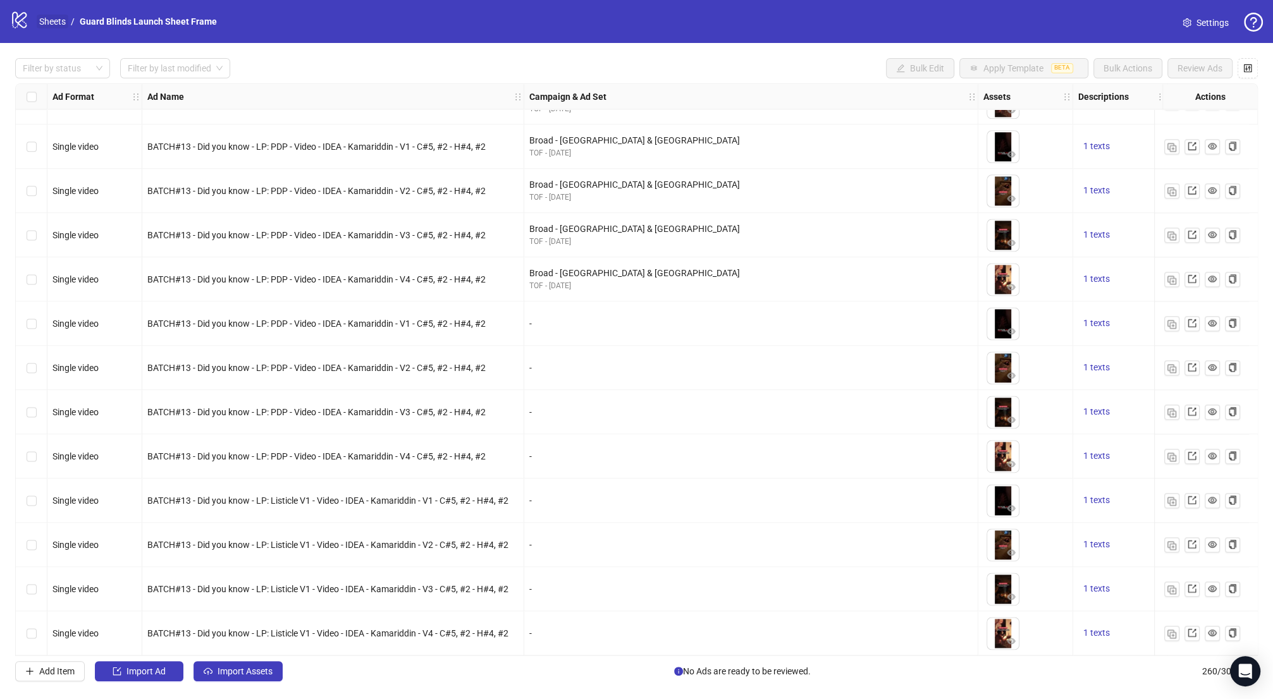
click at [56, 20] on link "Sheets" at bounding box center [53, 22] width 32 height 14
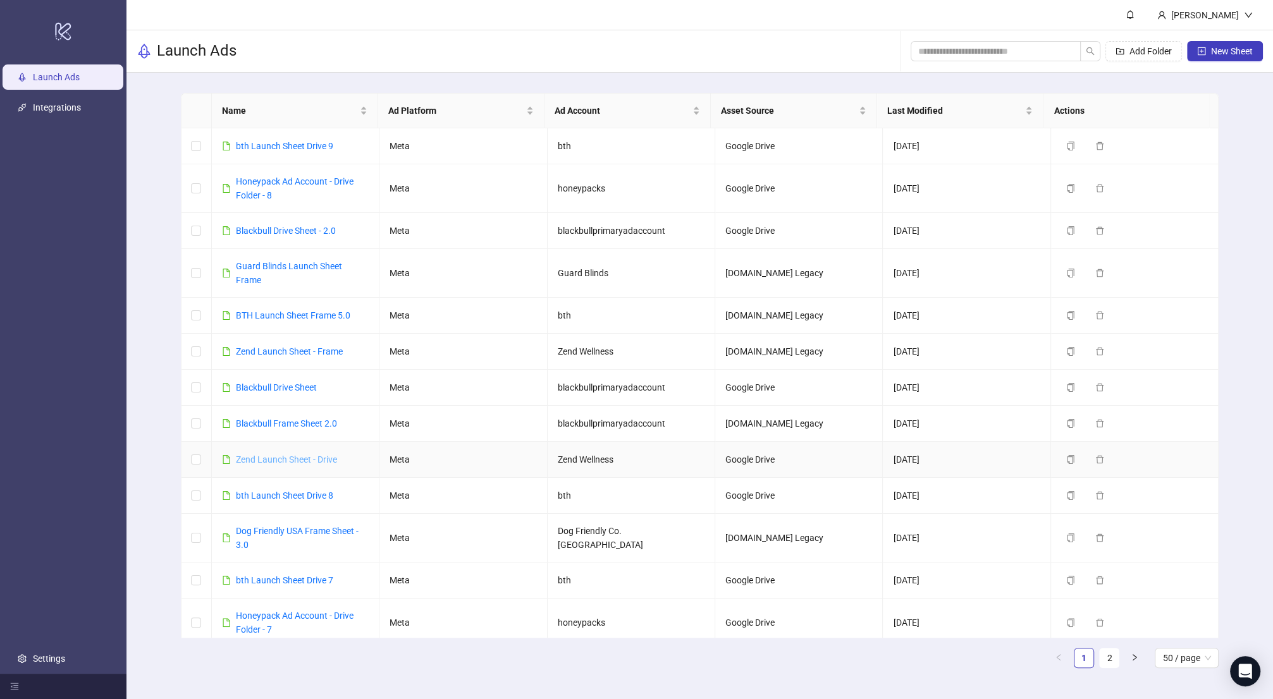
click at [310, 460] on link "Zend Launch Sheet - Drive" at bounding box center [286, 460] width 101 height 10
